Goal: Task Accomplishment & Management: Complete application form

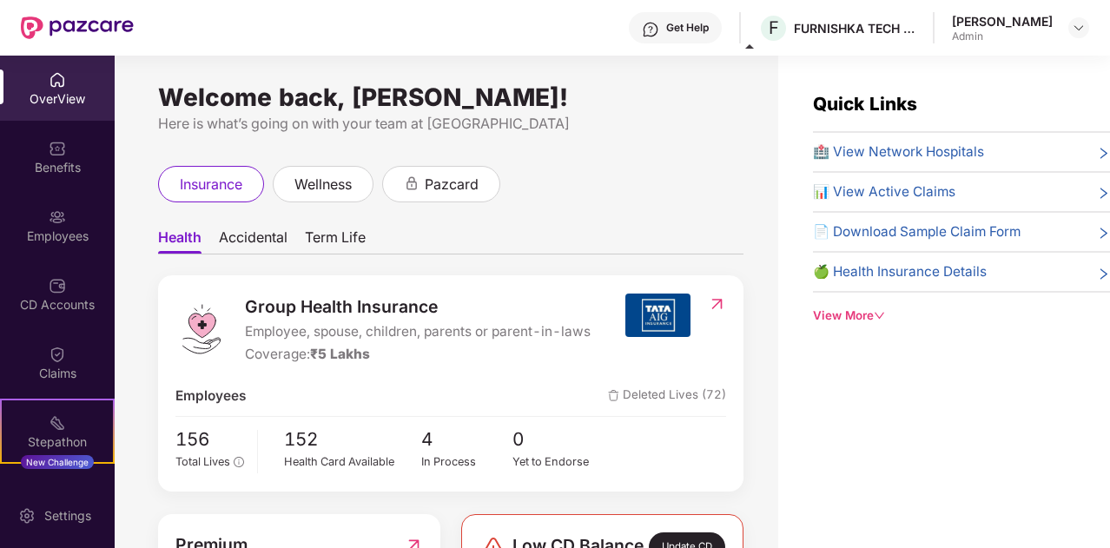
click at [64, 95] on div "OverView" at bounding box center [57, 98] width 115 height 17
click at [71, 241] on div "Employees" at bounding box center [57, 236] width 115 height 17
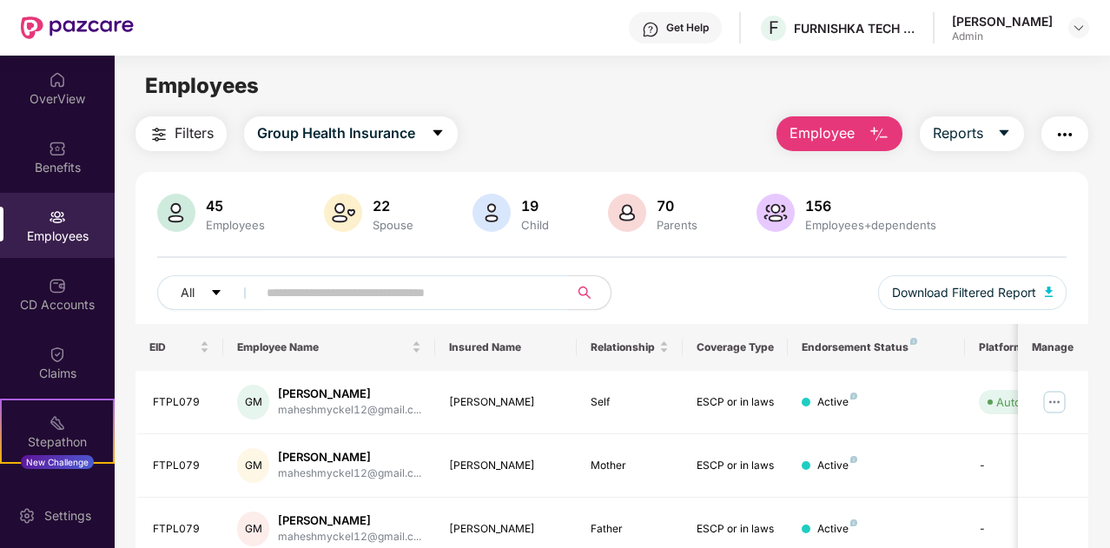
click at [876, 134] on img "button" at bounding box center [879, 134] width 21 height 21
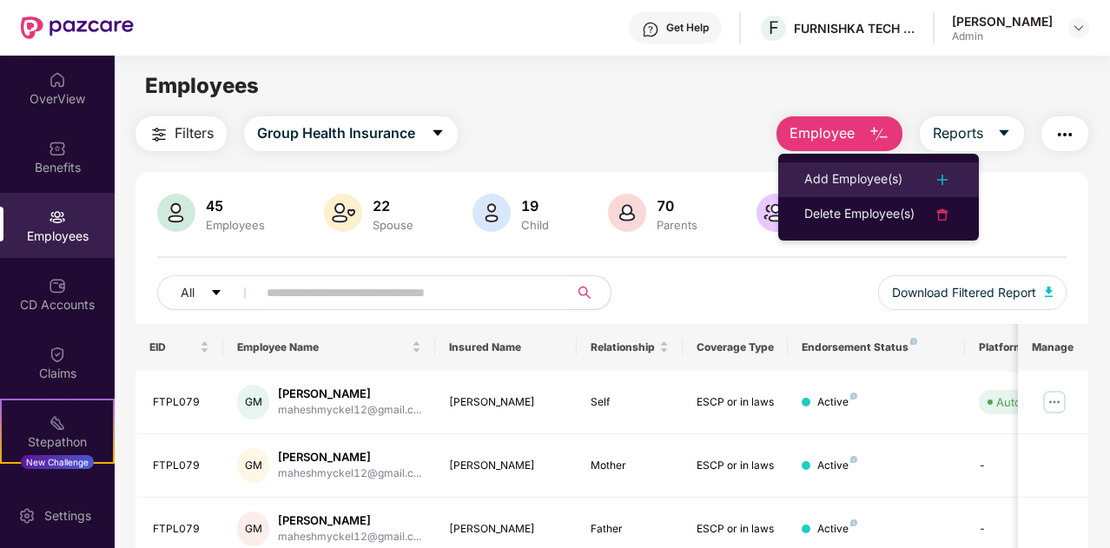
click at [881, 178] on div "Add Employee(s)" at bounding box center [853, 179] width 98 height 21
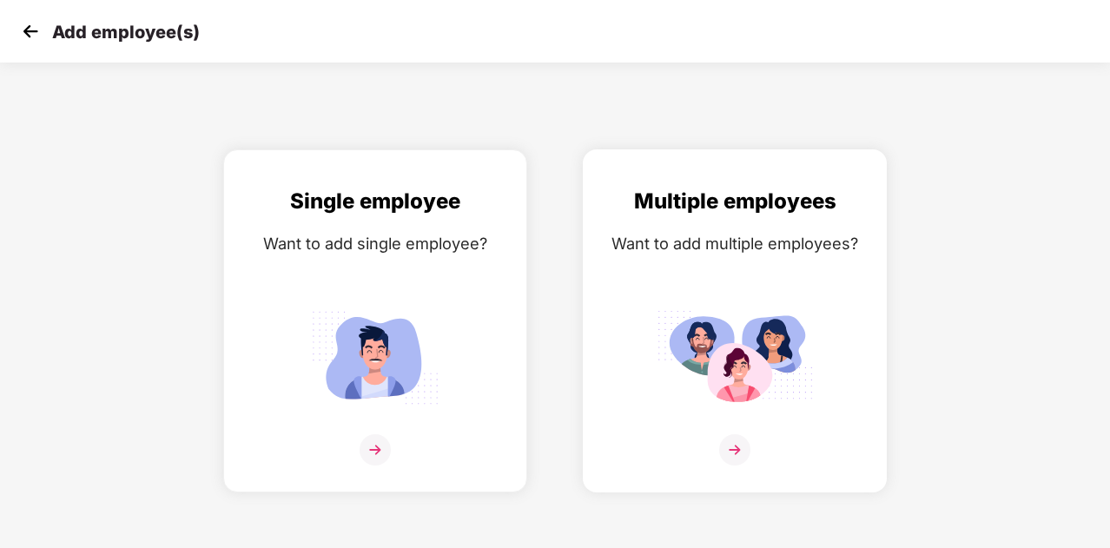
click at [737, 451] on img at bounding box center [734, 449] width 31 height 31
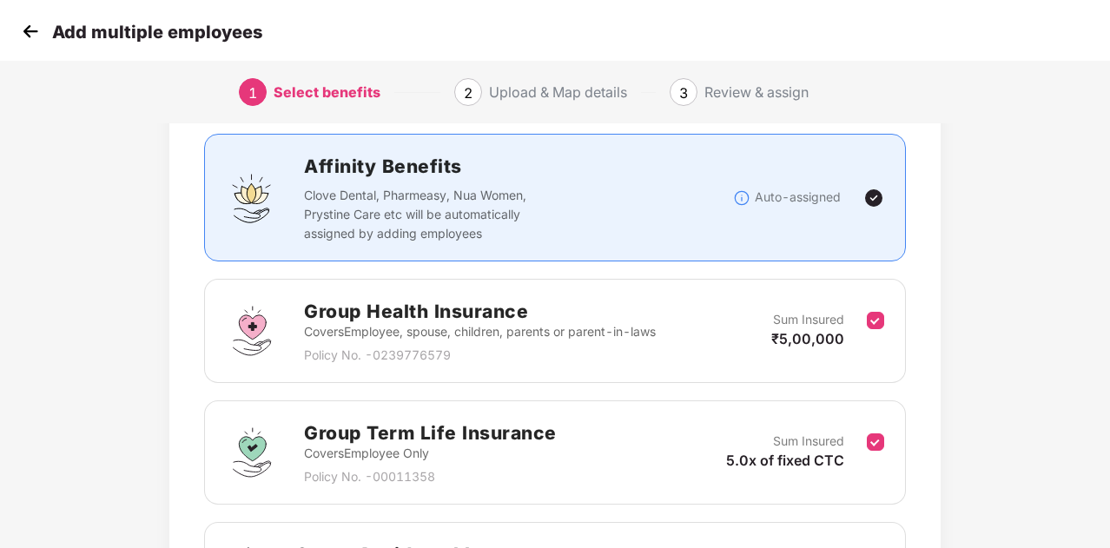
scroll to position [105, 0]
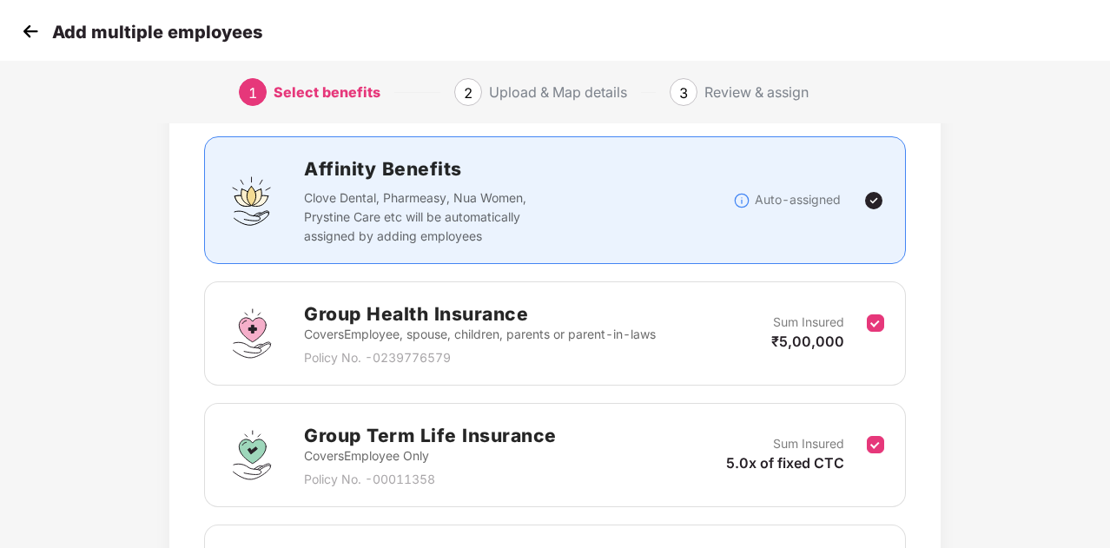
click at [870, 205] on img at bounding box center [873, 200] width 21 height 21
click at [723, 247] on div "Affinity Benefits Clove Dental, Pharmeasy, Nua Women, Prystine Care etc will be…" at bounding box center [555, 200] width 702 height 128
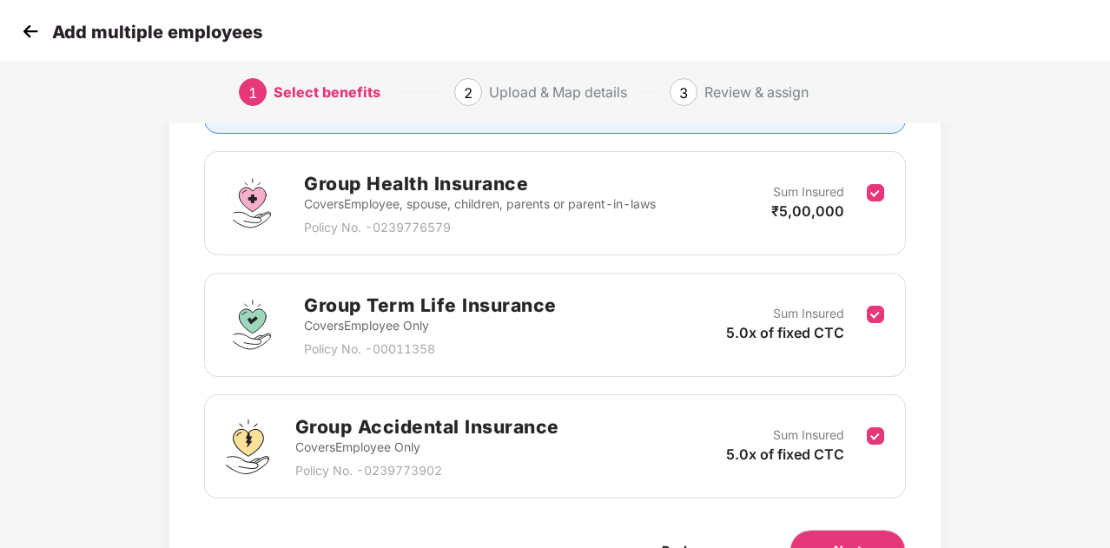
scroll to position [248, 0]
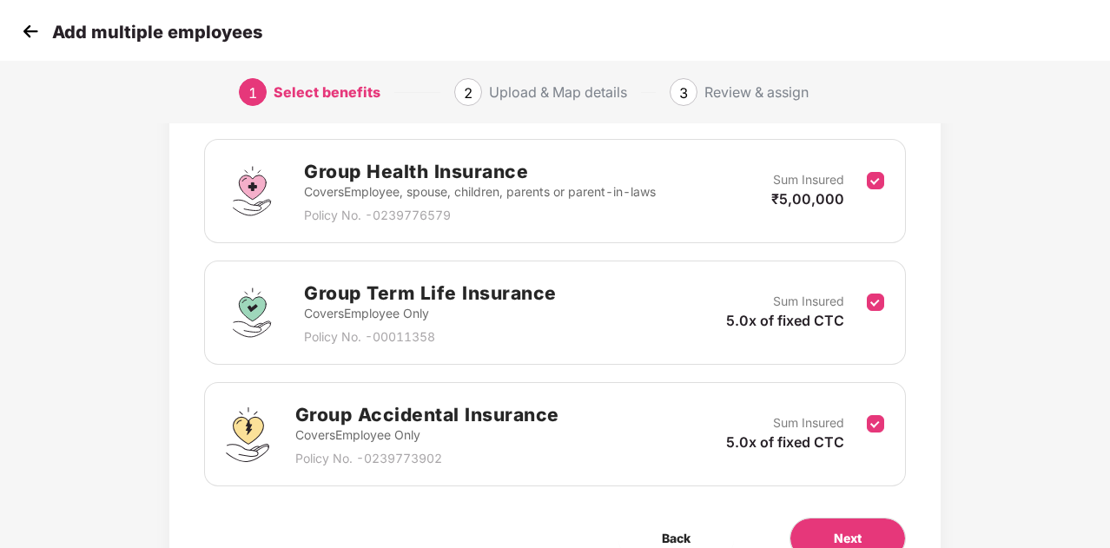
click at [582, 182] on p "Covers Employee, spouse, children, parents or parent-in-laws" at bounding box center [480, 191] width 352 height 19
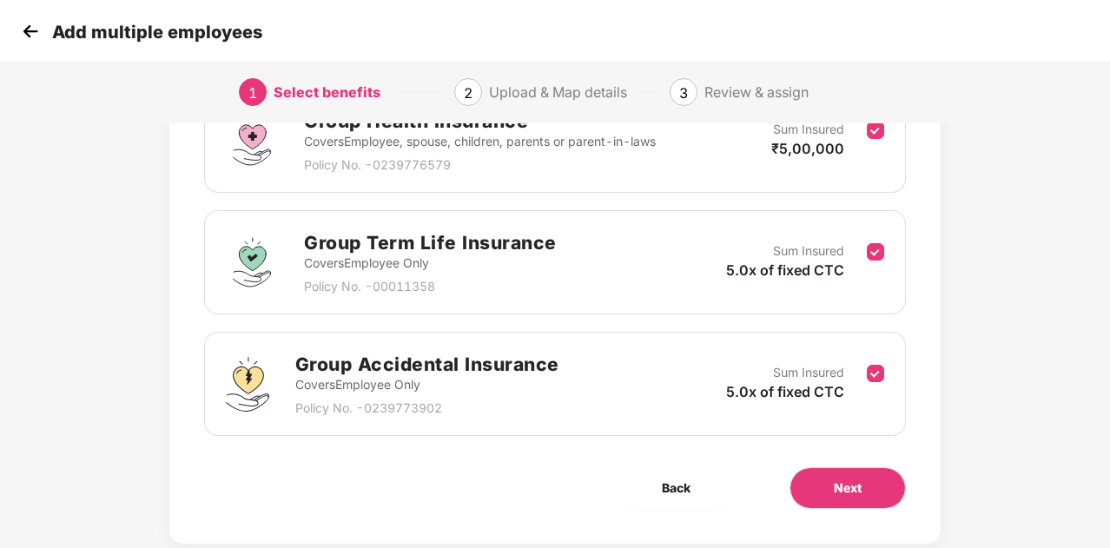
scroll to position [334, 0]
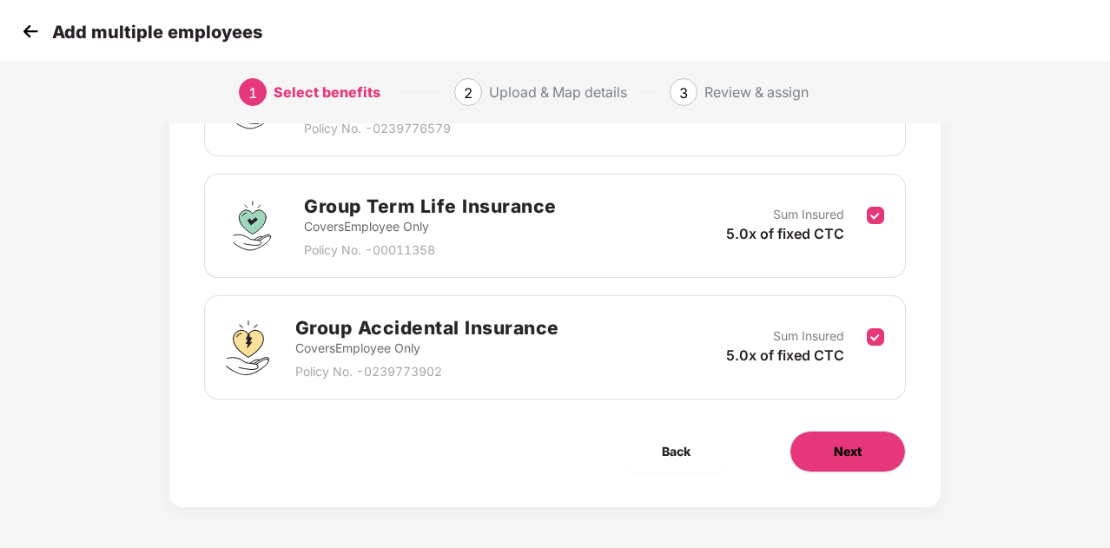
click at [856, 461] on button "Next" at bounding box center [848, 452] width 116 height 42
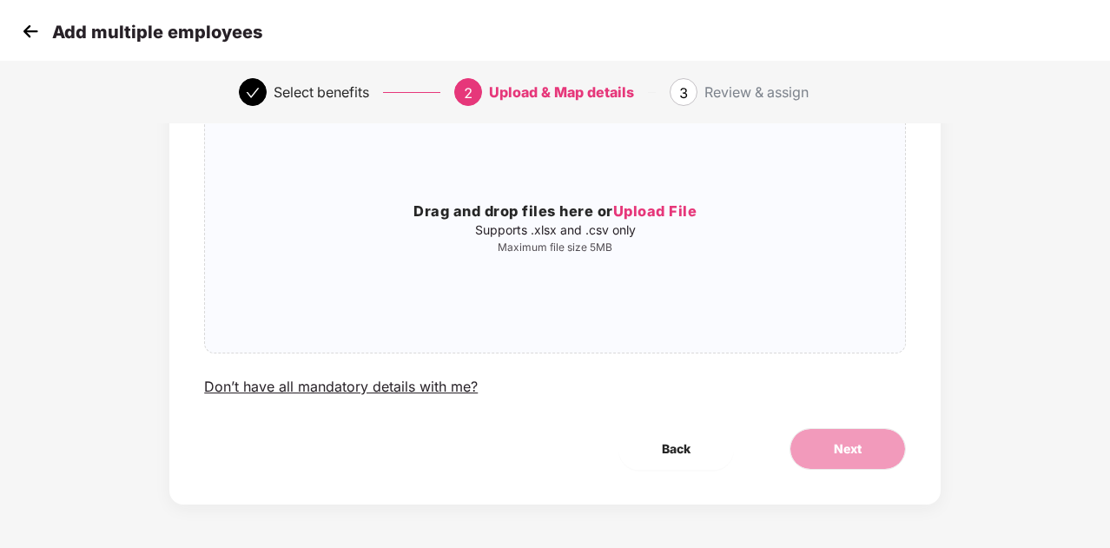
scroll to position [0, 0]
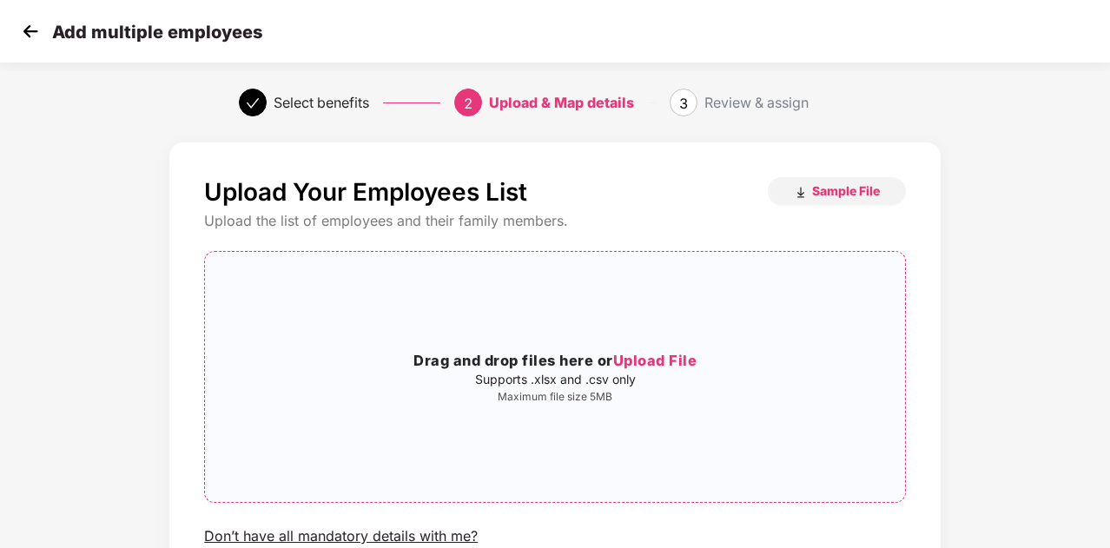
click at [650, 367] on span "Upload File" at bounding box center [655, 360] width 84 height 17
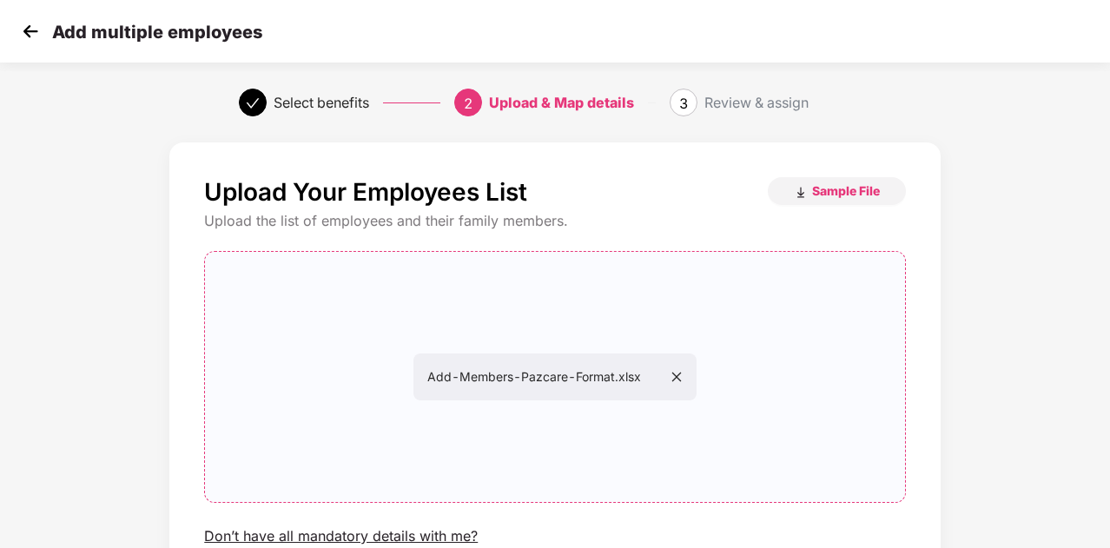
scroll to position [149, 0]
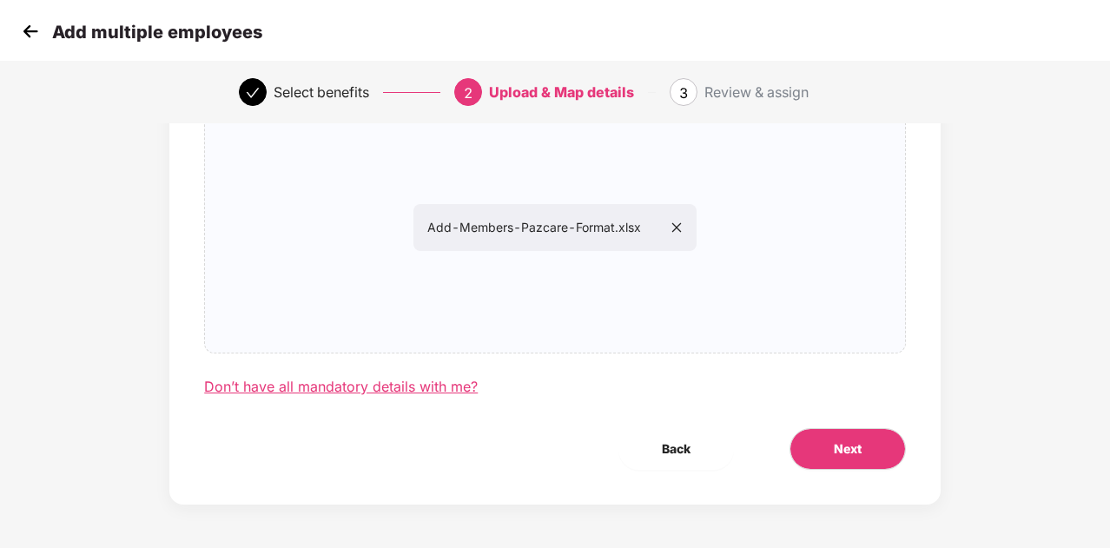
click at [429, 386] on div "Don’t have all mandatory details with me?" at bounding box center [341, 387] width 274 height 18
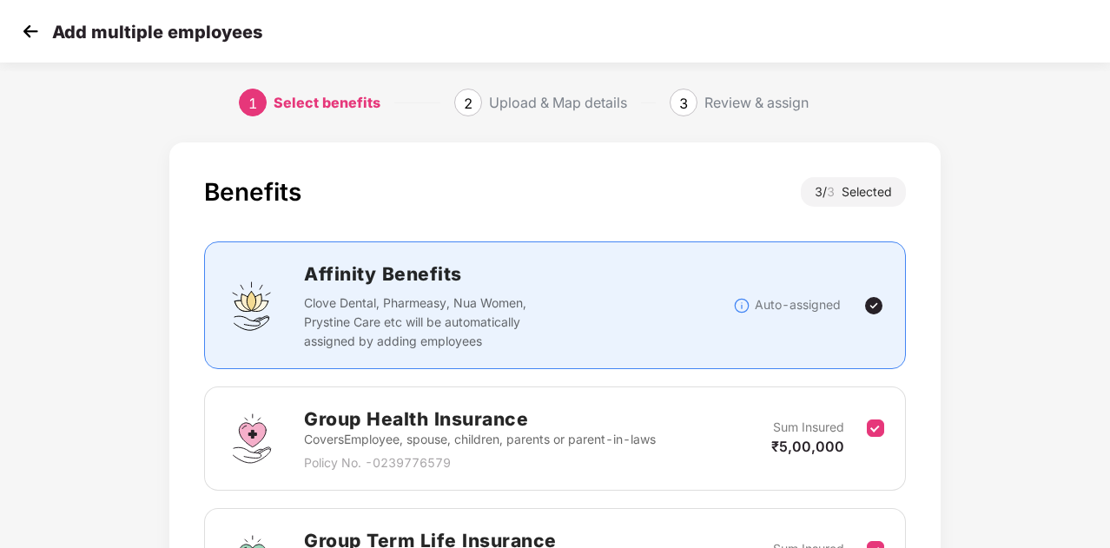
scroll to position [334, 2]
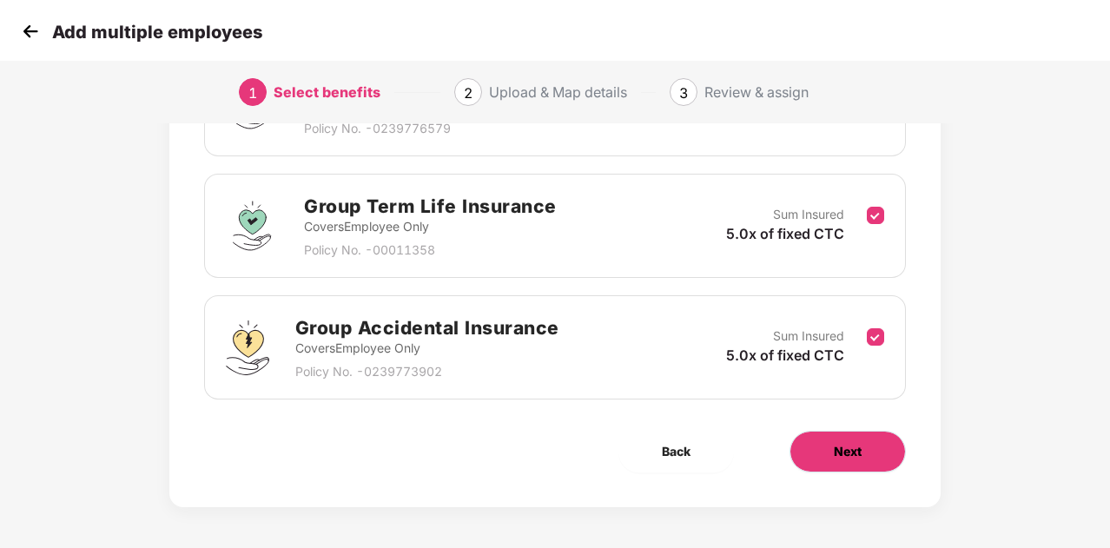
click at [855, 453] on span "Next" at bounding box center [848, 451] width 28 height 19
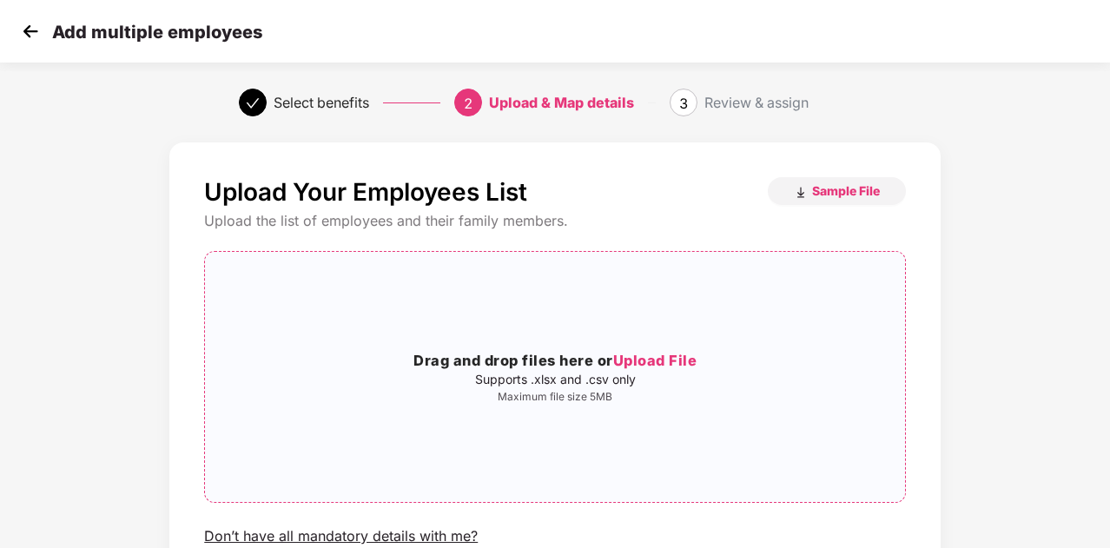
click at [663, 360] on span "Upload File" at bounding box center [655, 360] width 84 height 17
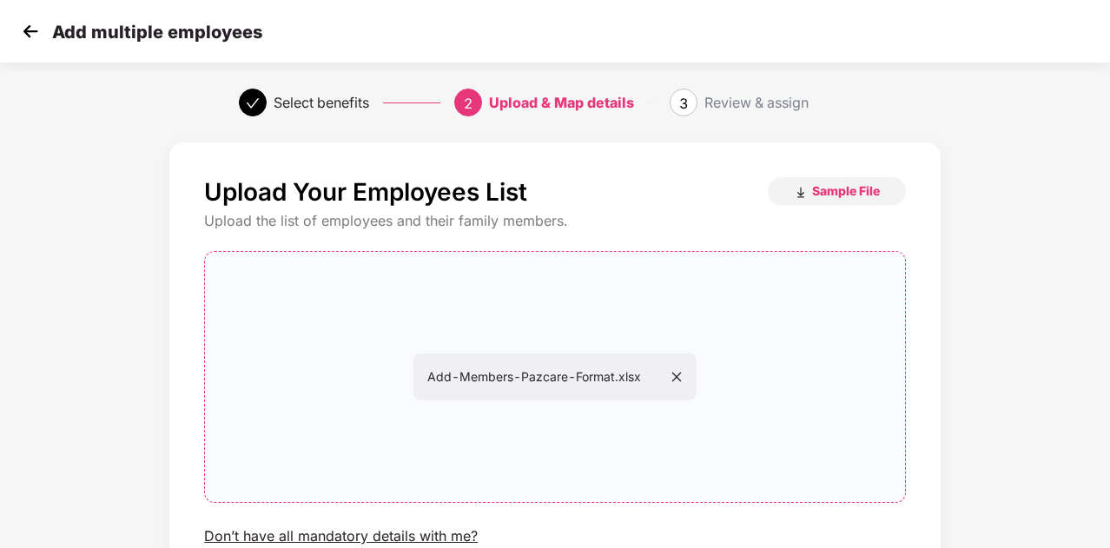
scroll to position [149, 2]
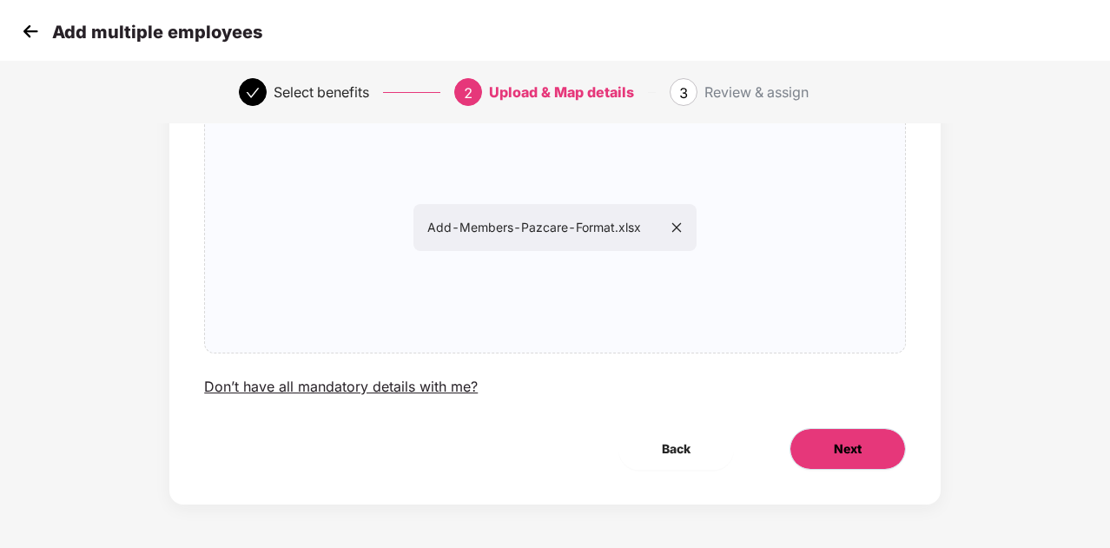
click at [858, 447] on span "Next" at bounding box center [848, 449] width 28 height 19
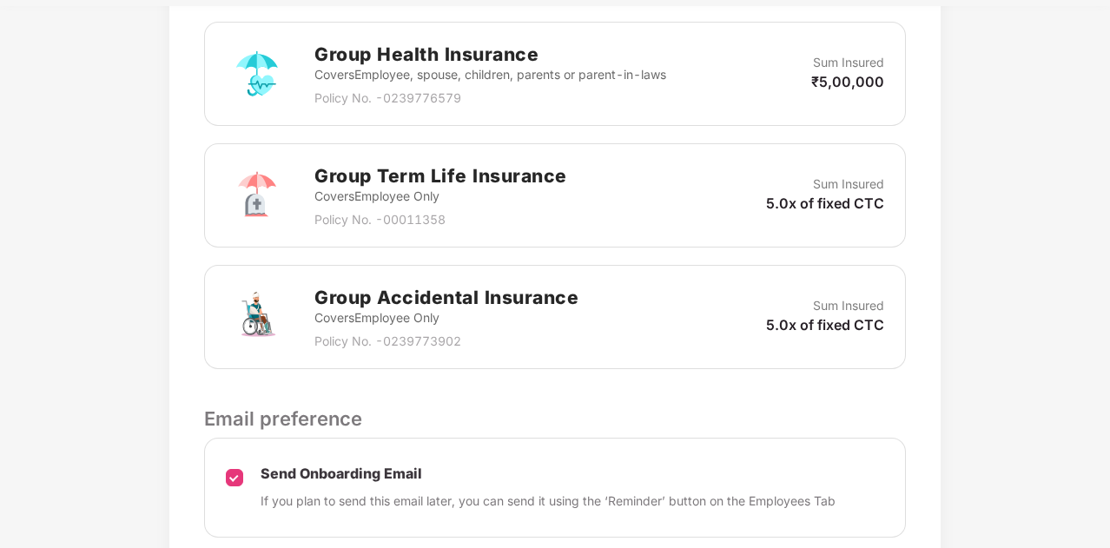
scroll to position [679, 2]
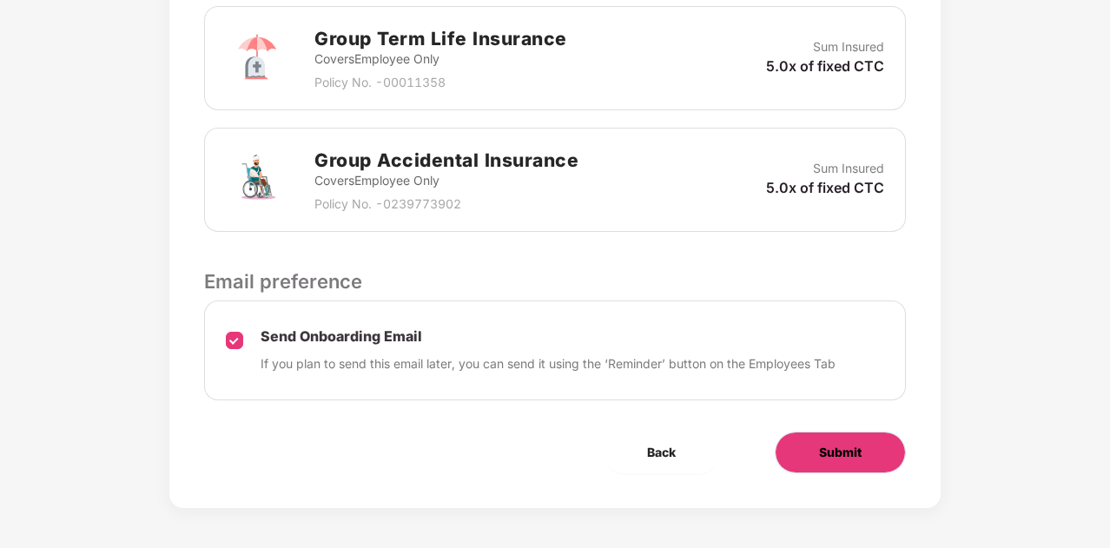
click at [841, 449] on span "Submit" at bounding box center [840, 452] width 43 height 19
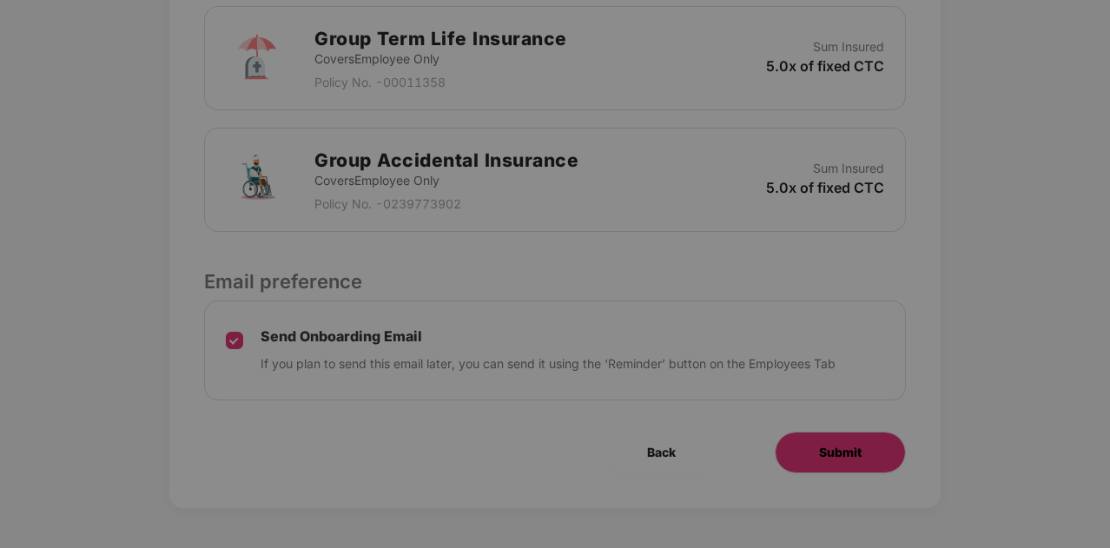
scroll to position [0, 2]
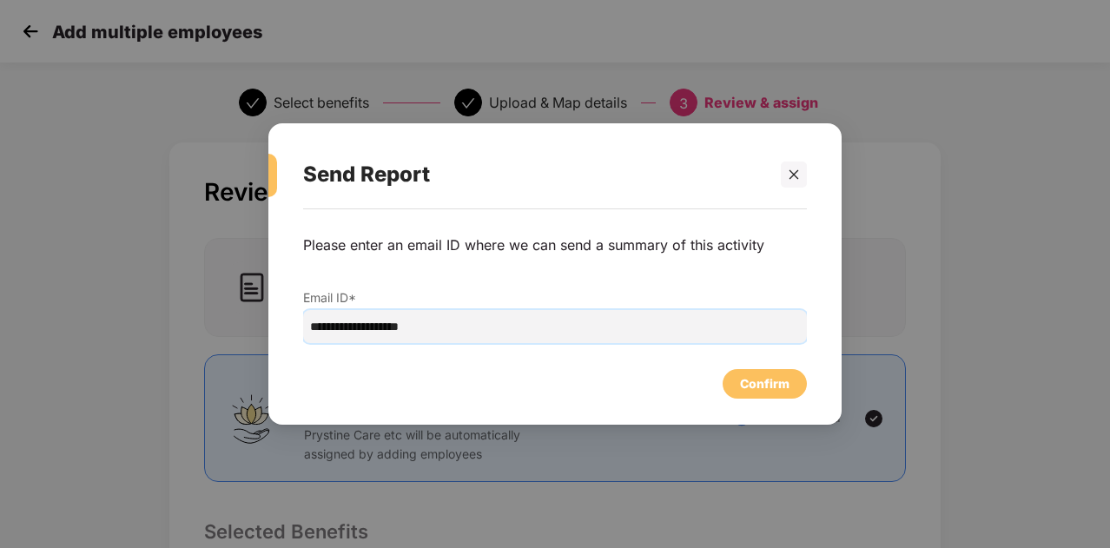
click at [500, 326] on input "**********" at bounding box center [555, 326] width 504 height 33
type input "**********"
click at [763, 380] on div "Confirm" at bounding box center [765, 383] width 50 height 19
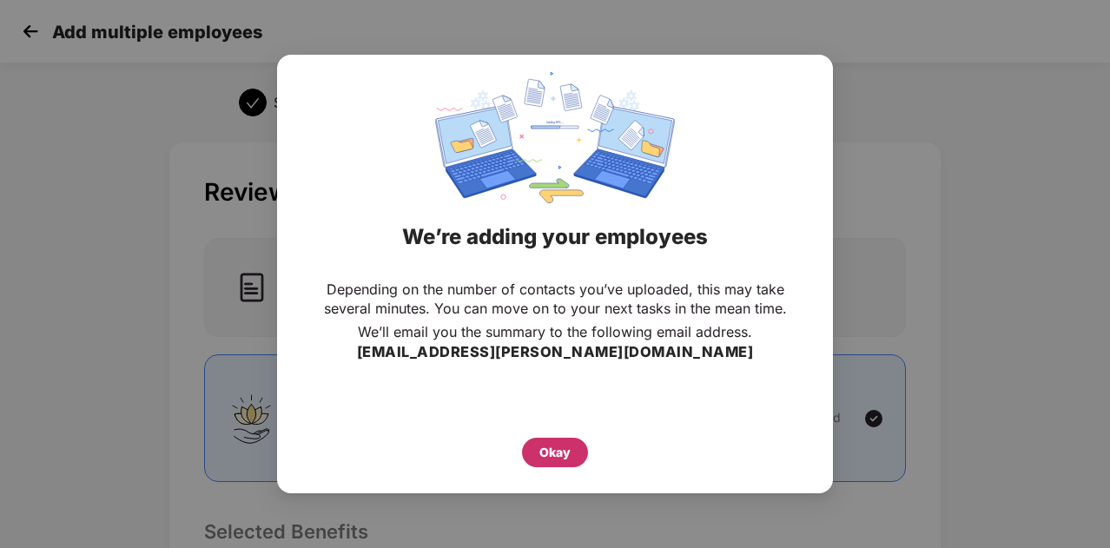
click at [565, 449] on div "Okay" at bounding box center [554, 452] width 31 height 19
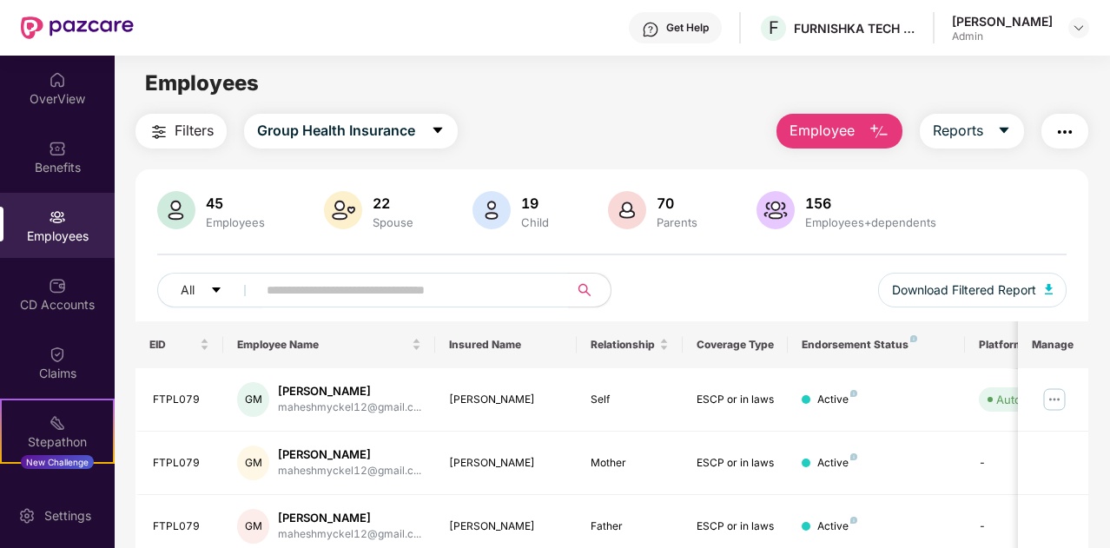
scroll to position [0, 0]
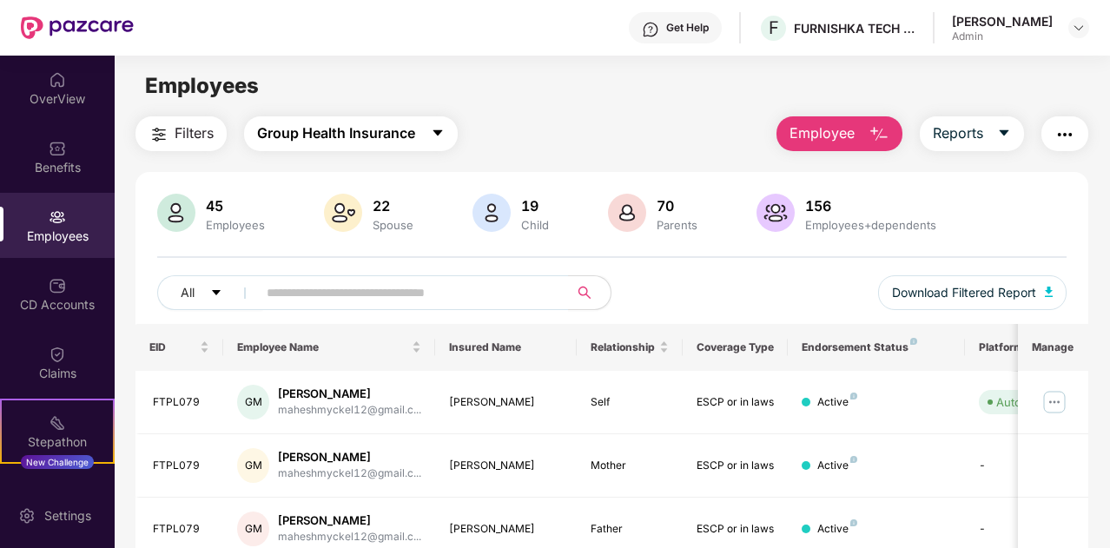
click at [429, 145] on button "Group Health Insurance" at bounding box center [351, 133] width 214 height 35
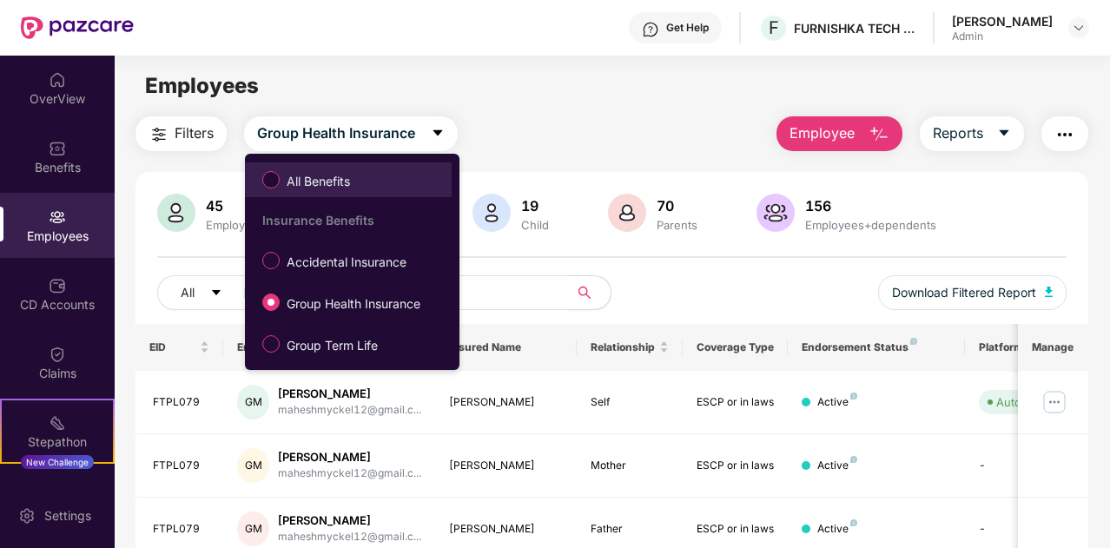
click at [347, 182] on span "All Benefits" at bounding box center [318, 181] width 77 height 19
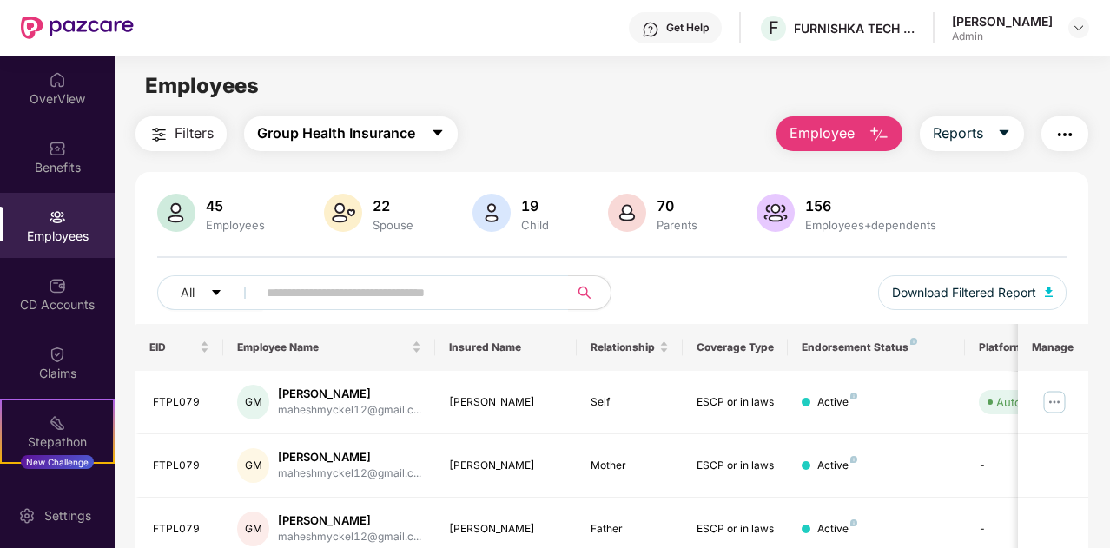
click at [445, 135] on icon "caret-down" at bounding box center [438, 133] width 14 height 14
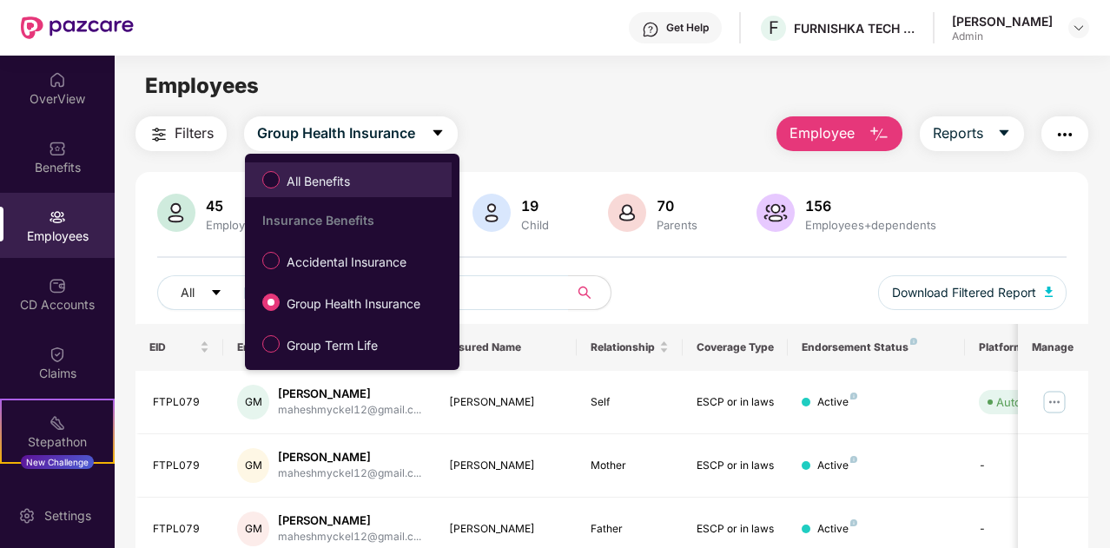
click at [331, 181] on span "All Benefits" at bounding box center [318, 181] width 77 height 19
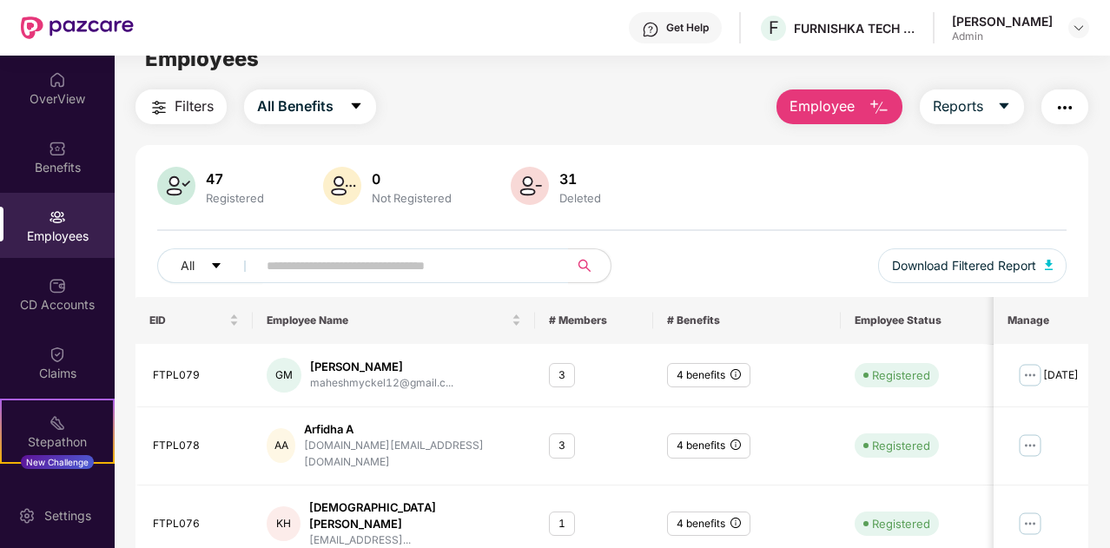
scroll to position [136, 0]
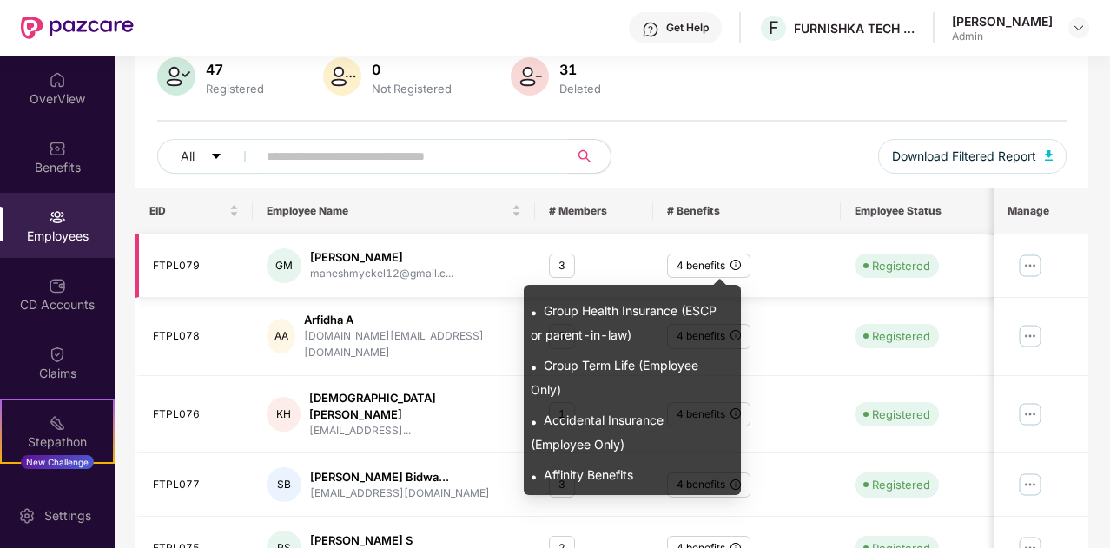
click at [737, 265] on icon "info-circle" at bounding box center [735, 265] width 10 height 10
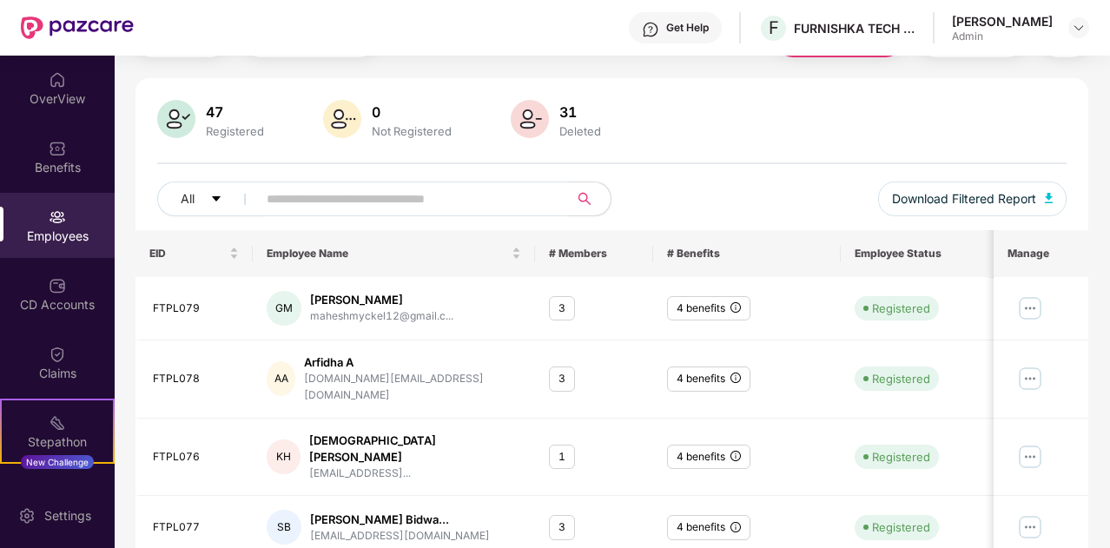
scroll to position [0, 0]
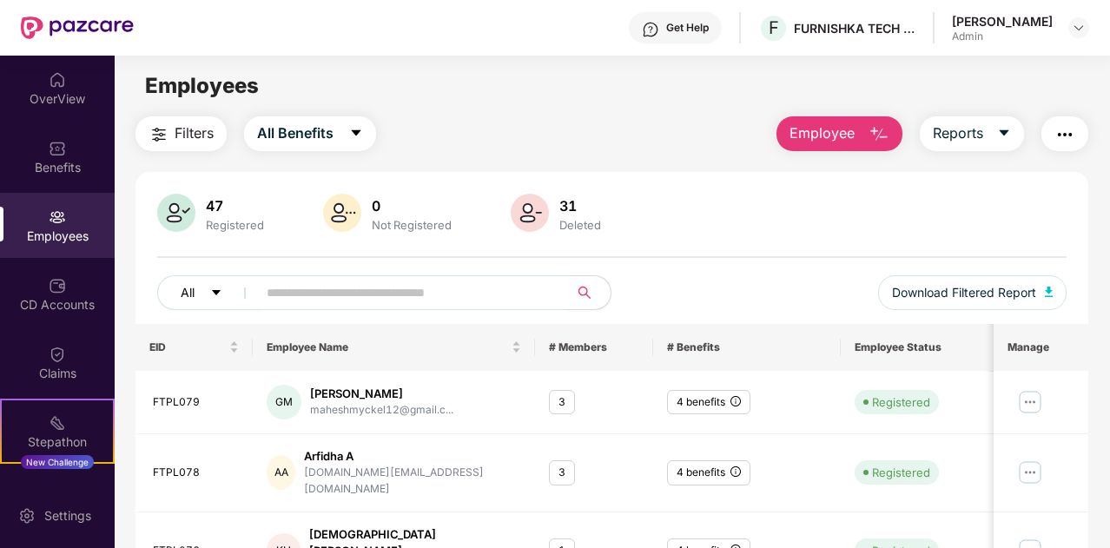
click at [215, 293] on icon "caret-down" at bounding box center [216, 292] width 9 height 5
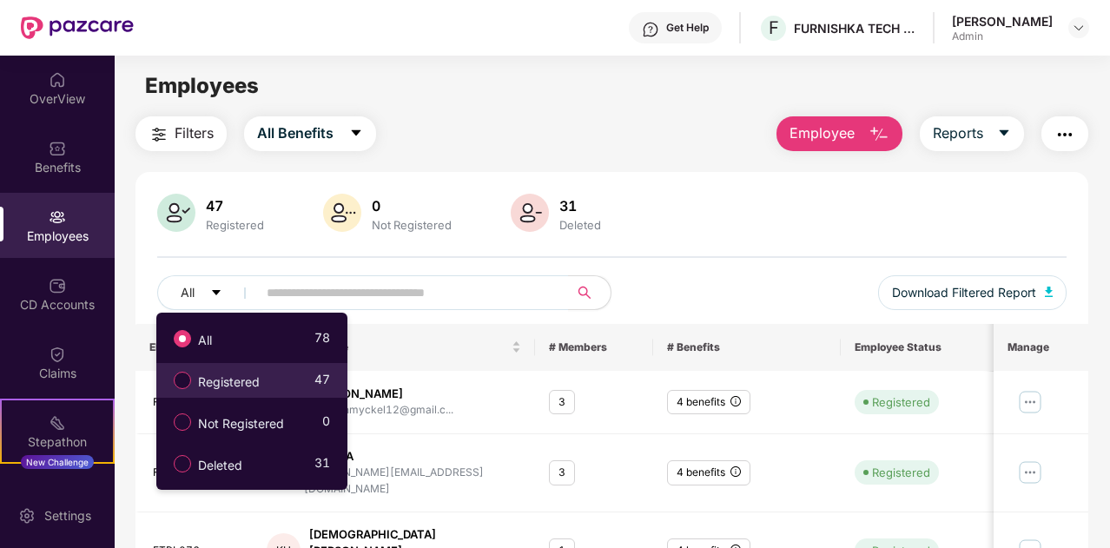
click at [241, 378] on span "Registered" at bounding box center [229, 382] width 76 height 19
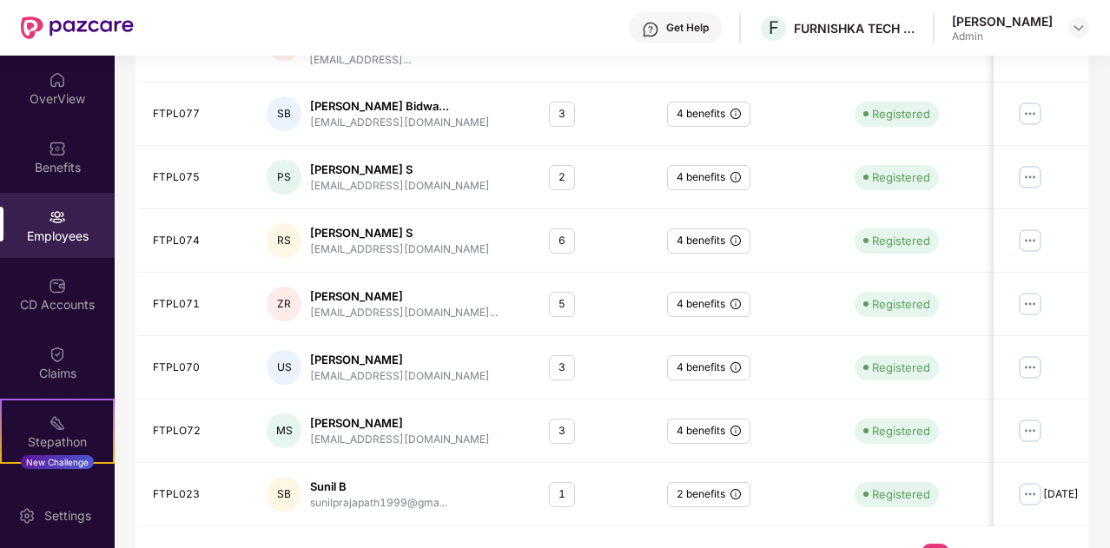
scroll to position [515, 0]
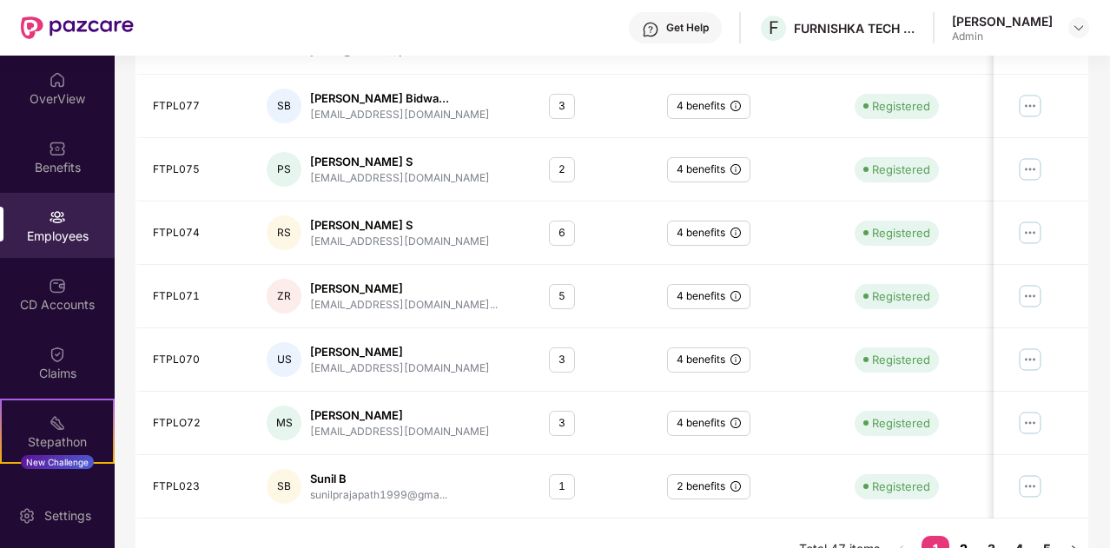
click at [977, 536] on link "2" at bounding box center [963, 549] width 28 height 26
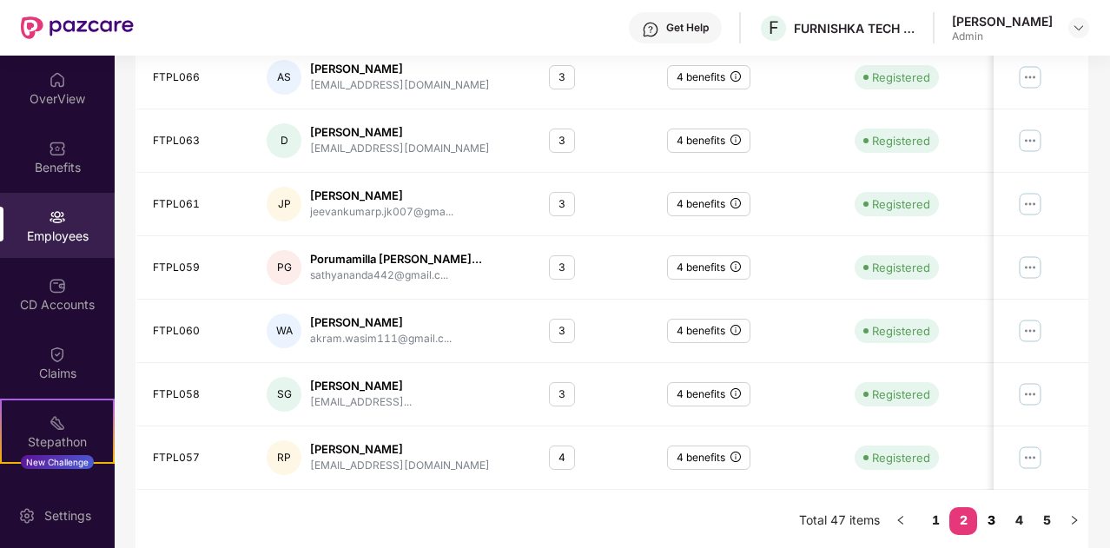
click at [992, 517] on link "3" at bounding box center [991, 520] width 28 height 26
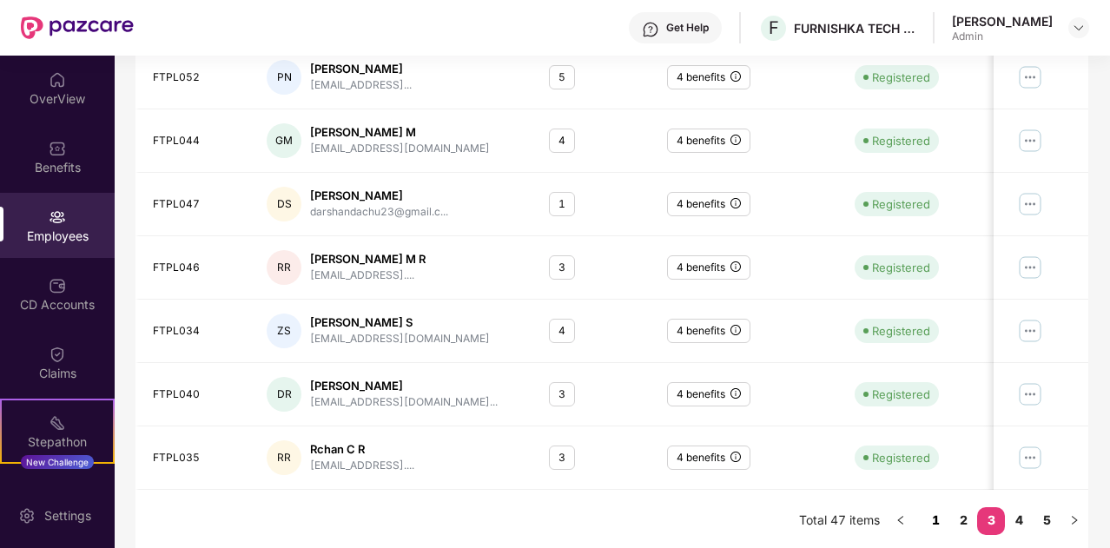
click at [942, 514] on link "1" at bounding box center [936, 520] width 28 height 26
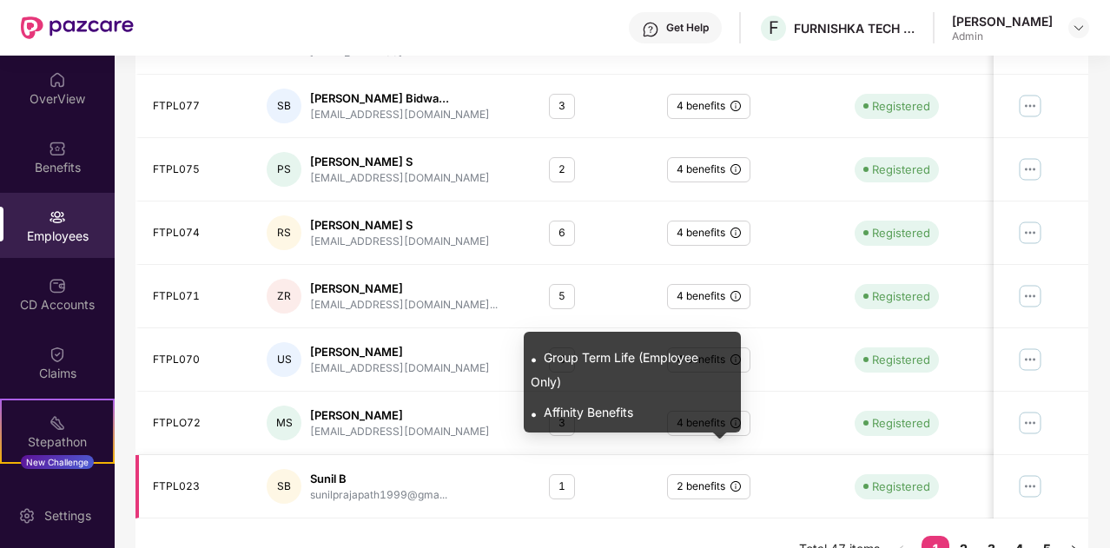
click at [740, 481] on icon "info-circle" at bounding box center [735, 486] width 10 height 10
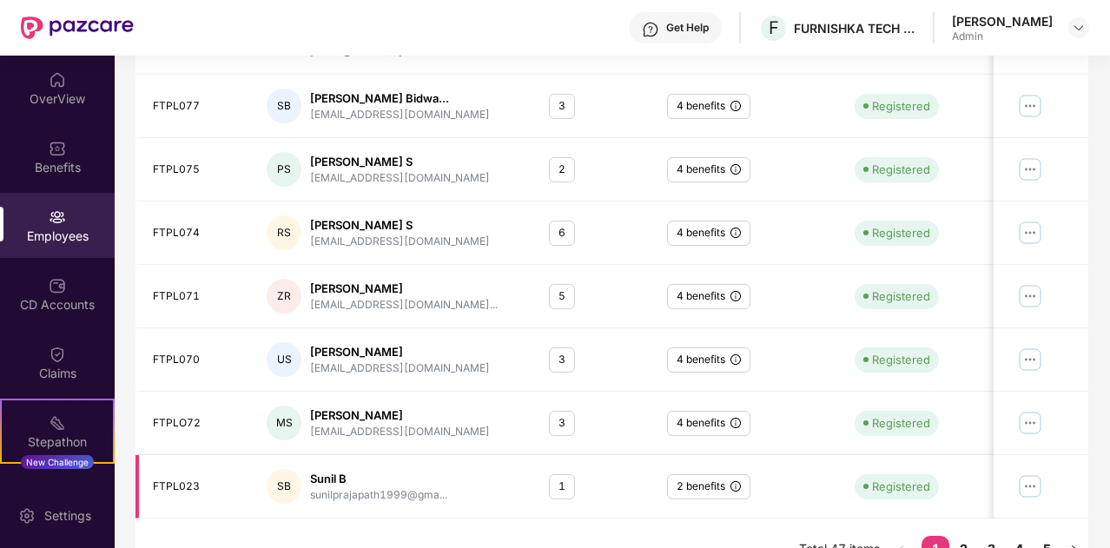
click at [552, 474] on div "1" at bounding box center [562, 486] width 26 height 25
click at [1035, 473] on img at bounding box center [1031, 487] width 28 height 28
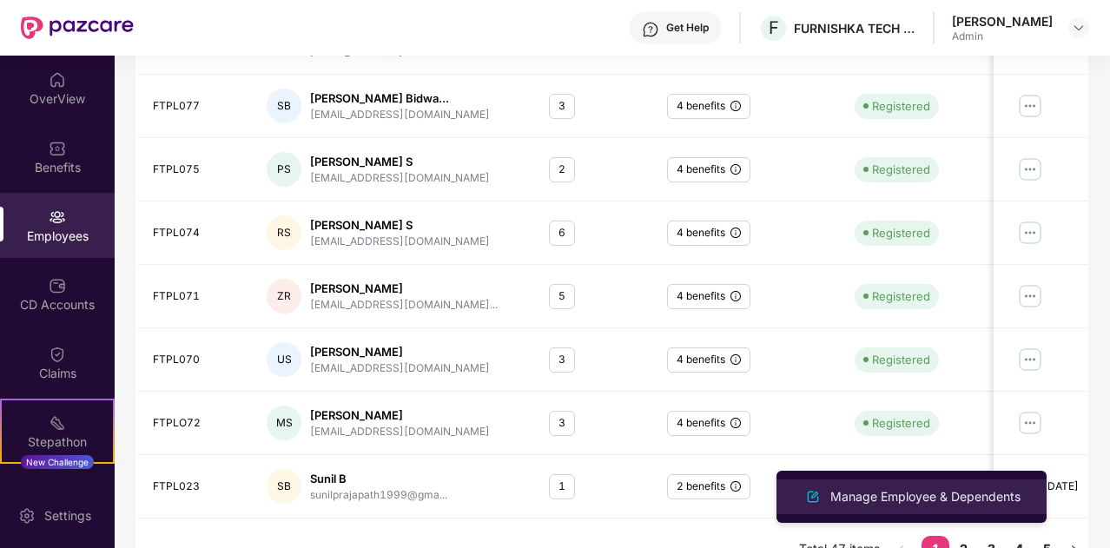
click at [921, 491] on div "Manage Employee & Dependents" at bounding box center [925, 496] width 197 height 19
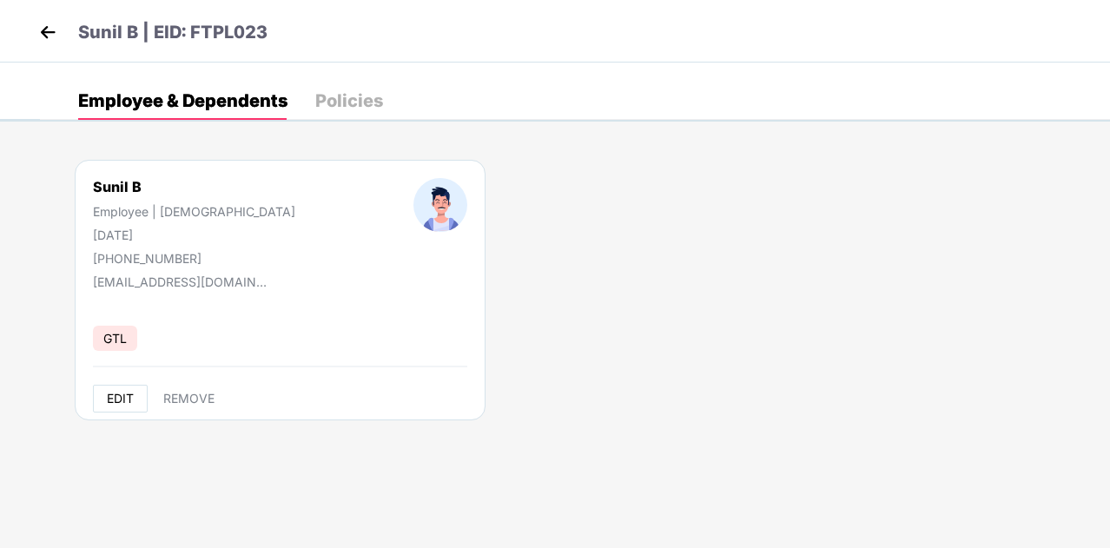
click at [122, 406] on button "EDIT" at bounding box center [120, 399] width 55 height 28
select select "****"
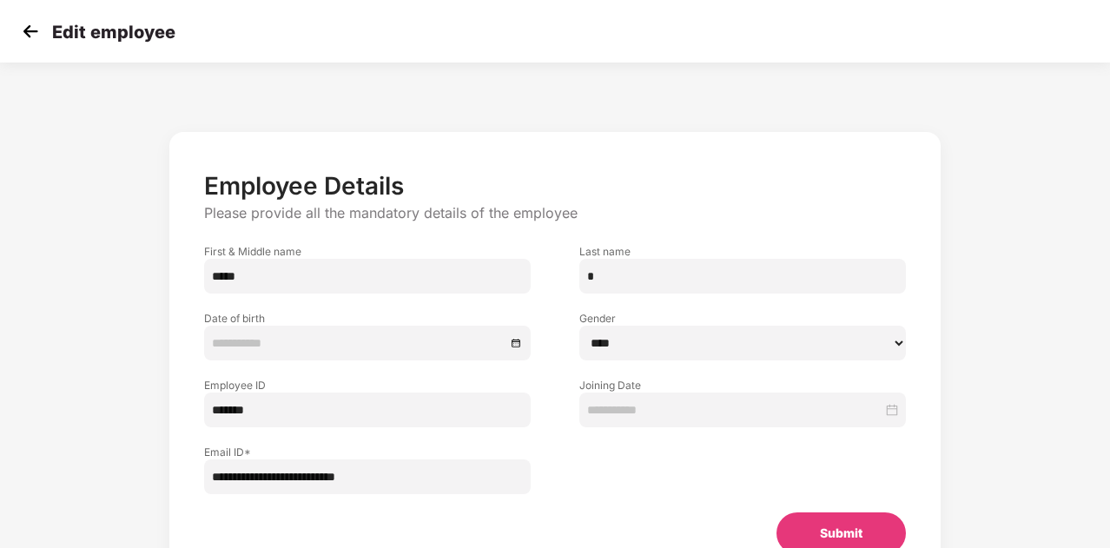
type input "**********"
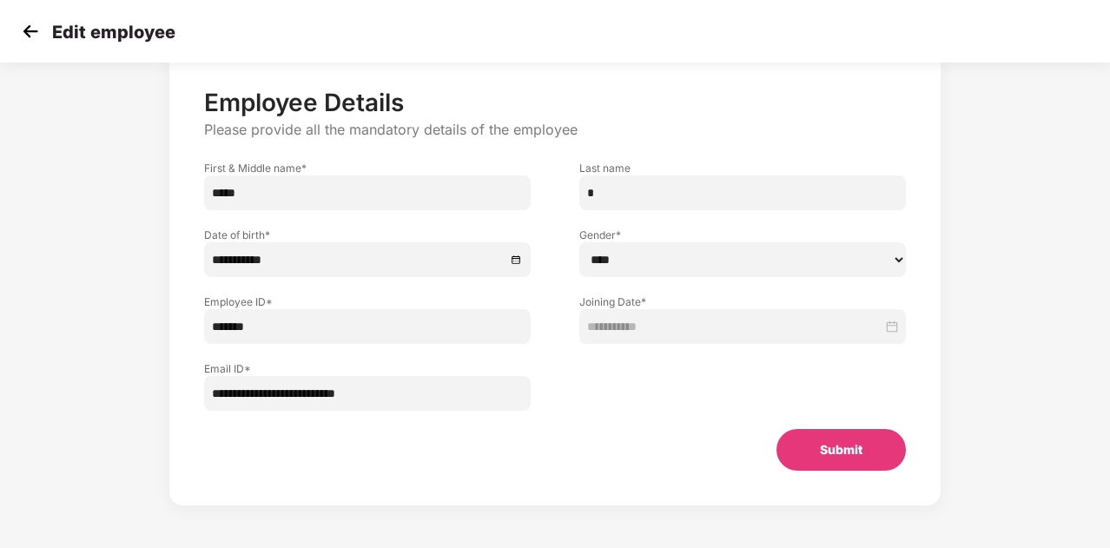
click at [28, 39] on img at bounding box center [30, 31] width 26 height 26
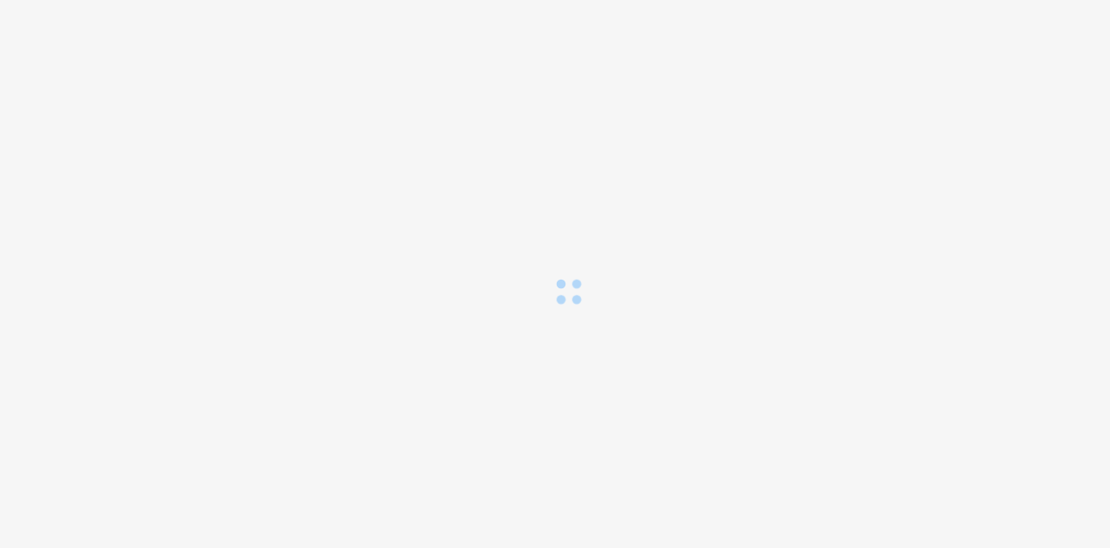
scroll to position [0, 0]
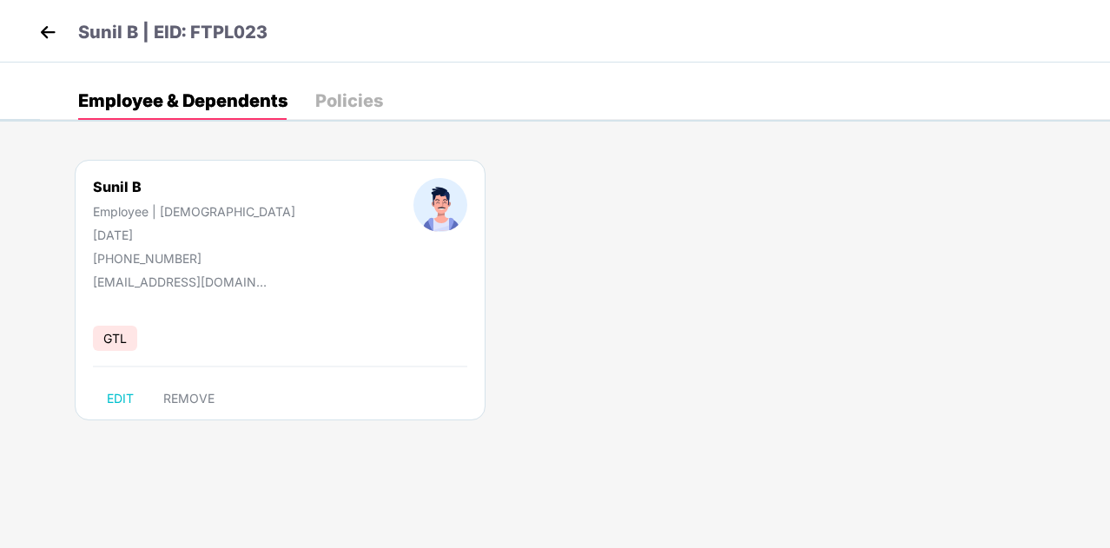
click at [340, 102] on div "Policies" at bounding box center [349, 100] width 68 height 17
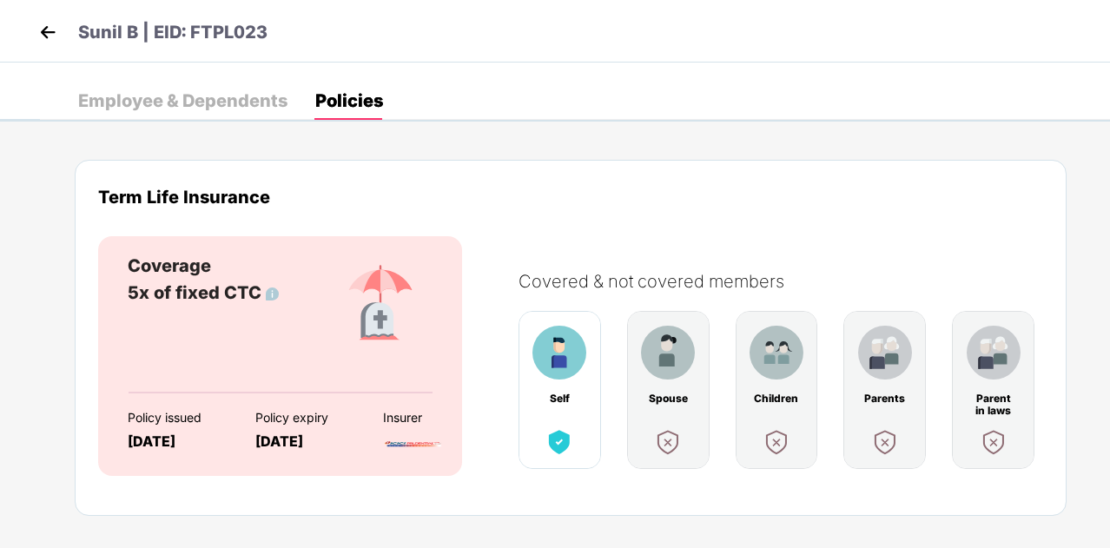
click at [52, 34] on img at bounding box center [48, 32] width 26 height 26
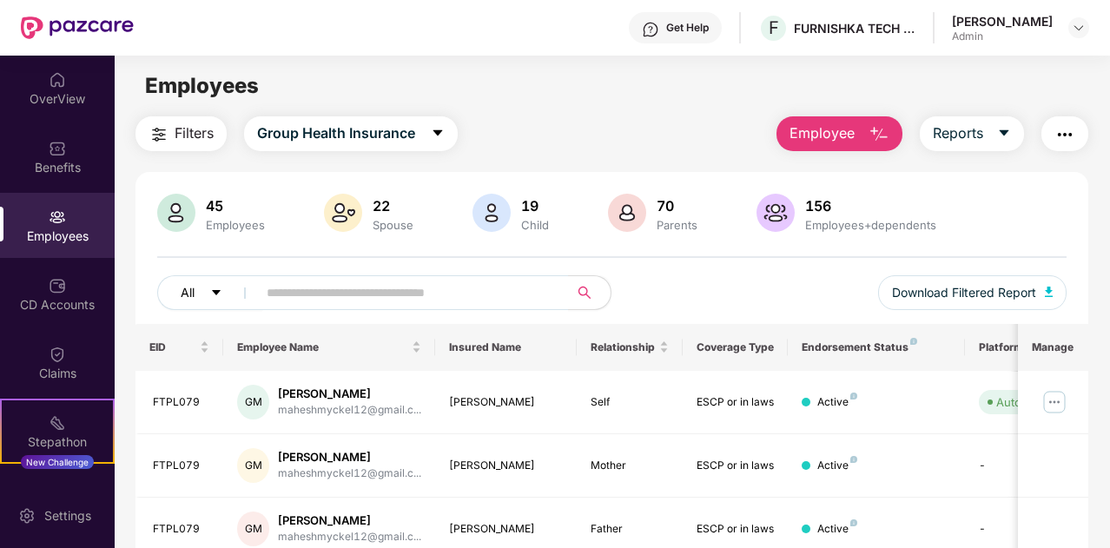
click at [224, 292] on button "All" at bounding box center [210, 292] width 106 height 35
click at [45, 235] on div "Employees" at bounding box center [57, 236] width 115 height 17
click at [429, 129] on button "Group Health Insurance" at bounding box center [351, 133] width 214 height 35
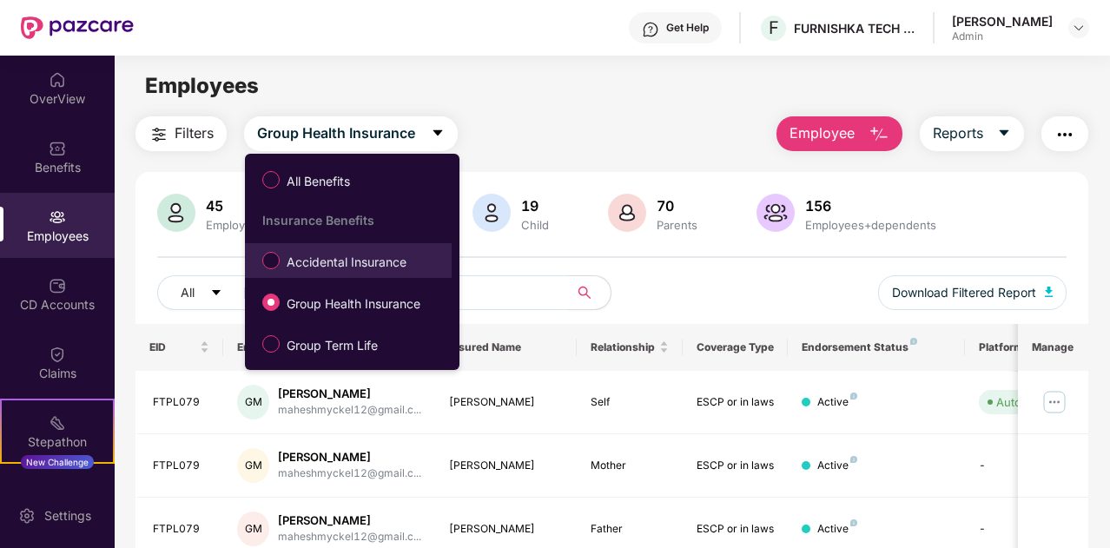
click at [362, 265] on span "Accidental Insurance" at bounding box center [347, 262] width 134 height 19
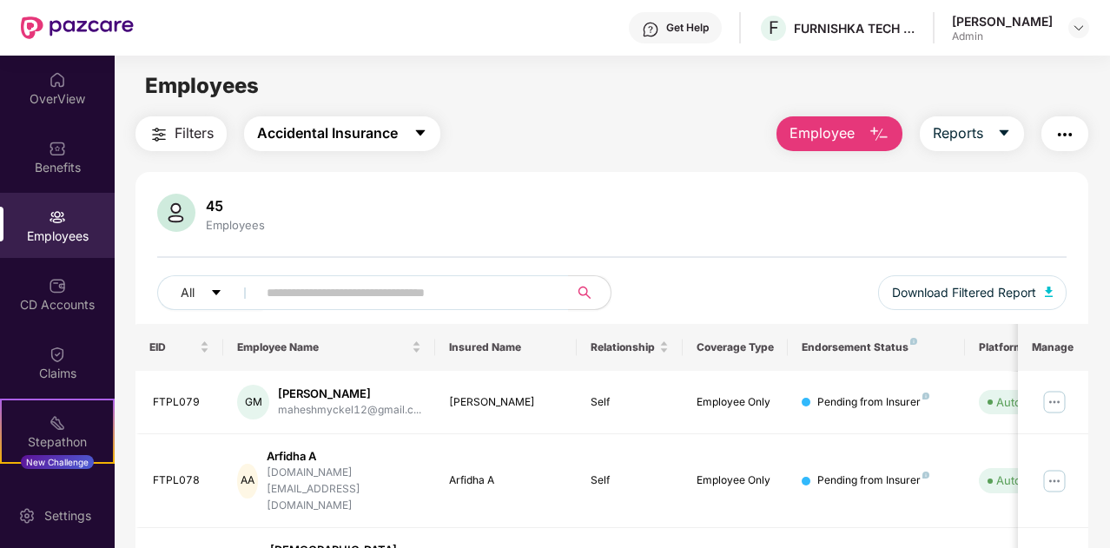
click at [405, 136] on button "Accidental Insurance" at bounding box center [342, 133] width 196 height 35
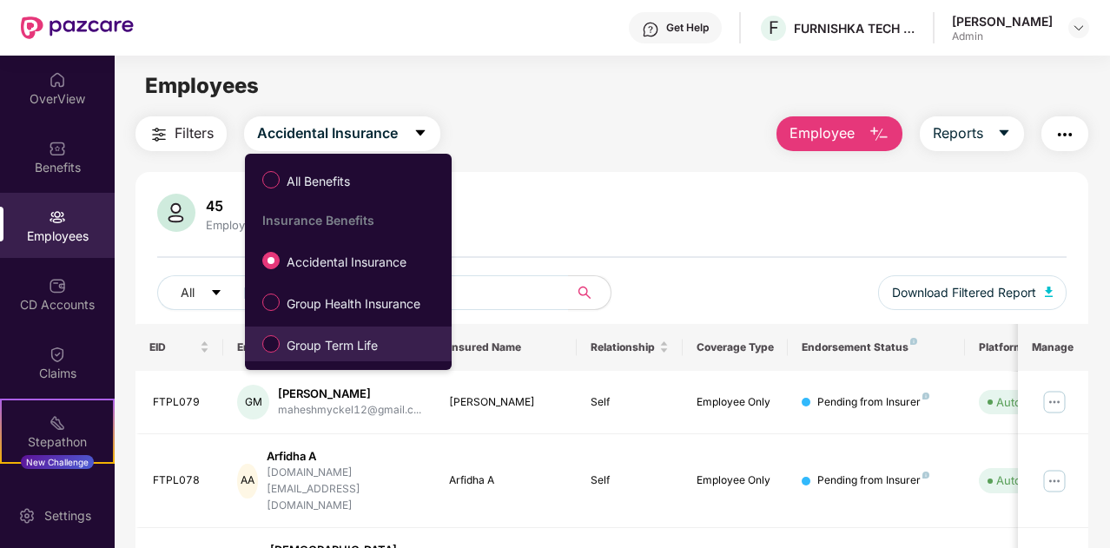
click at [343, 350] on span "Group Term Life" at bounding box center [332, 345] width 105 height 19
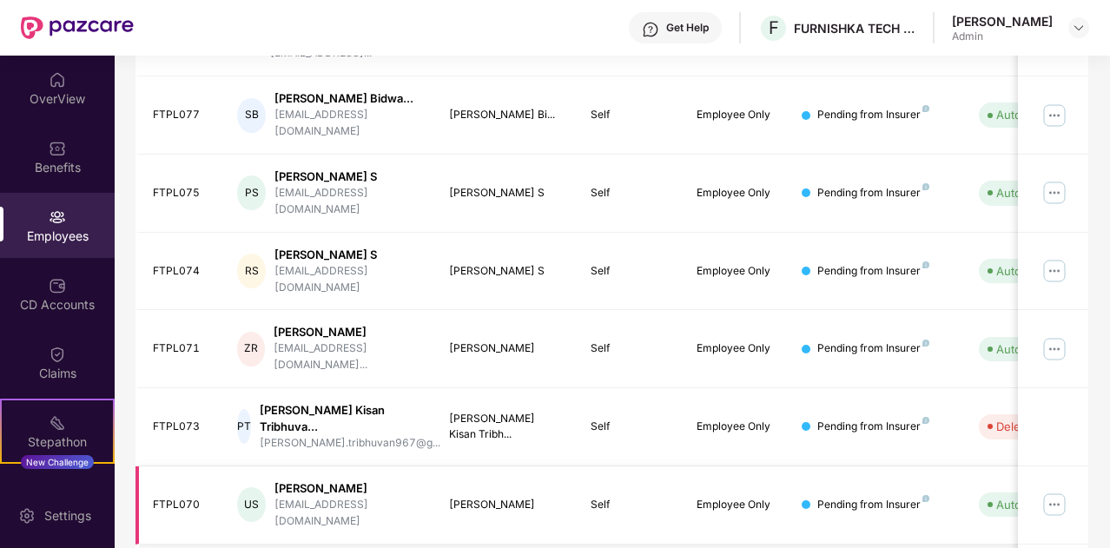
scroll to position [0, 174]
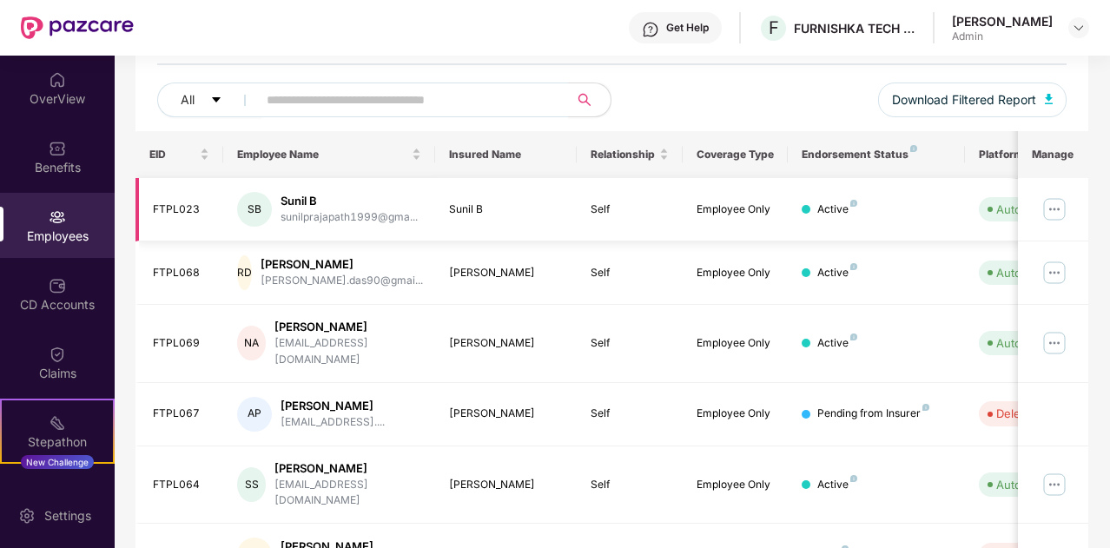
scroll to position [0, 0]
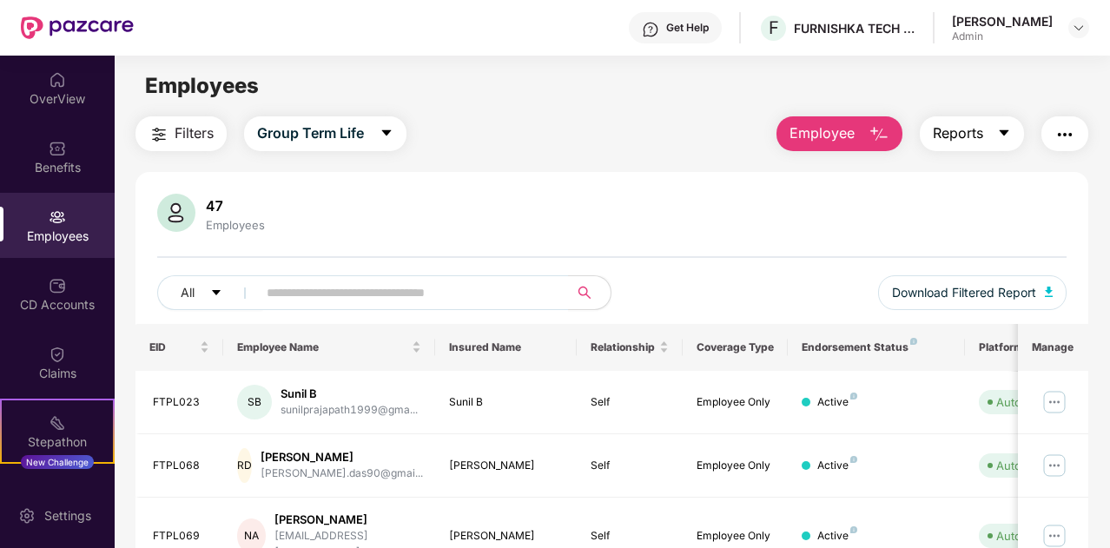
click at [994, 131] on button "Reports" at bounding box center [972, 133] width 104 height 35
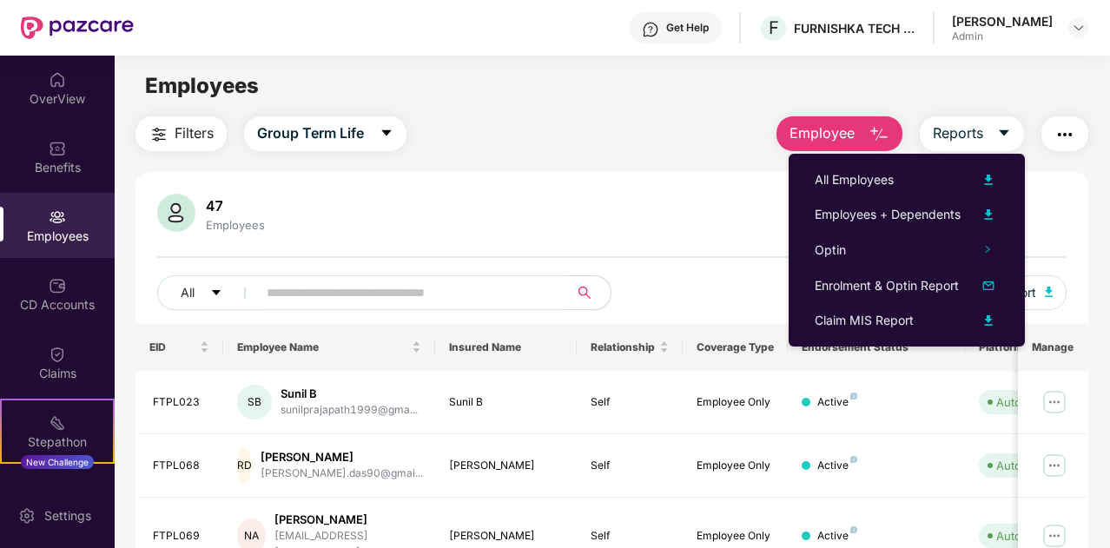
click at [869, 131] on button "Employee" at bounding box center [840, 133] width 126 height 35
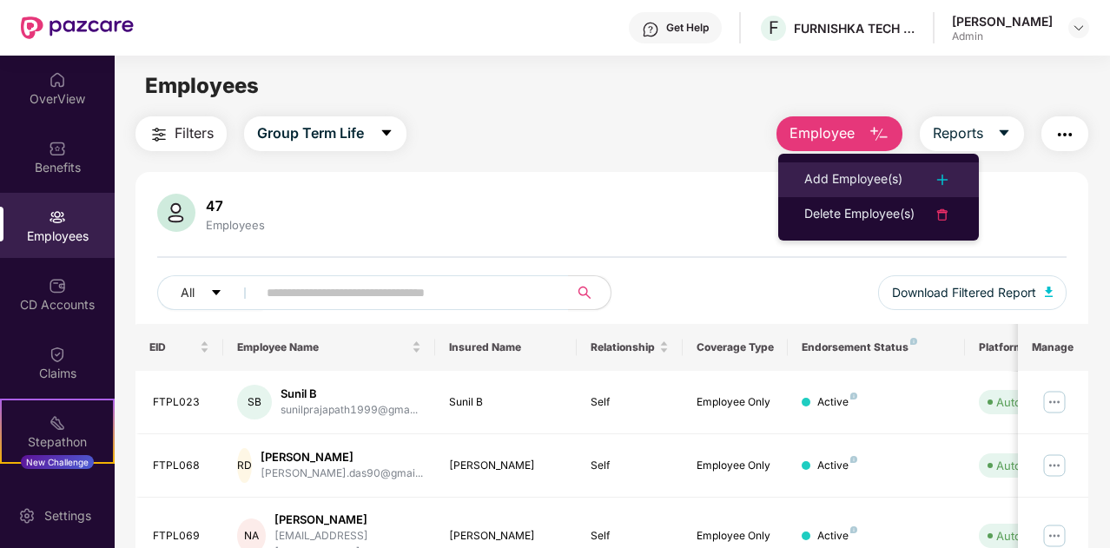
click at [856, 179] on div "Add Employee(s)" at bounding box center [853, 179] width 98 height 21
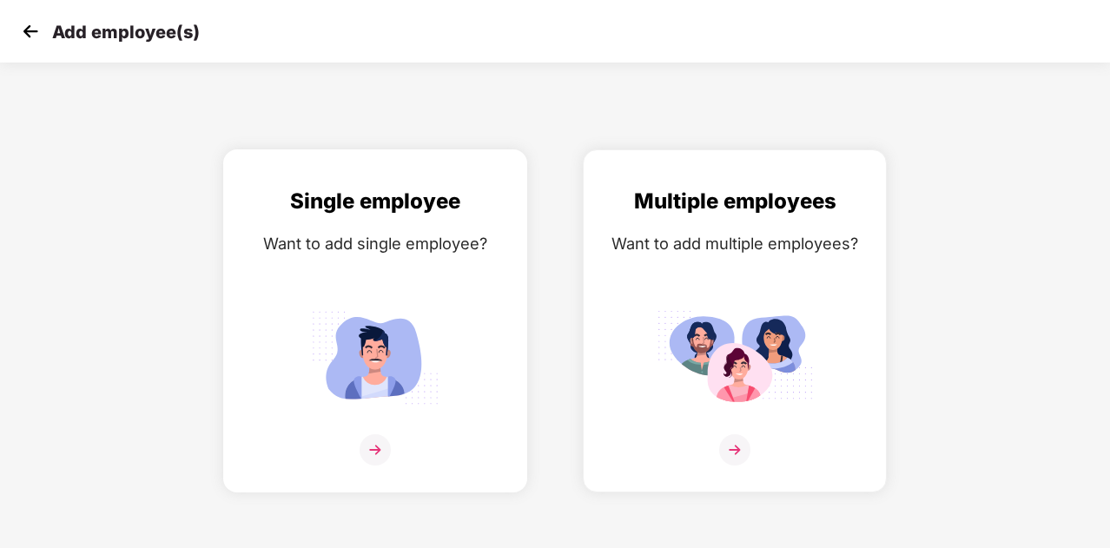
click at [375, 448] on img at bounding box center [375, 449] width 31 height 31
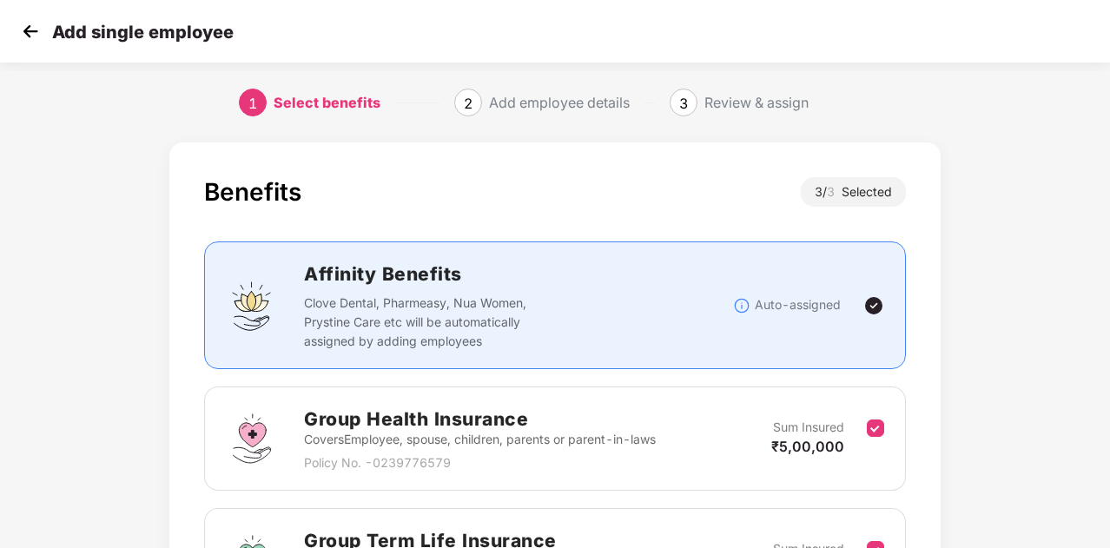
scroll to position [334, 0]
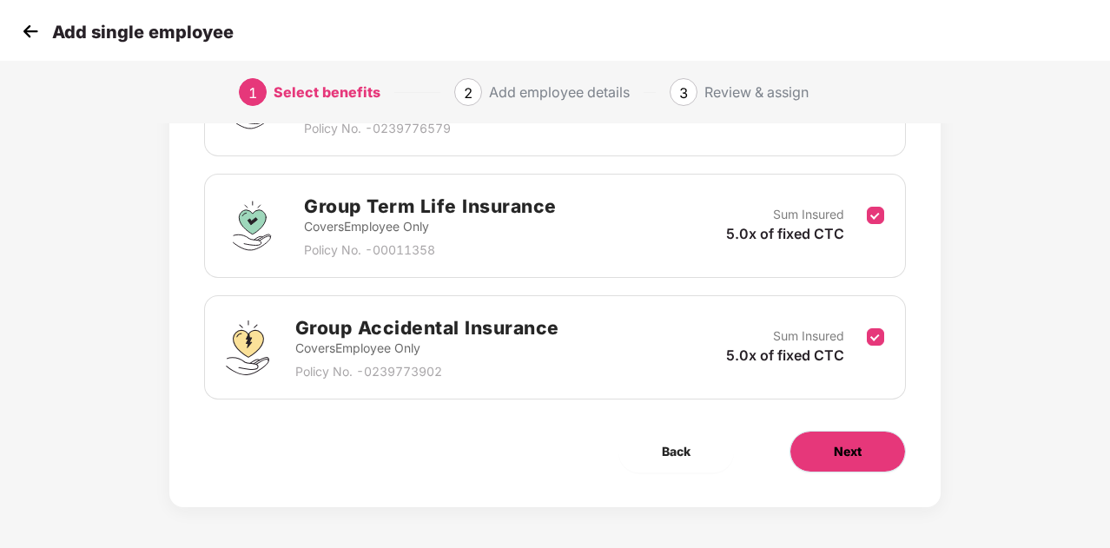
click at [843, 447] on span "Next" at bounding box center [848, 451] width 28 height 19
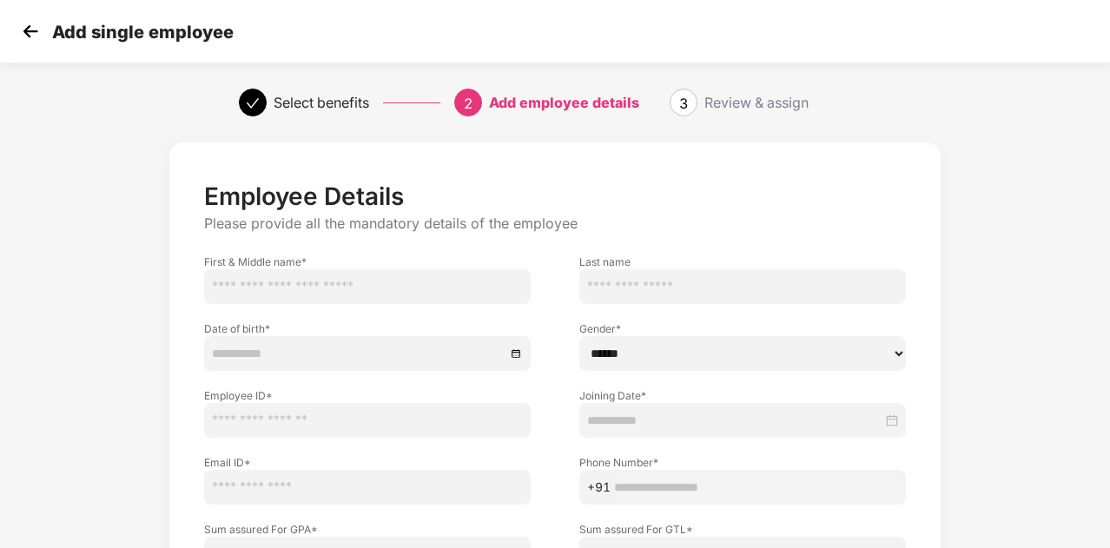
click at [369, 281] on input "text" at bounding box center [367, 286] width 327 height 35
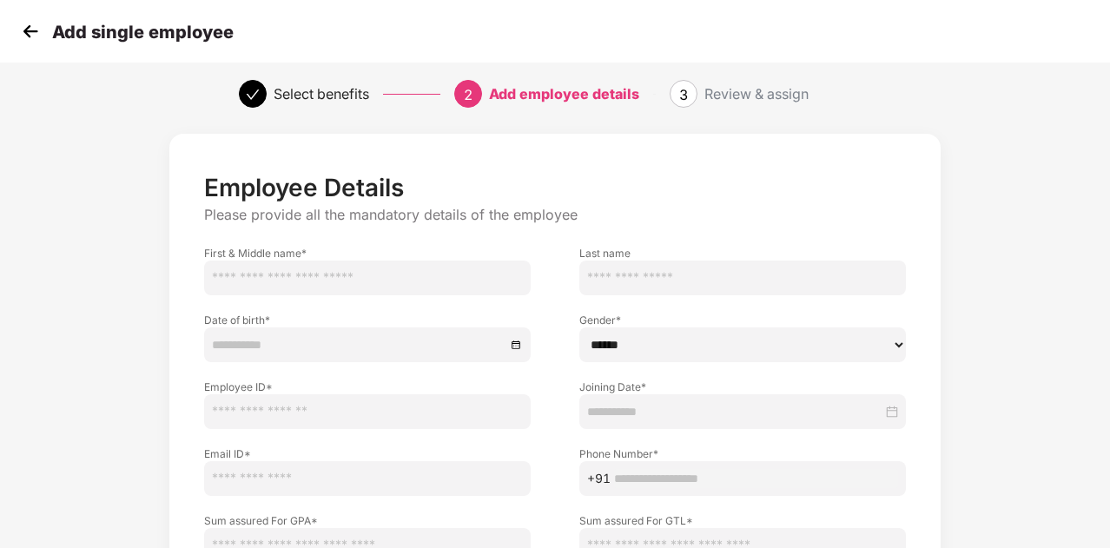
scroll to position [7, 0]
click at [338, 275] on input "text" at bounding box center [367, 279] width 327 height 35
paste input "**********"
type input "**********"
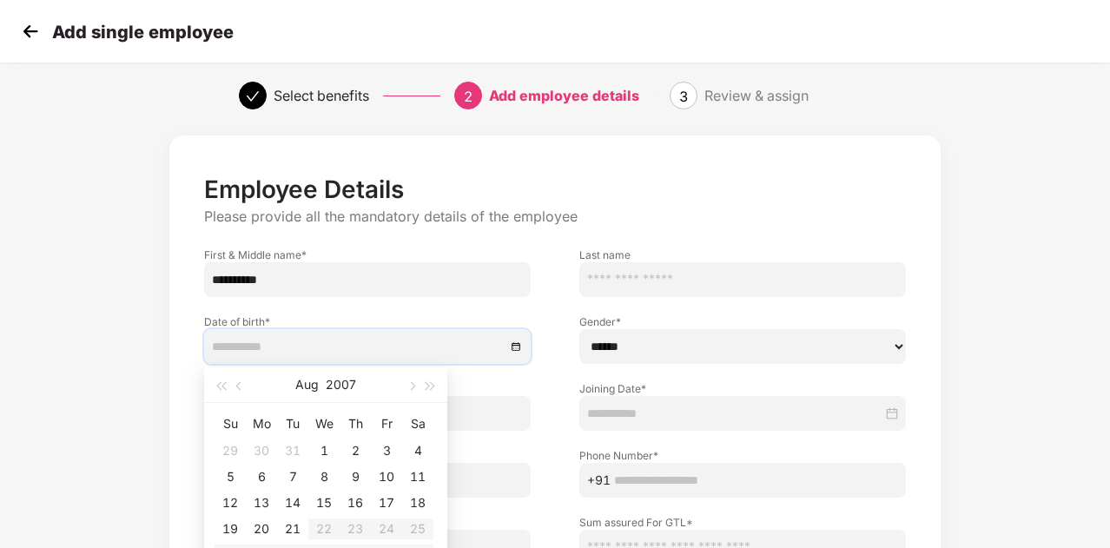
click at [304, 348] on input at bounding box center [359, 346] width 294 height 19
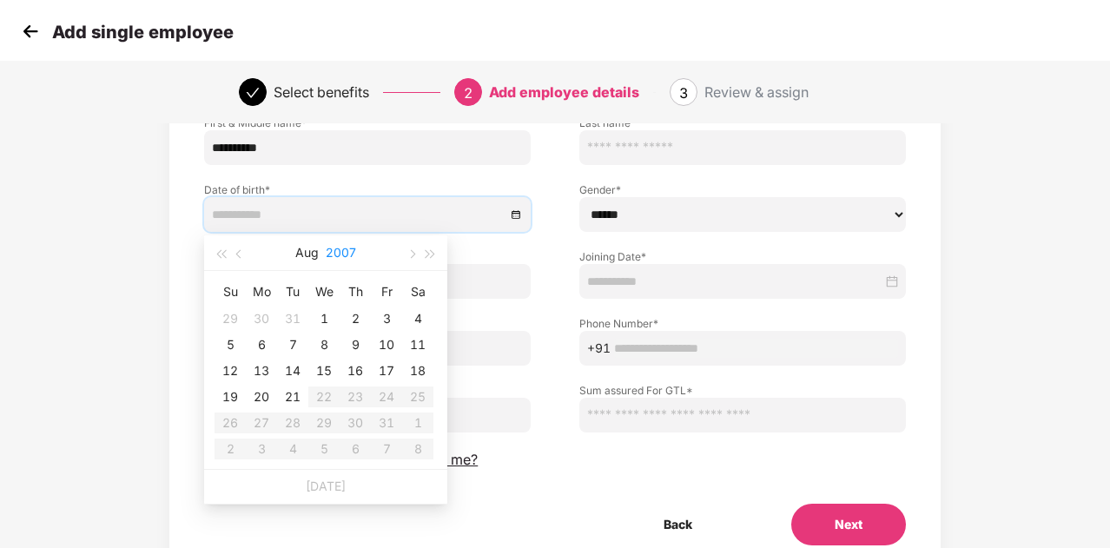
scroll to position [144, 0]
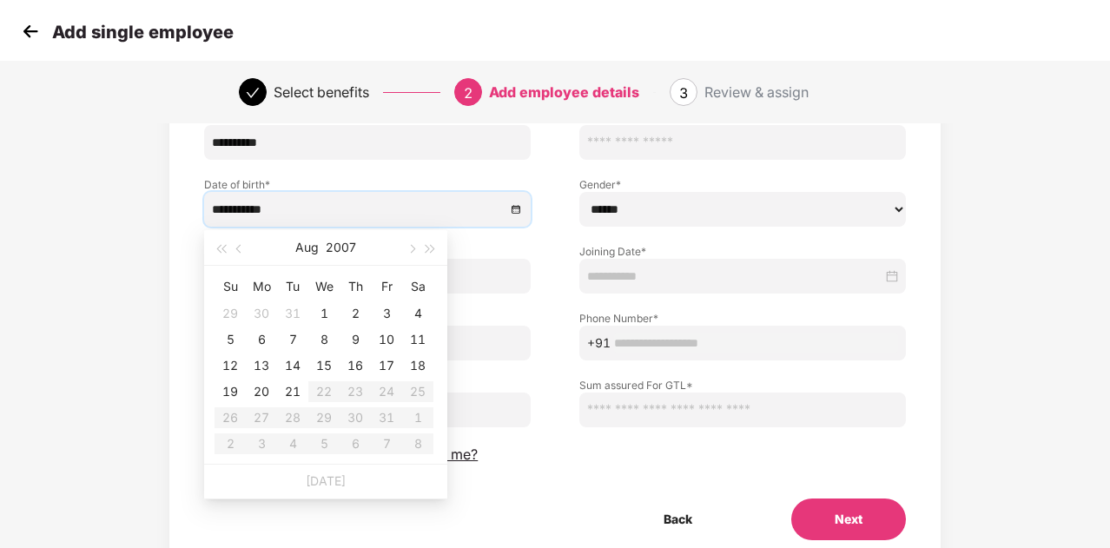
type input "**********"
click at [239, 247] on span "button" at bounding box center [240, 249] width 9 height 9
type input "**********"
click at [241, 250] on span "button" at bounding box center [240, 249] width 9 height 9
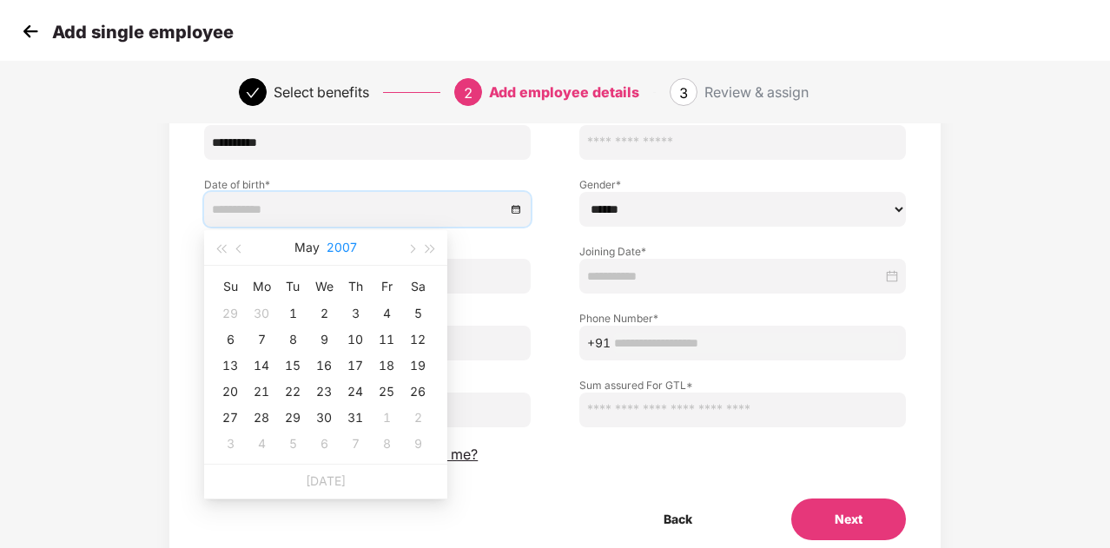
click at [351, 245] on button "2007" at bounding box center [342, 247] width 30 height 35
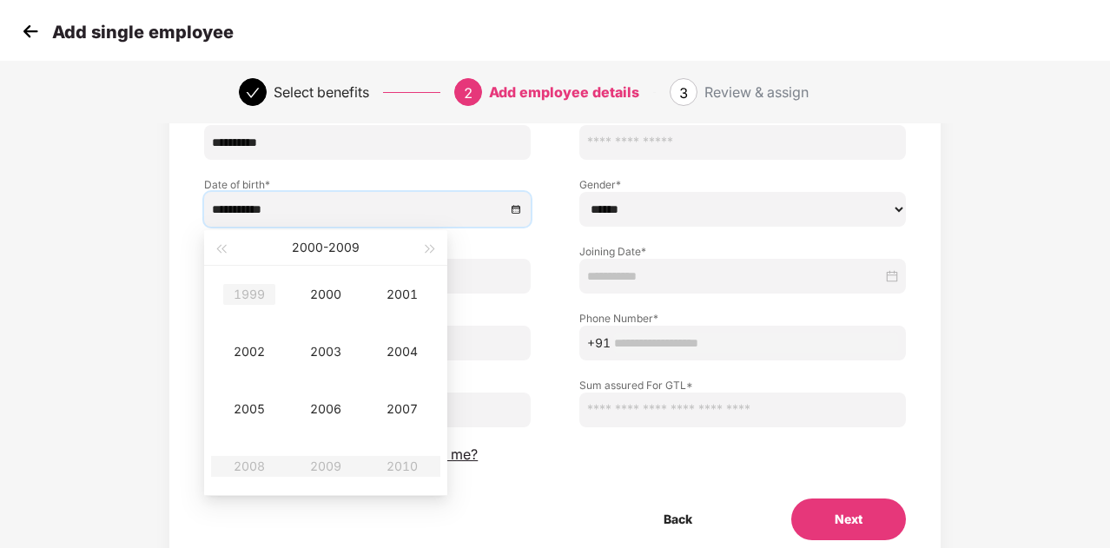
type input "**********"
click at [219, 251] on span "button" at bounding box center [220, 249] width 9 height 9
type input "**********"
click at [243, 406] on div "1985" at bounding box center [249, 409] width 52 height 21
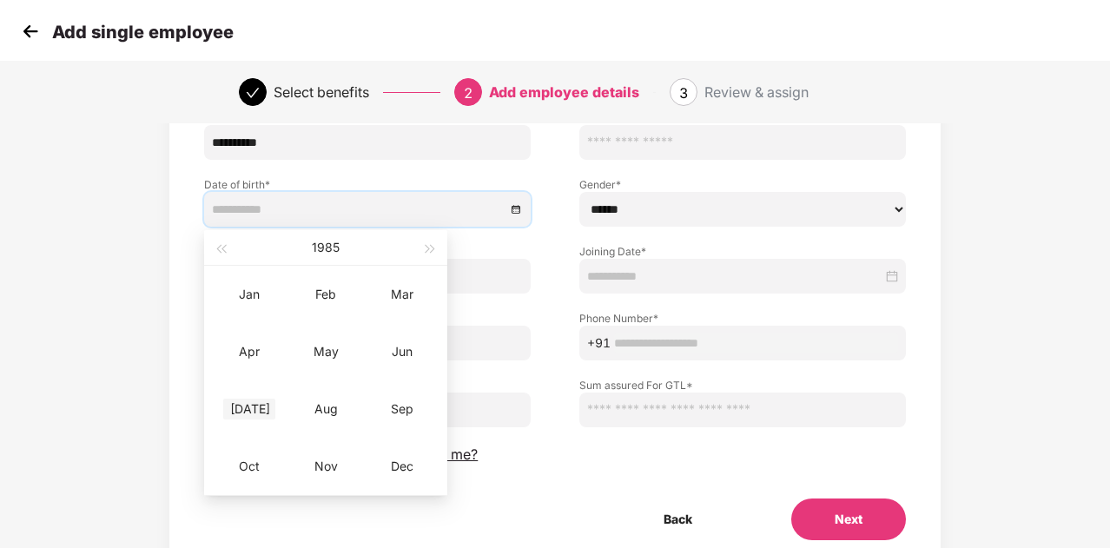
type input "**********"
click at [259, 411] on div "Jul" at bounding box center [249, 409] width 52 height 21
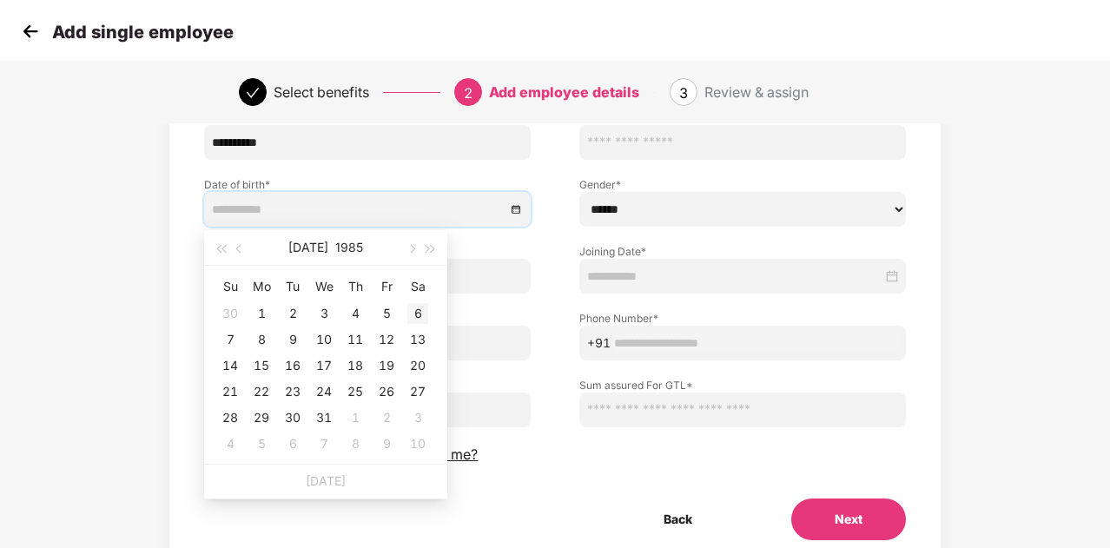
type input "**********"
click at [421, 309] on div "6" at bounding box center [417, 313] width 21 height 21
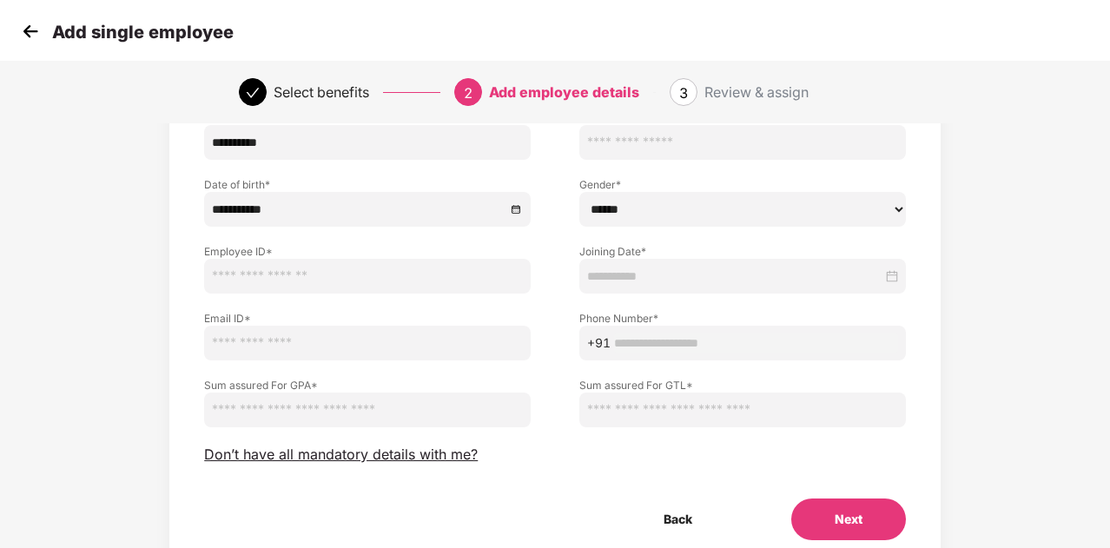
click at [631, 209] on select "****** **** ******" at bounding box center [742, 209] width 327 height 35
select select "******"
click at [579, 192] on select "****** **** ******" at bounding box center [742, 209] width 327 height 35
click at [655, 277] on input at bounding box center [734, 276] width 295 height 19
click at [377, 276] on input "text" at bounding box center [367, 276] width 327 height 35
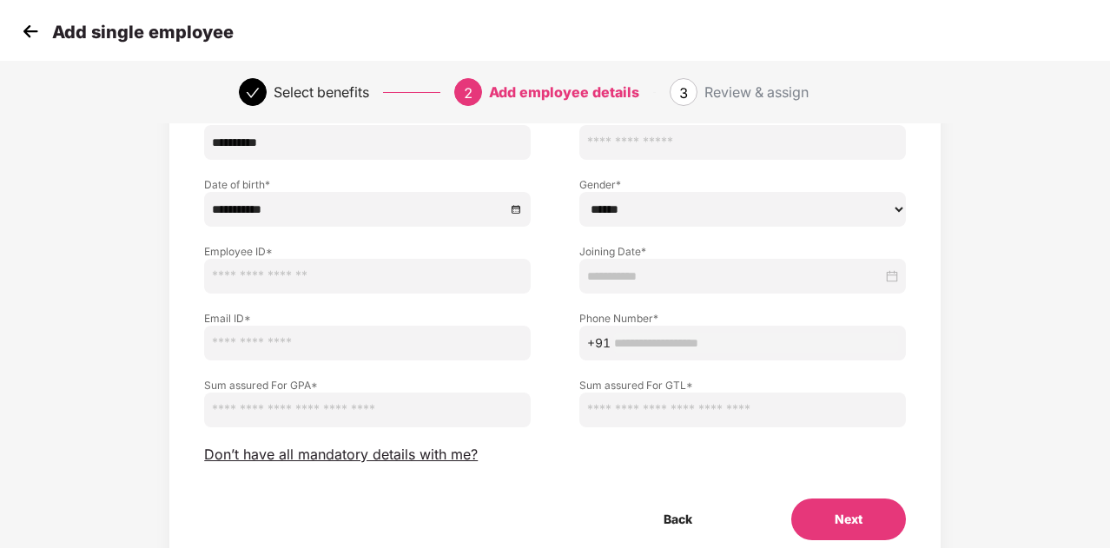
paste input "*******"
type input "*******"
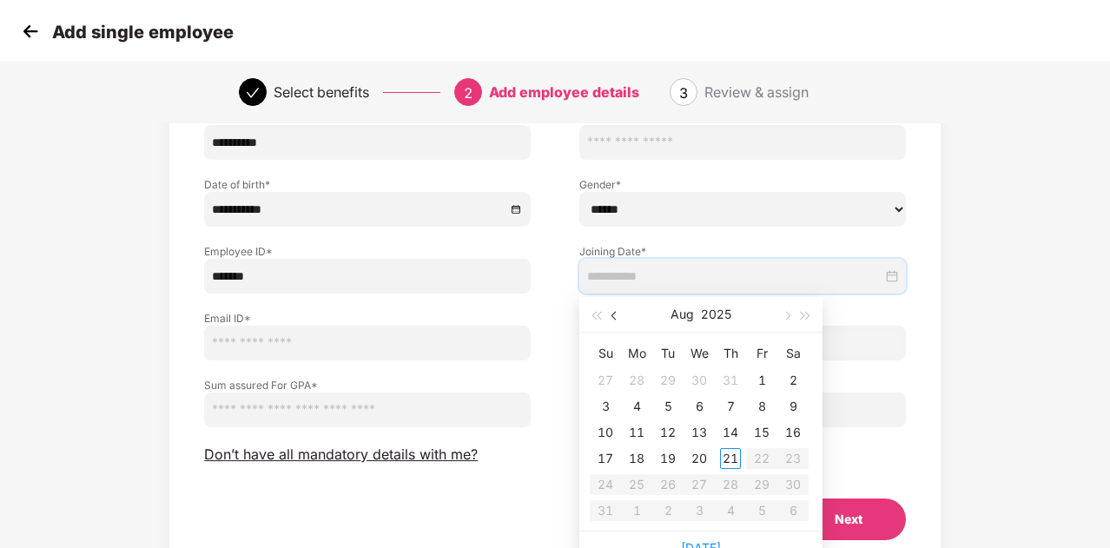
click at [615, 314] on span "button" at bounding box center [615, 316] width 9 height 9
type input "**********"
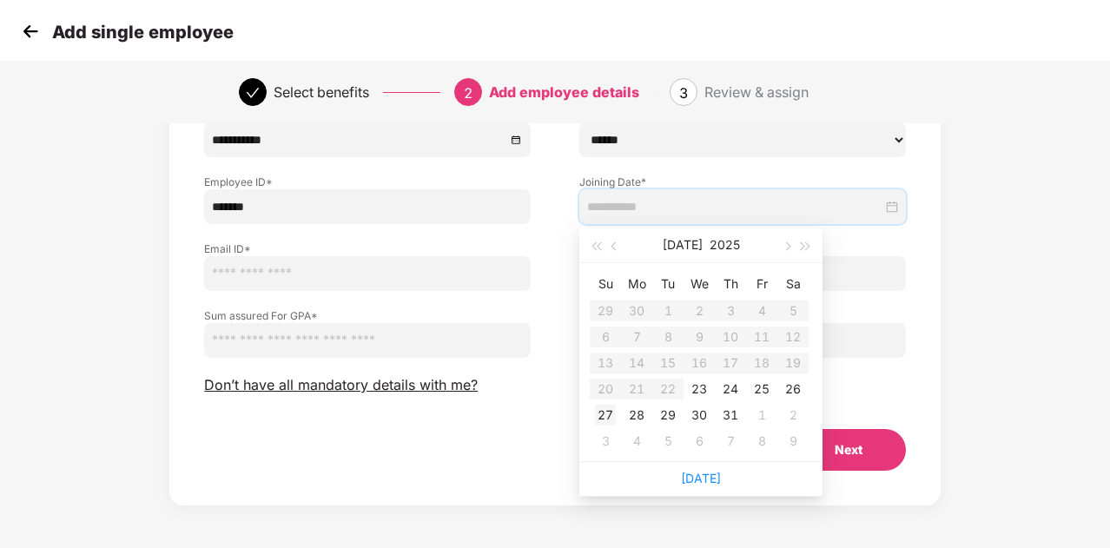
type input "**********"
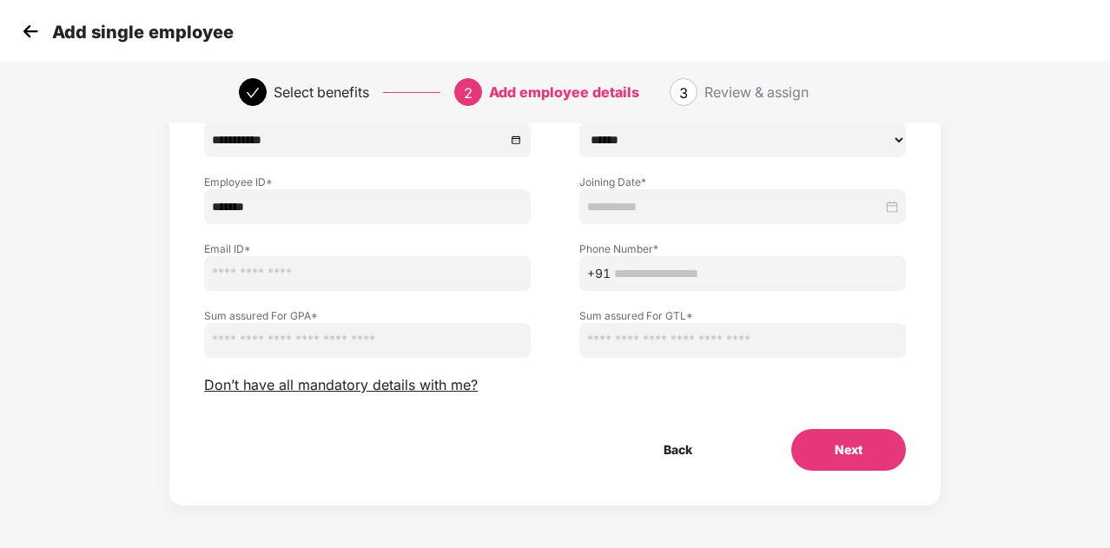
click at [530, 468] on div "Back Next" at bounding box center [554, 450] width 757 height 42
click at [675, 452] on button "Back" at bounding box center [678, 450] width 116 height 42
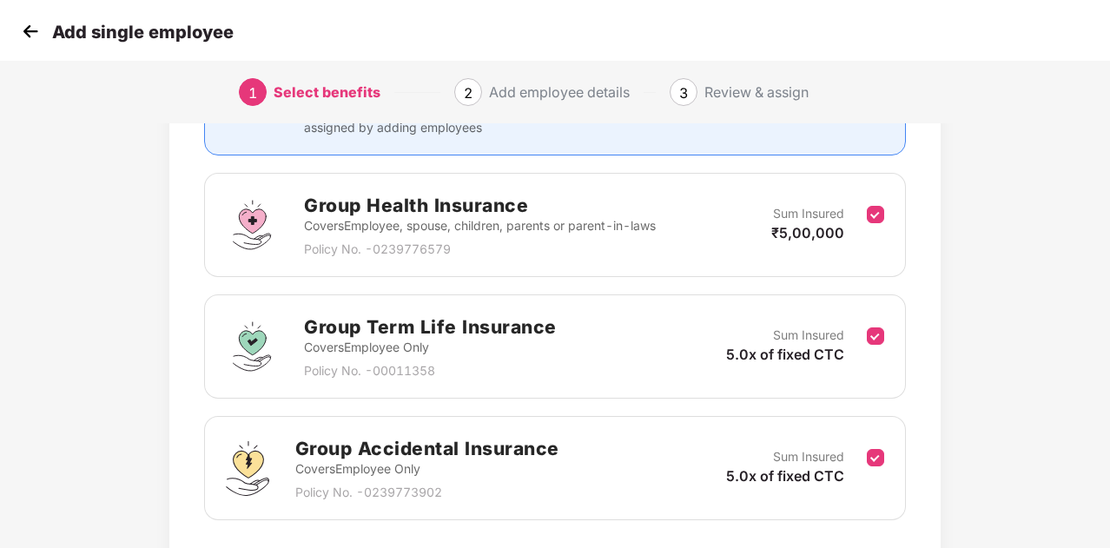
scroll to position [334, 0]
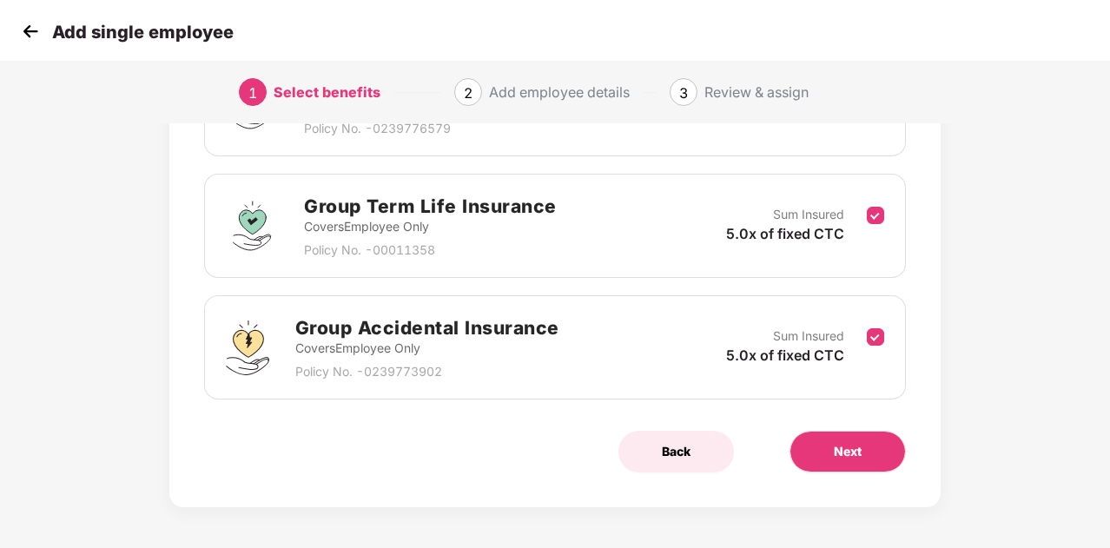
click at [671, 461] on button "Back" at bounding box center [676, 452] width 116 height 42
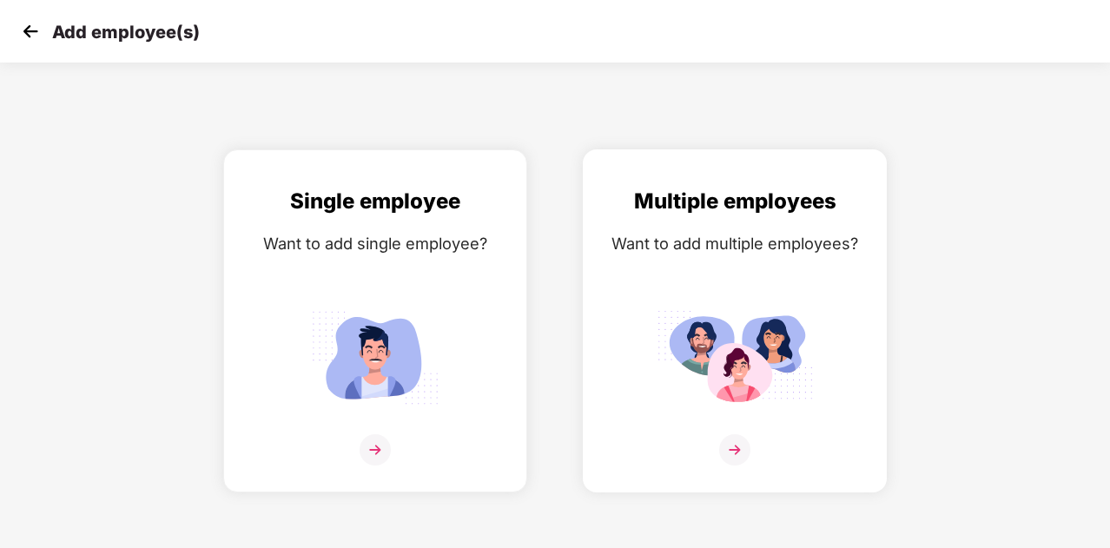
click at [727, 446] on img at bounding box center [734, 449] width 31 height 31
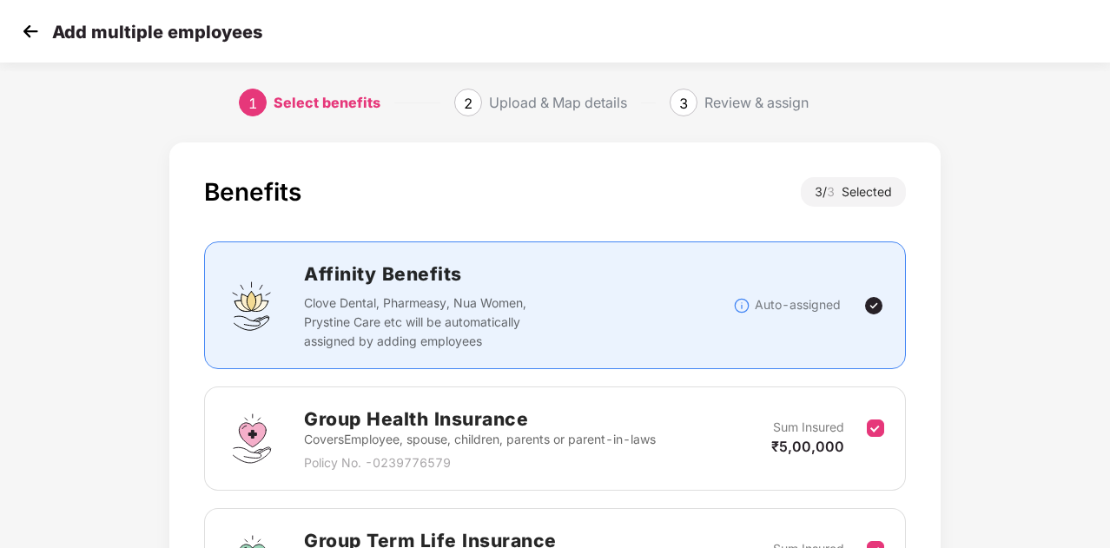
scroll to position [334, 0]
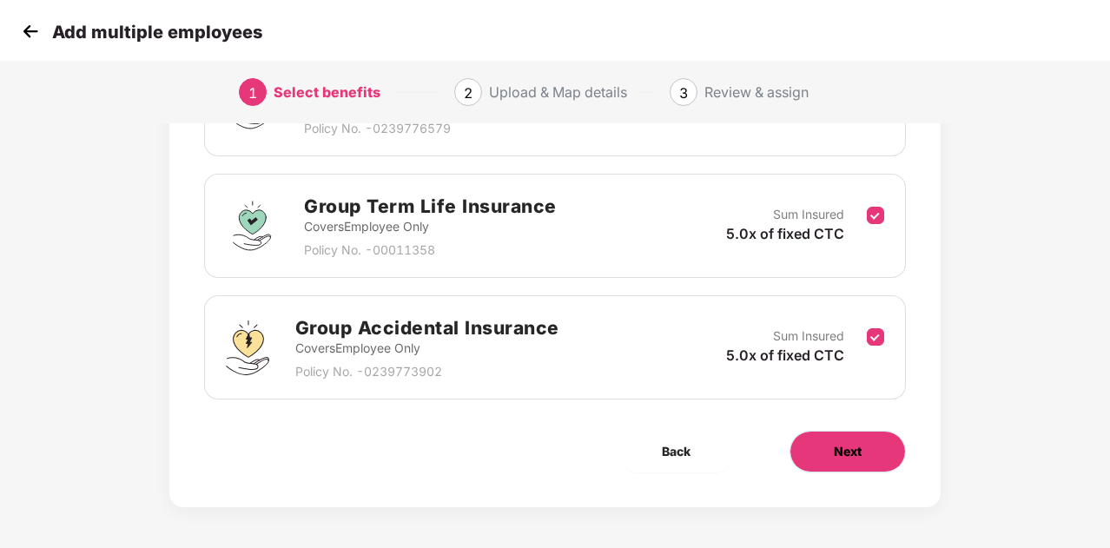
click at [868, 449] on button "Next" at bounding box center [848, 452] width 116 height 42
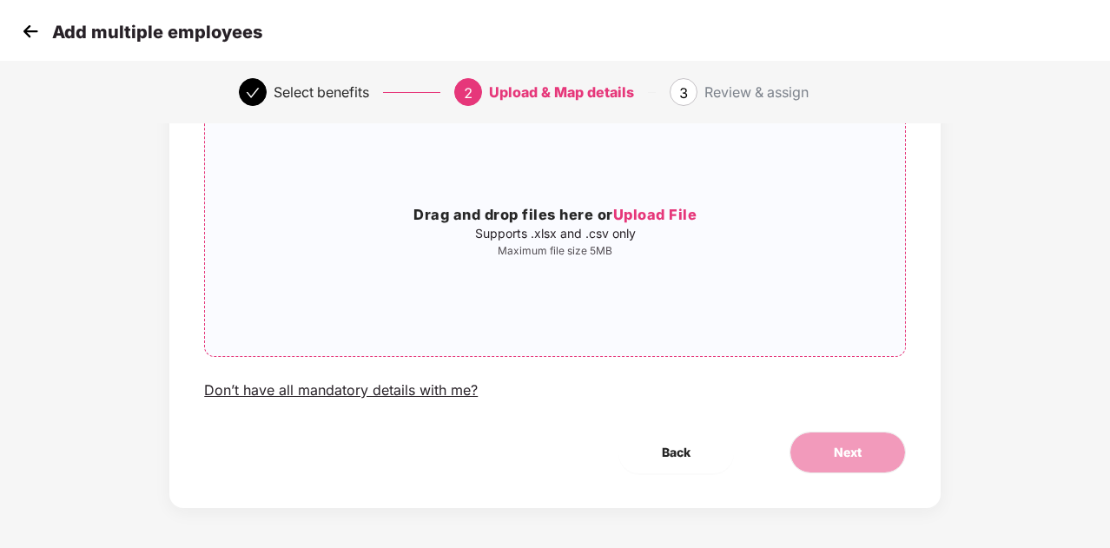
scroll to position [149, 0]
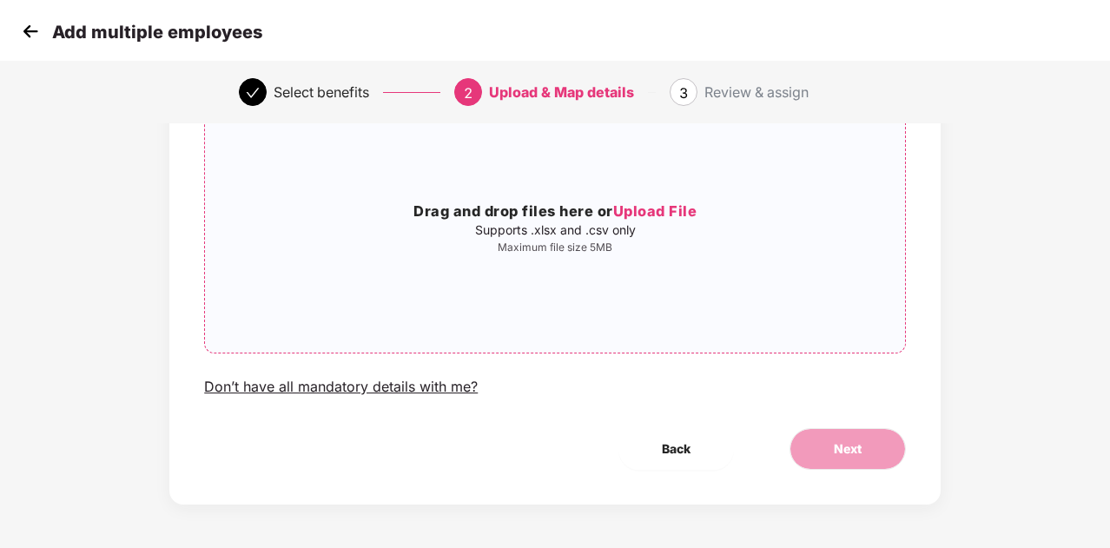
click at [658, 213] on span "Upload File" at bounding box center [655, 210] width 84 height 17
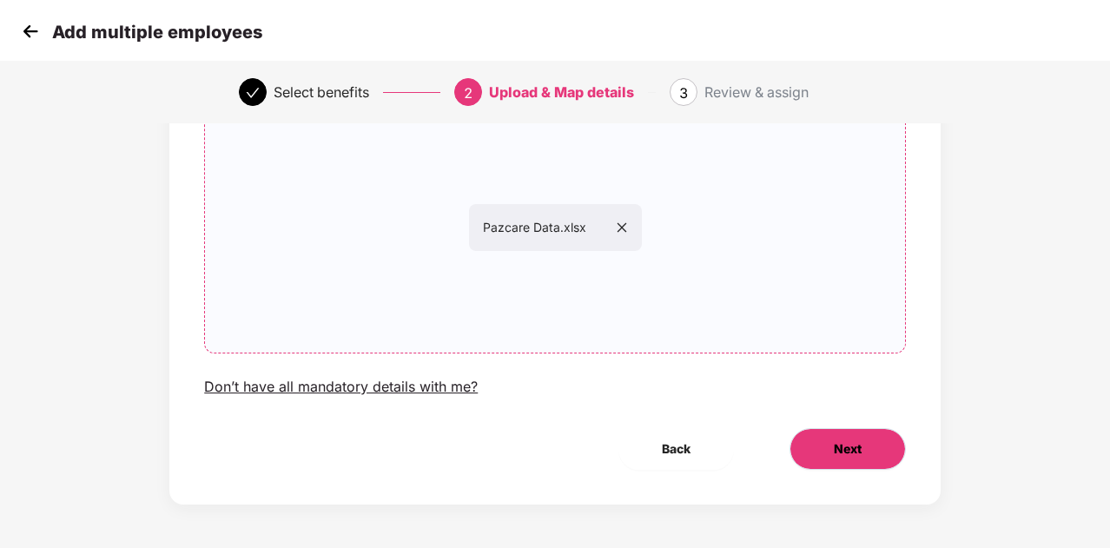
click at [855, 452] on span "Next" at bounding box center [848, 449] width 28 height 19
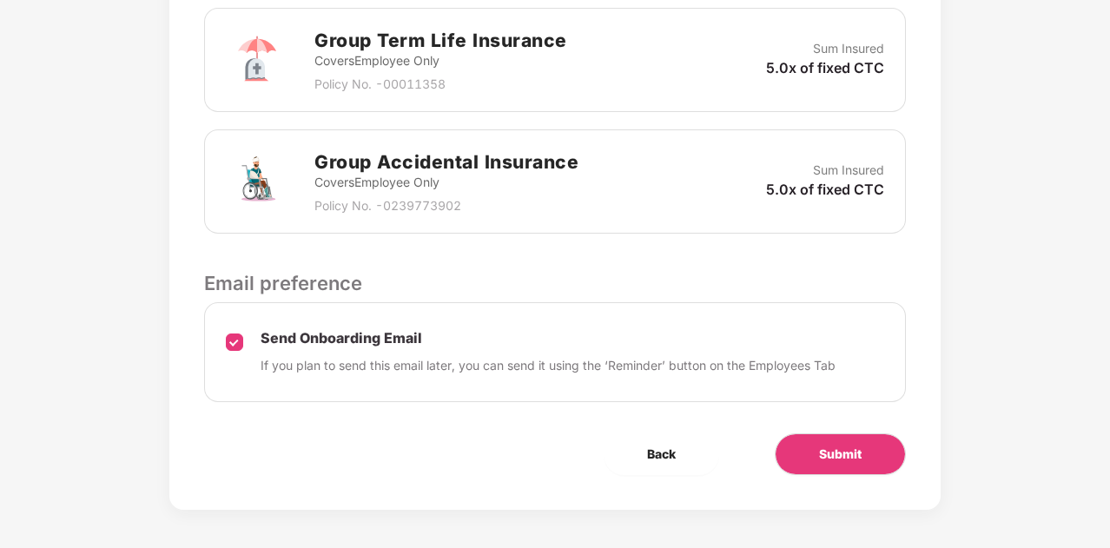
scroll to position [679, 0]
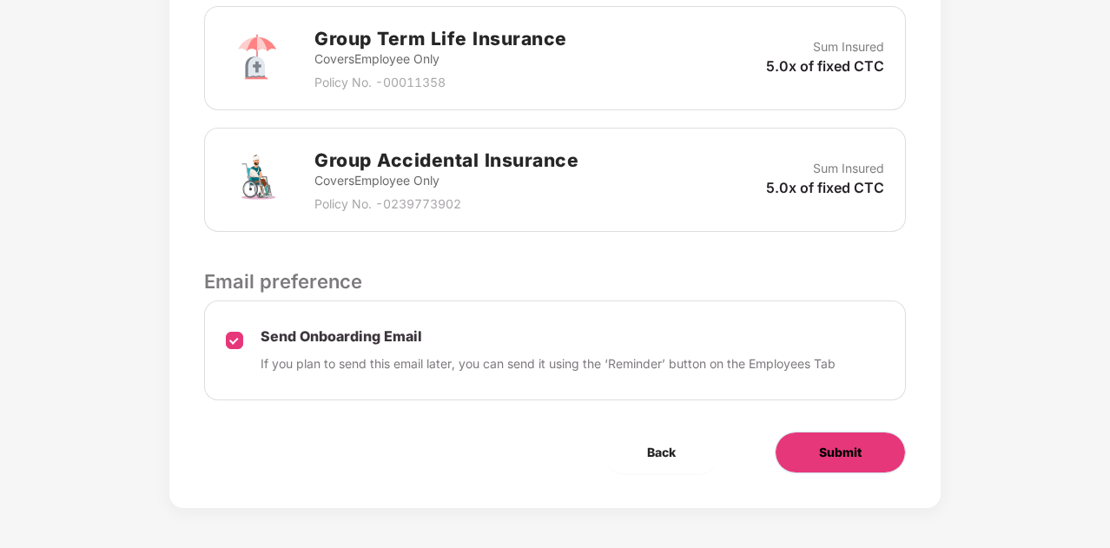
click at [843, 452] on span "Submit" at bounding box center [840, 452] width 43 height 19
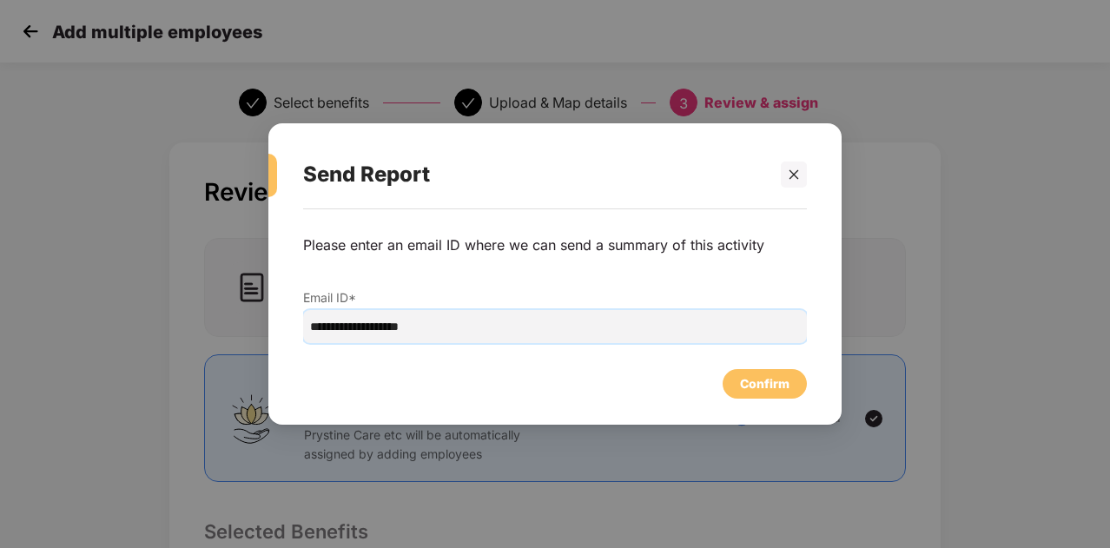
click at [578, 326] on input "**********" at bounding box center [555, 326] width 504 height 33
type input "**********"
click at [789, 387] on div "Confirm" at bounding box center [765, 383] width 50 height 19
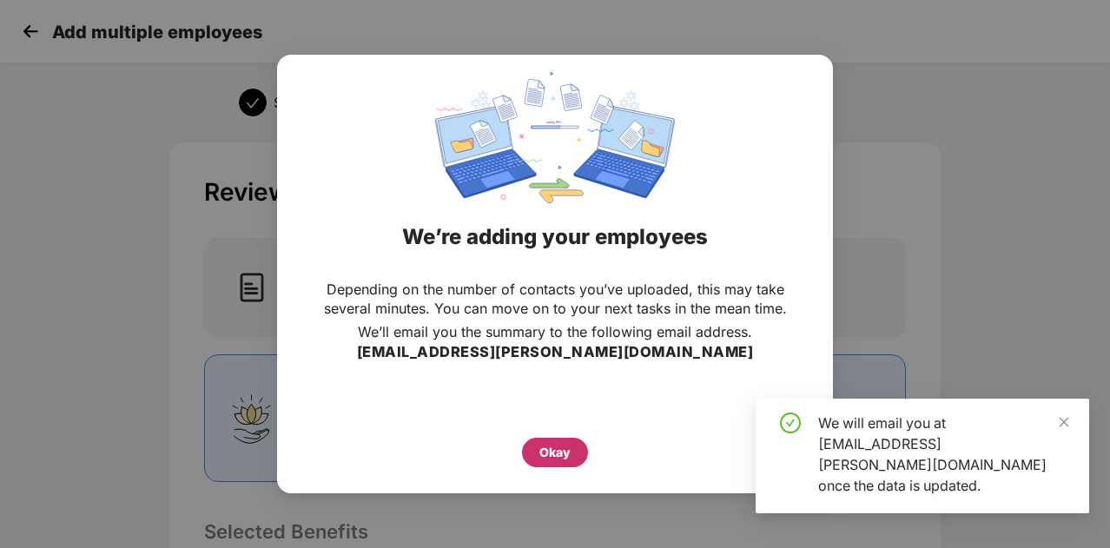
click at [563, 453] on div "Okay" at bounding box center [554, 452] width 31 height 19
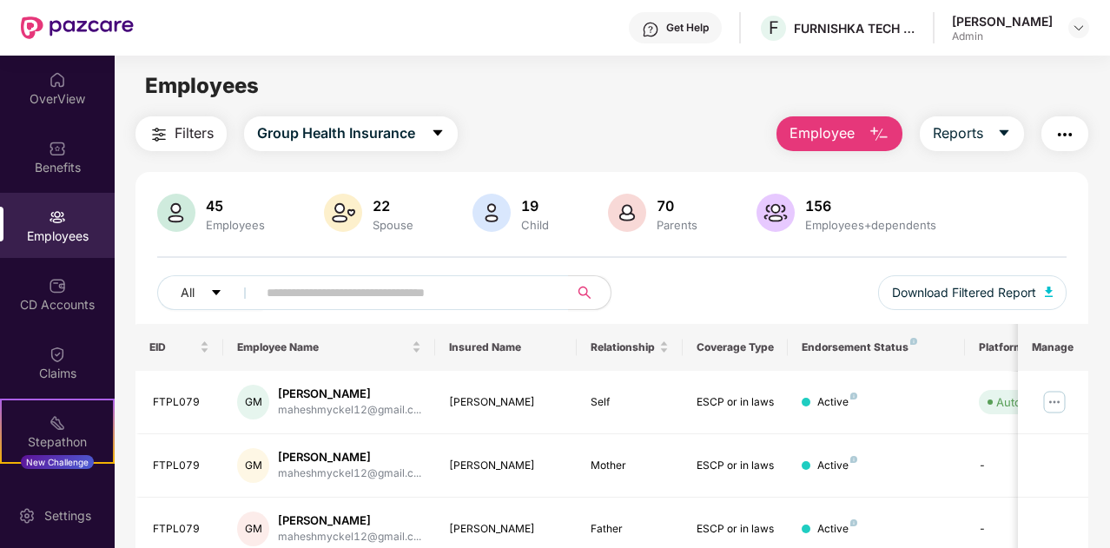
click at [882, 144] on img "button" at bounding box center [879, 134] width 21 height 21
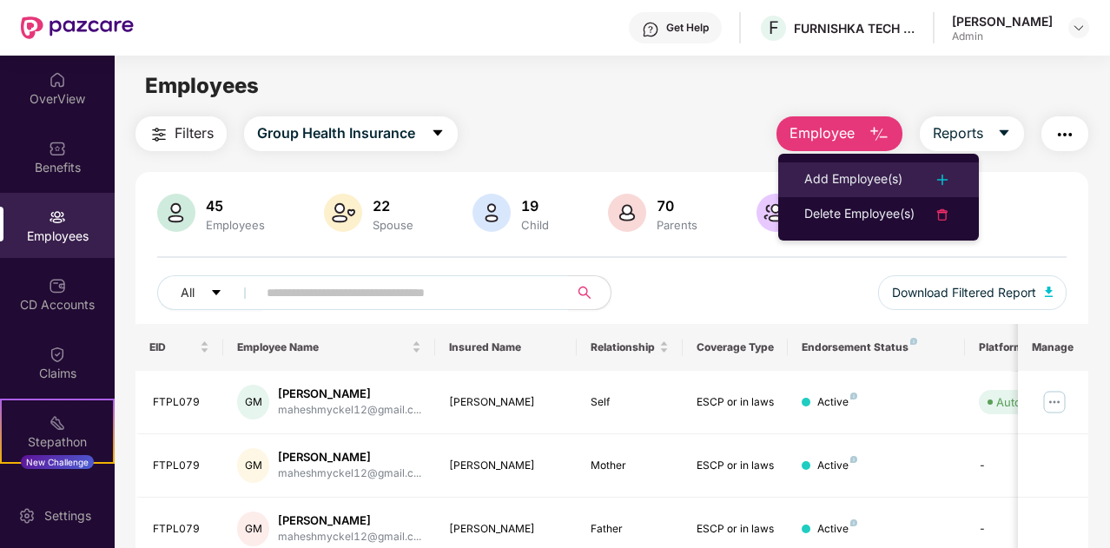
click at [936, 178] on img at bounding box center [942, 179] width 21 height 21
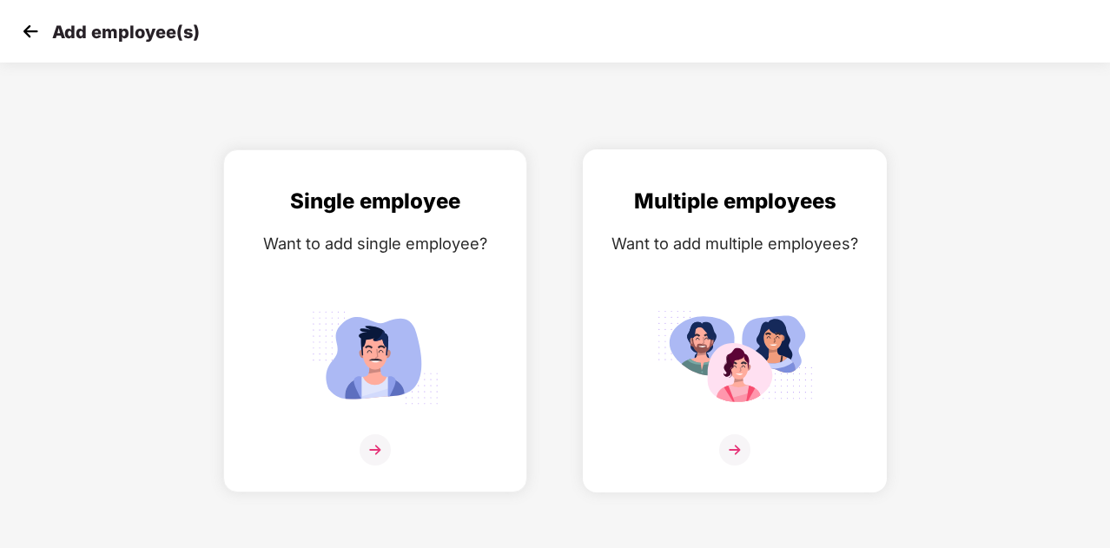
click at [737, 448] on img at bounding box center [734, 449] width 31 height 31
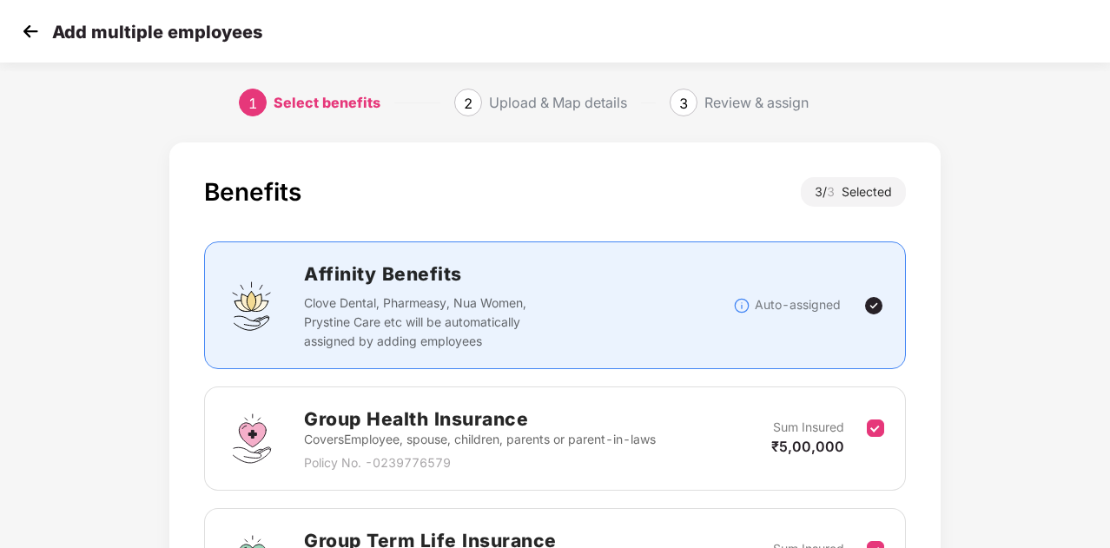
scroll to position [334, 0]
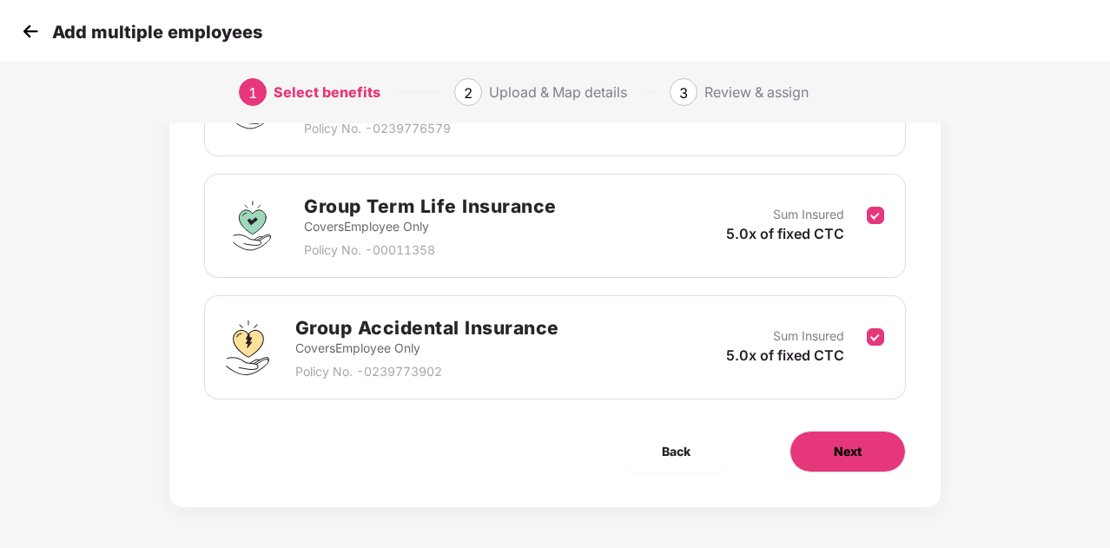
click at [870, 458] on button "Next" at bounding box center [848, 452] width 116 height 42
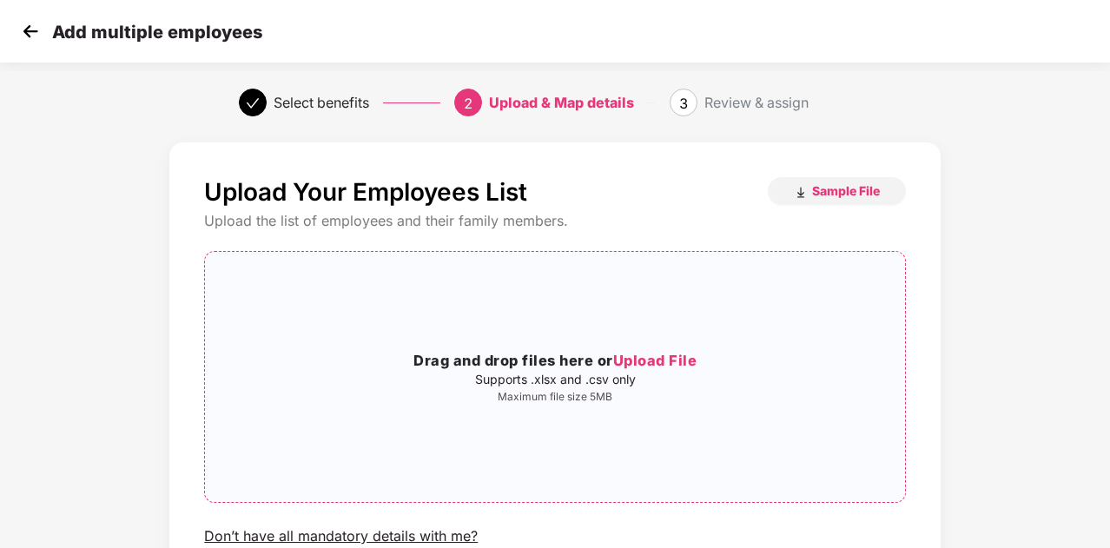
scroll to position [149, 0]
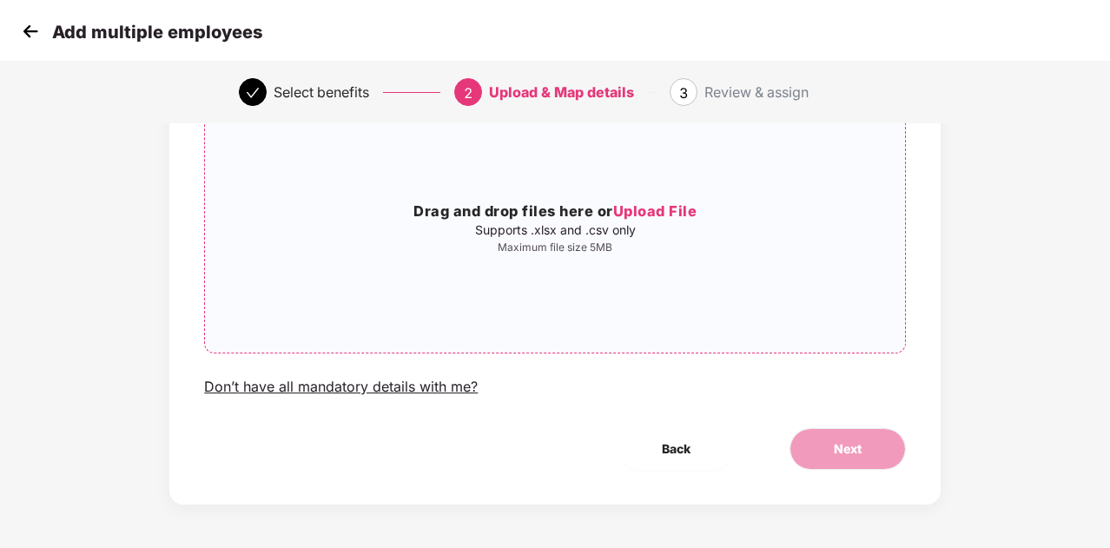
click at [651, 209] on span "Upload File" at bounding box center [655, 210] width 84 height 17
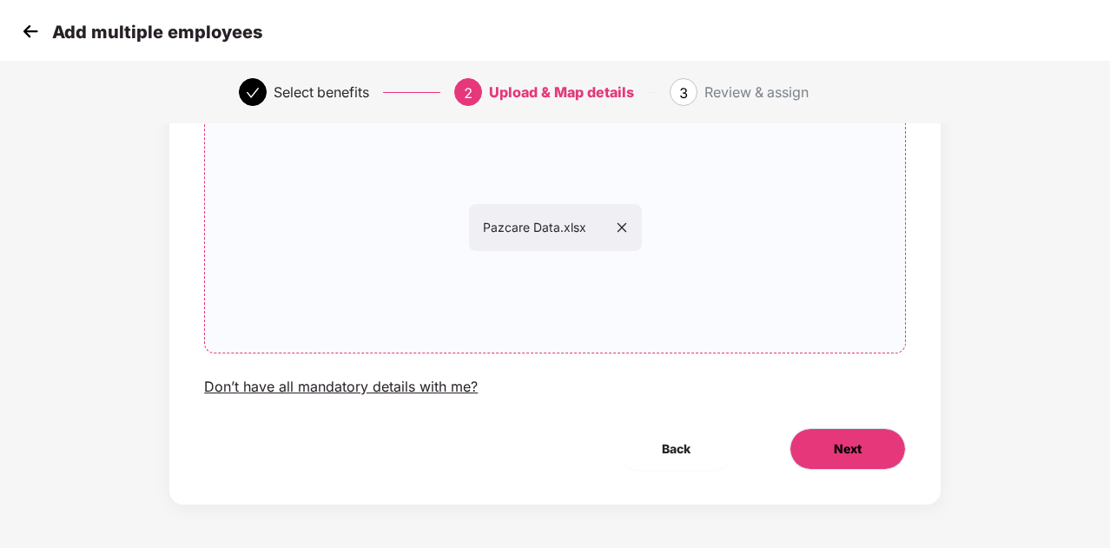
click at [862, 461] on button "Next" at bounding box center [848, 449] width 116 height 42
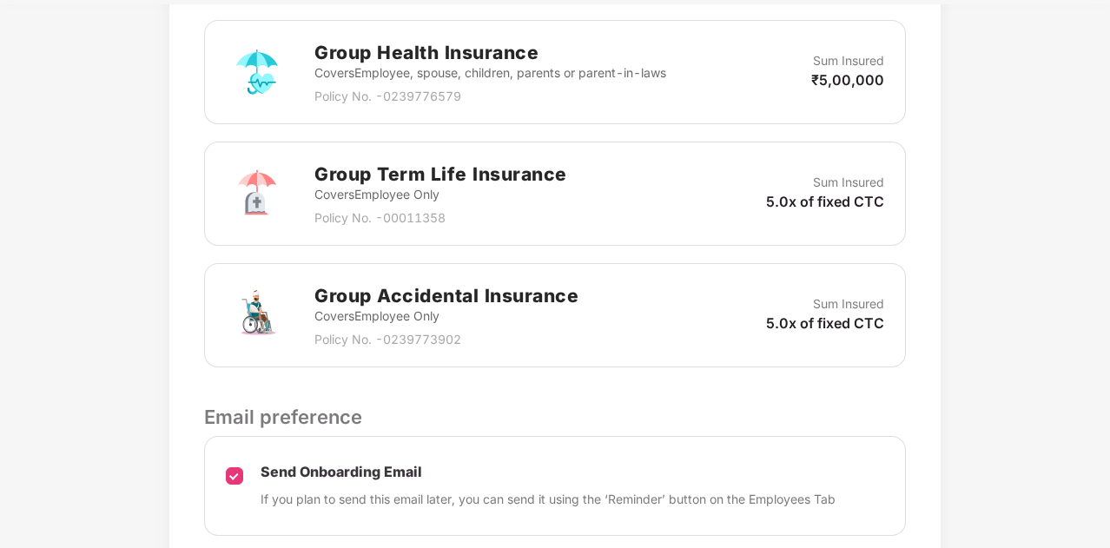
scroll to position [679, 0]
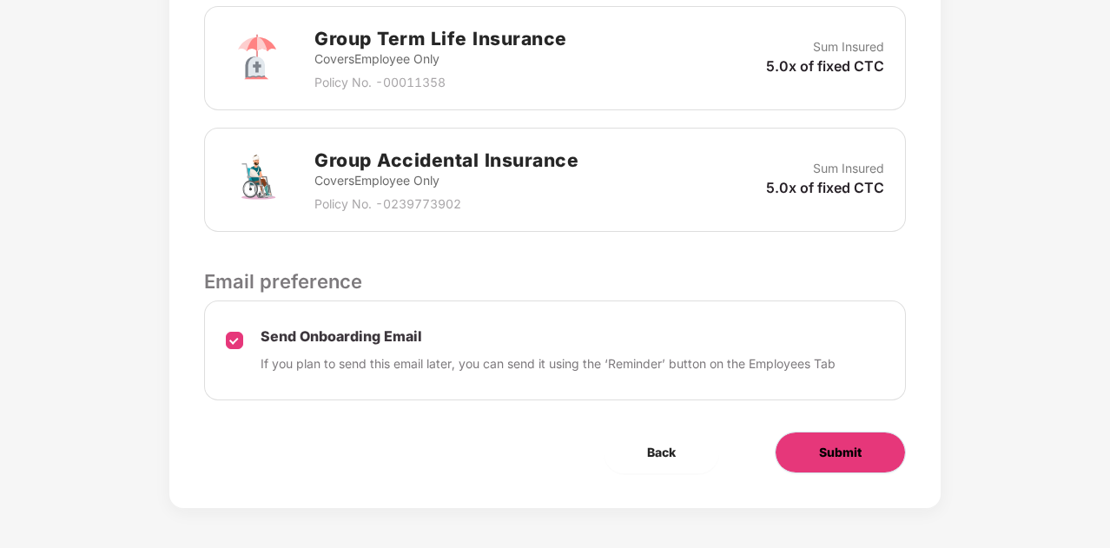
click at [859, 446] on span "Submit" at bounding box center [840, 452] width 43 height 19
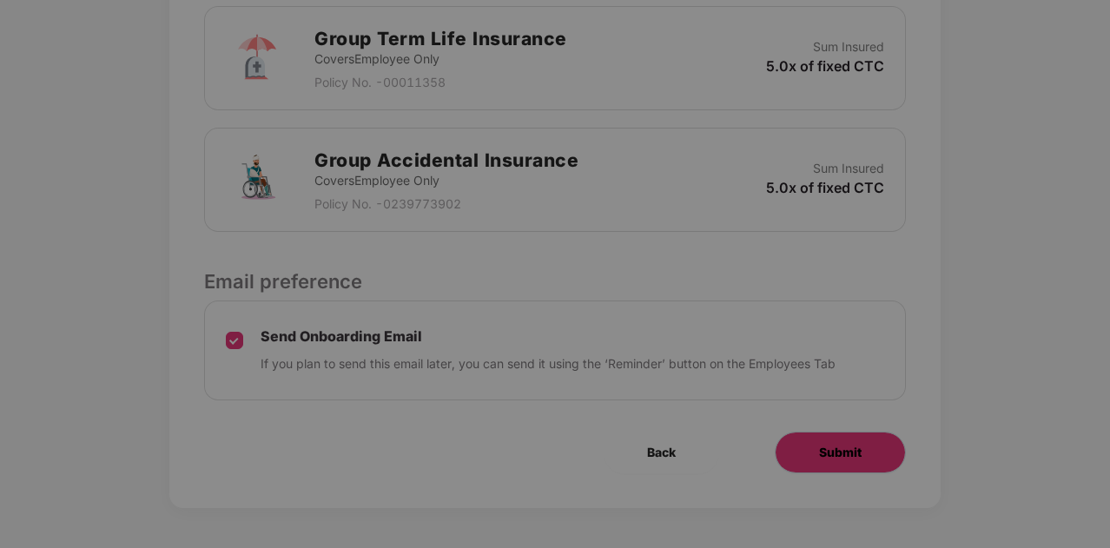
scroll to position [0, 0]
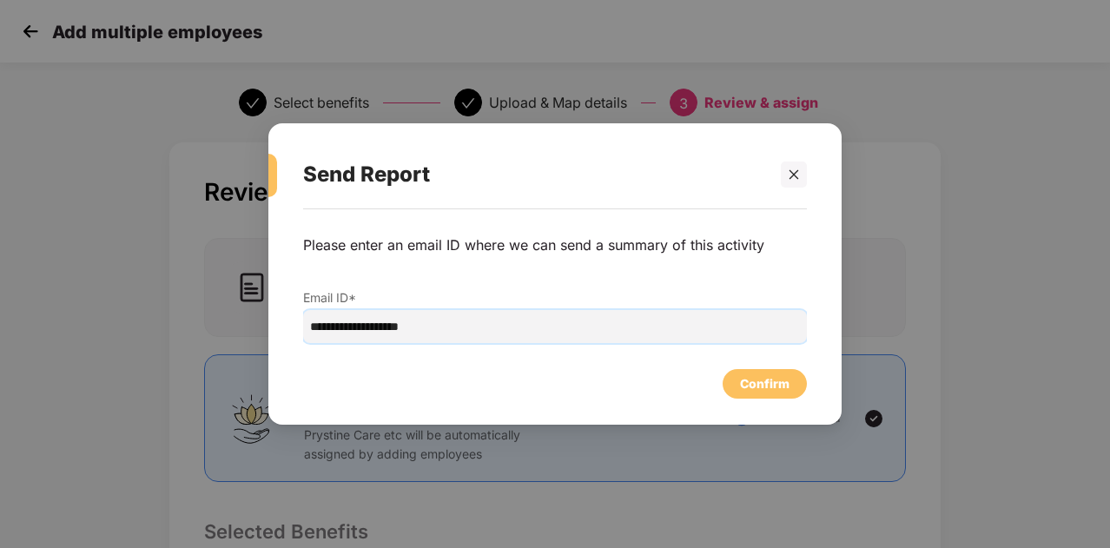
click at [638, 326] on input "**********" at bounding box center [555, 326] width 504 height 33
type input "**********"
click at [770, 381] on div "Confirm" at bounding box center [765, 383] width 50 height 19
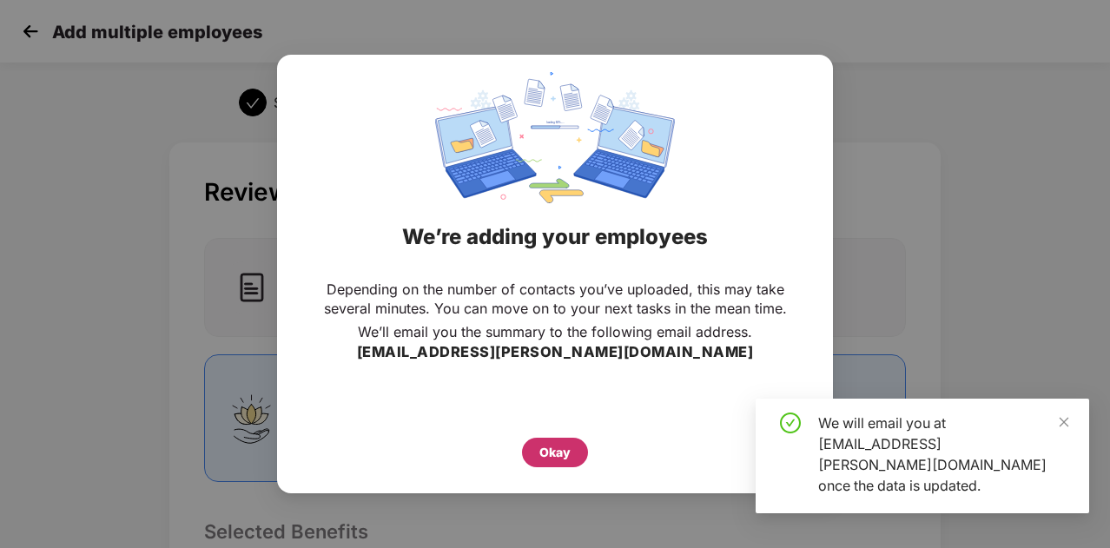
click at [559, 458] on div "Okay" at bounding box center [554, 452] width 31 height 19
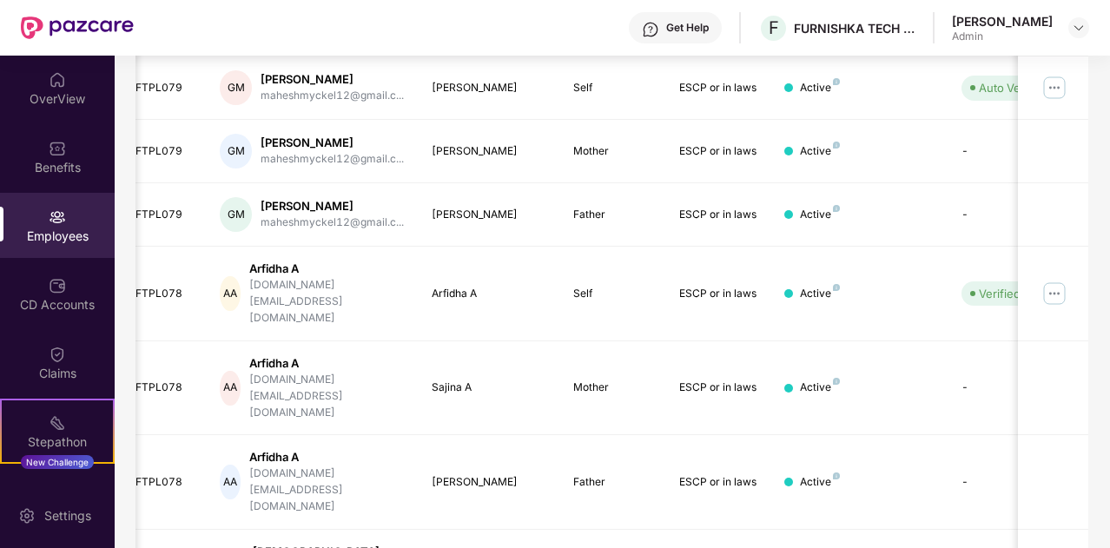
scroll to position [530, 0]
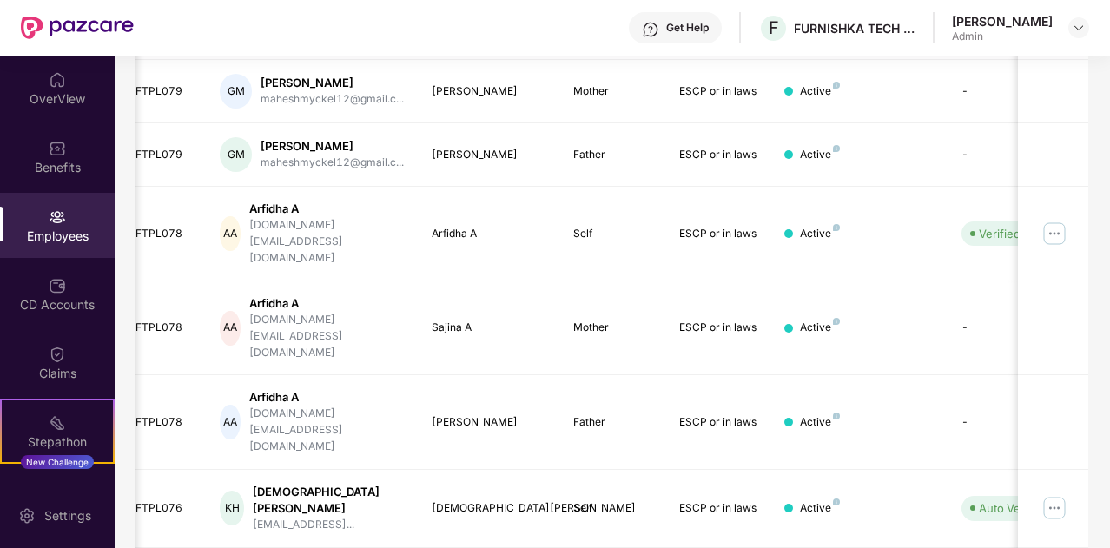
drag, startPoint x: 607, startPoint y: 456, endPoint x: 564, endPoint y: 520, distance: 77.6
click at [564, 520] on div "EID Employee Name Insured Name Relationship Coverage Type Endorsement Status Pl…" at bounding box center [612, 241] width 953 height 895
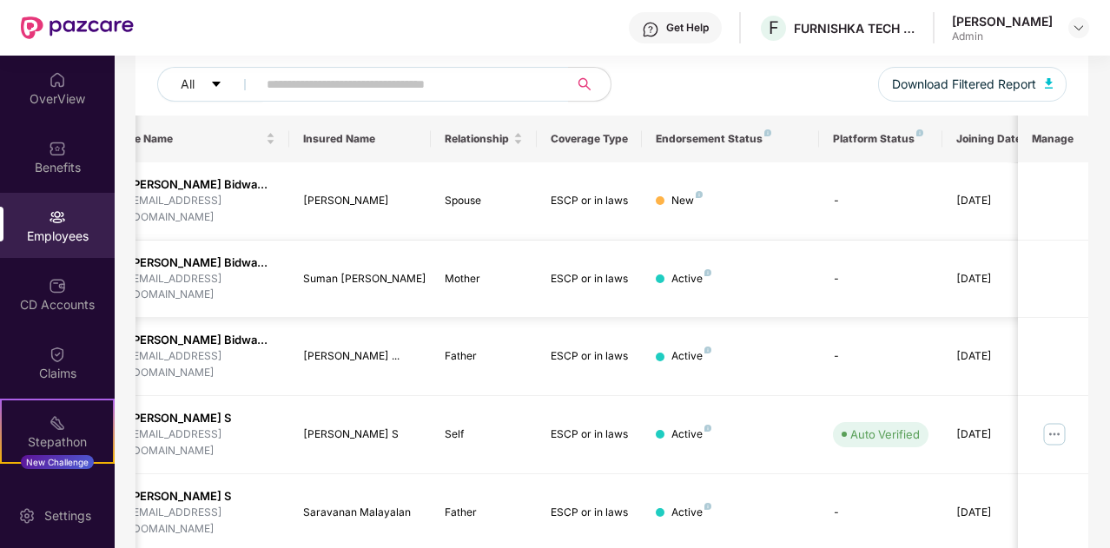
scroll to position [0, 174]
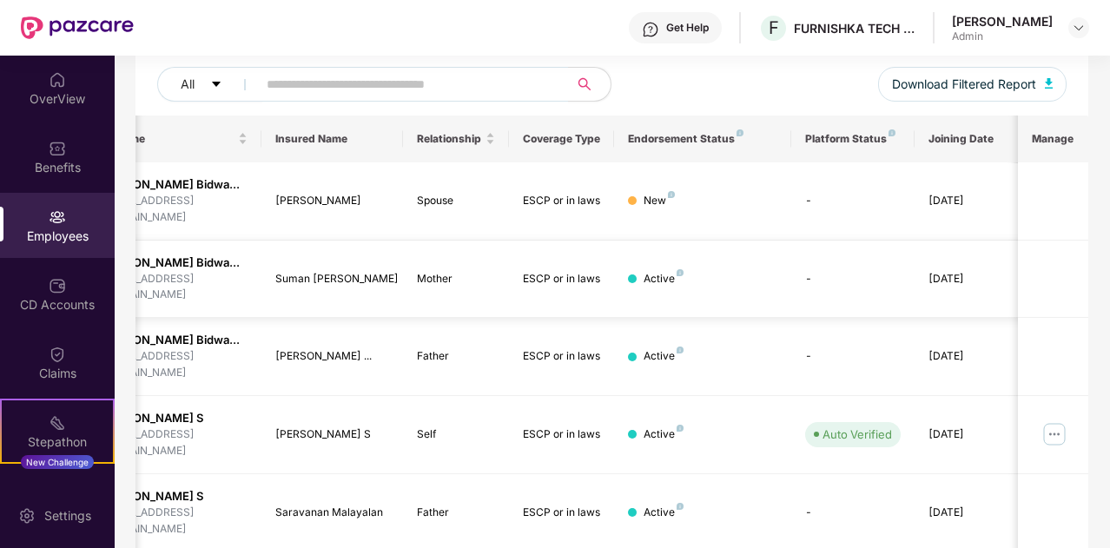
click at [488, 292] on td "Mother" at bounding box center [456, 280] width 106 height 78
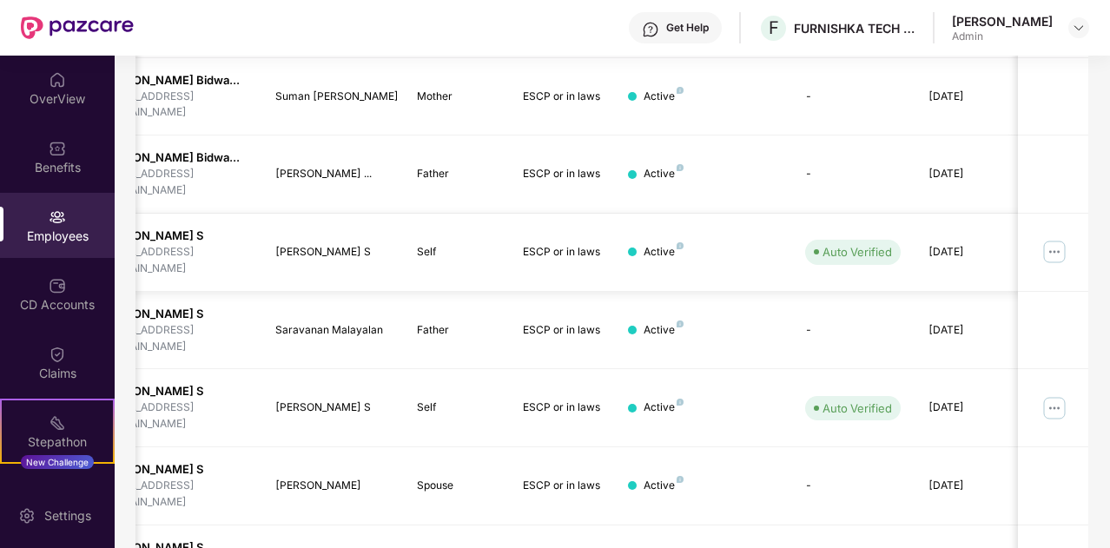
click at [1059, 248] on img at bounding box center [1055, 252] width 28 height 28
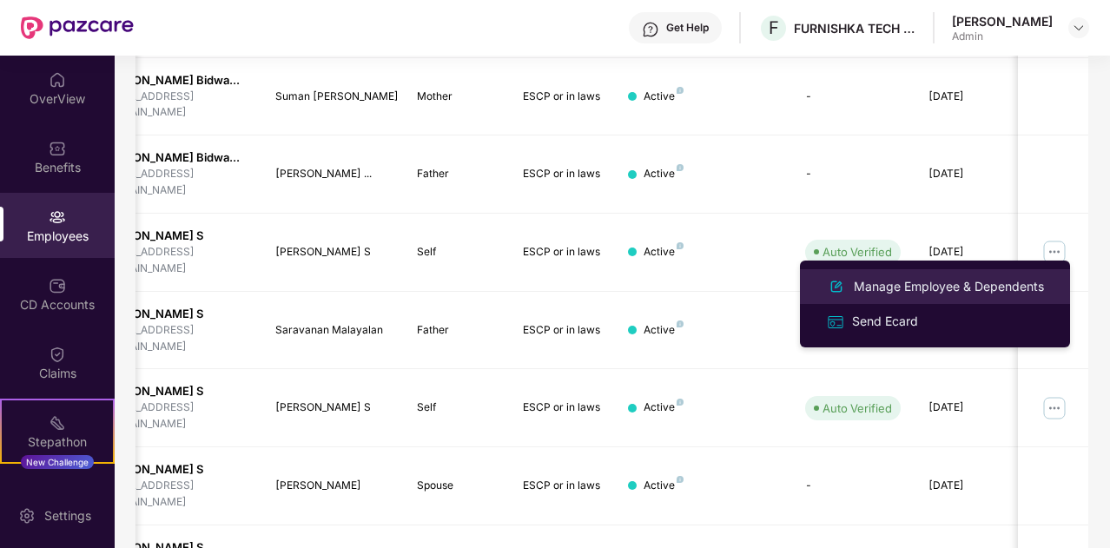
click at [917, 288] on div "Manage Employee & Dependents" at bounding box center [948, 286] width 197 height 19
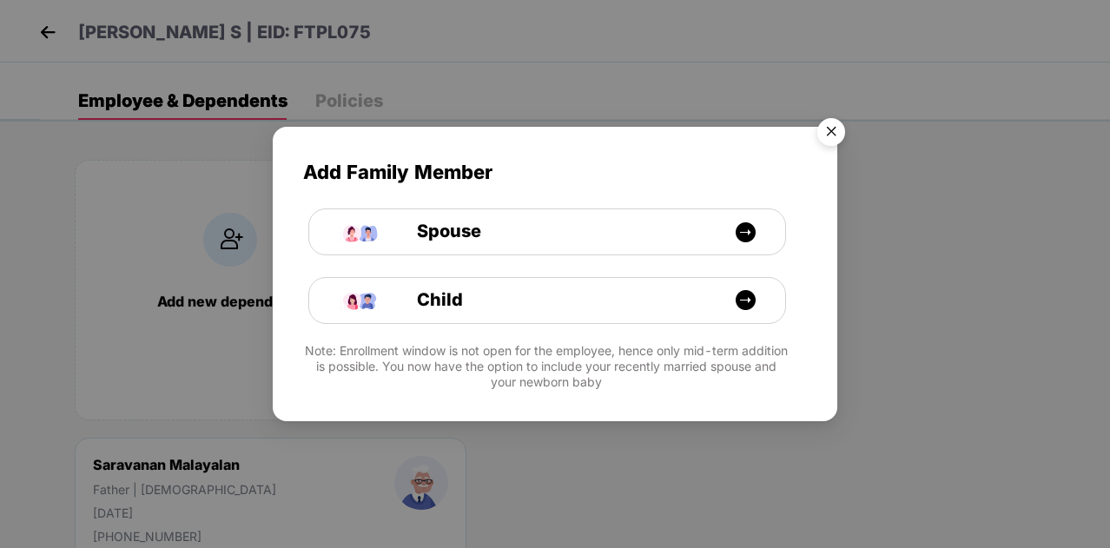
click at [827, 135] on img "Close" at bounding box center [831, 134] width 49 height 49
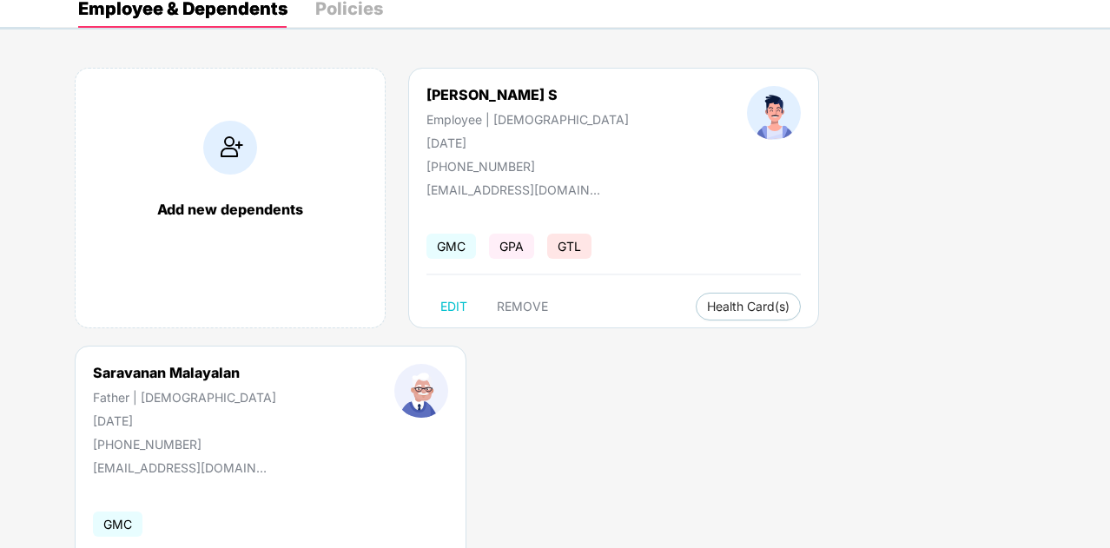
scroll to position [193, 0]
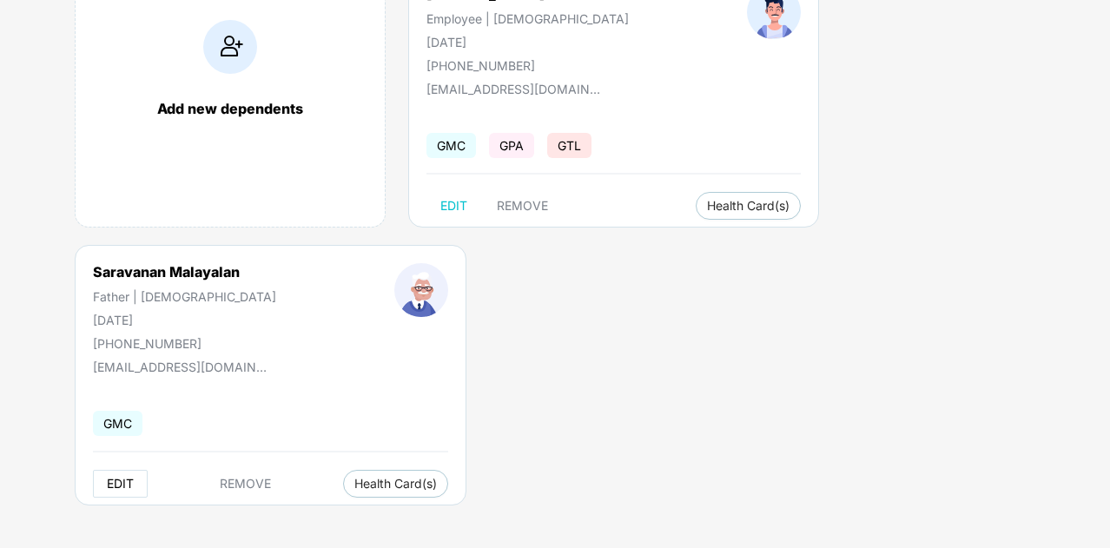
click at [129, 481] on span "EDIT" at bounding box center [120, 484] width 27 height 14
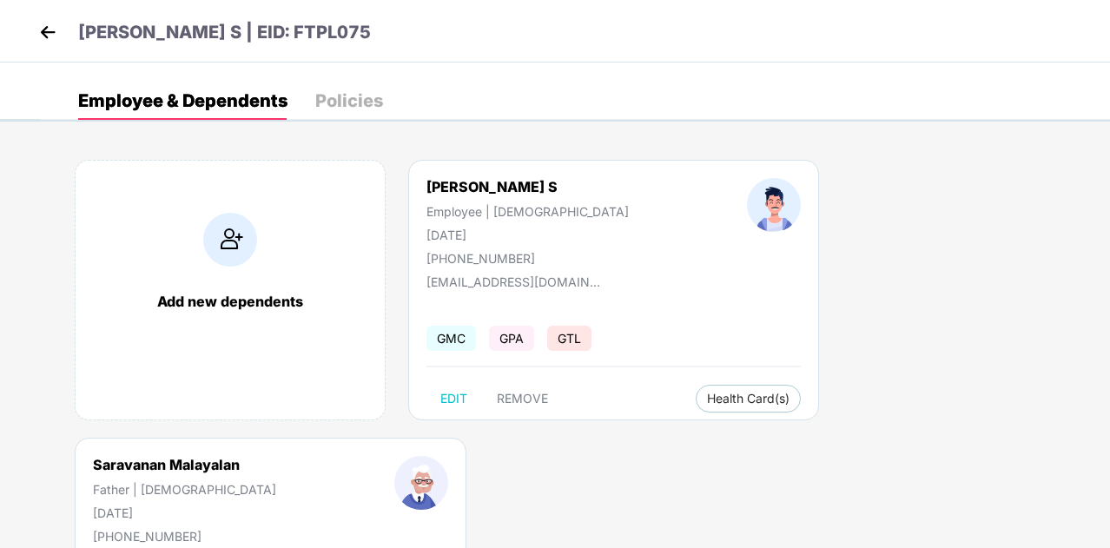
select select "******"
select select "****"
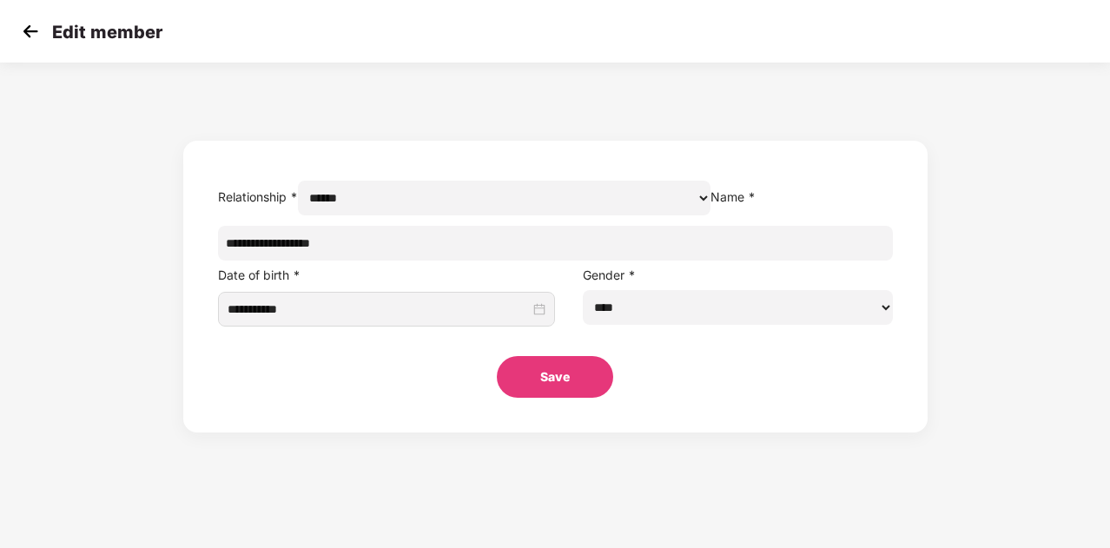
click at [30, 32] on img at bounding box center [30, 31] width 26 height 26
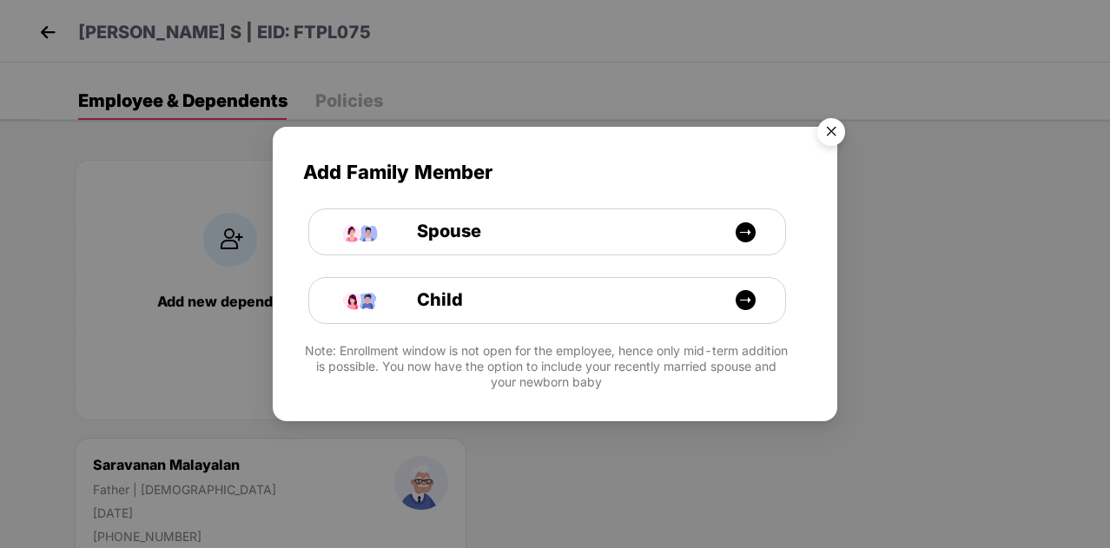
click at [832, 133] on img "Close" at bounding box center [831, 134] width 49 height 49
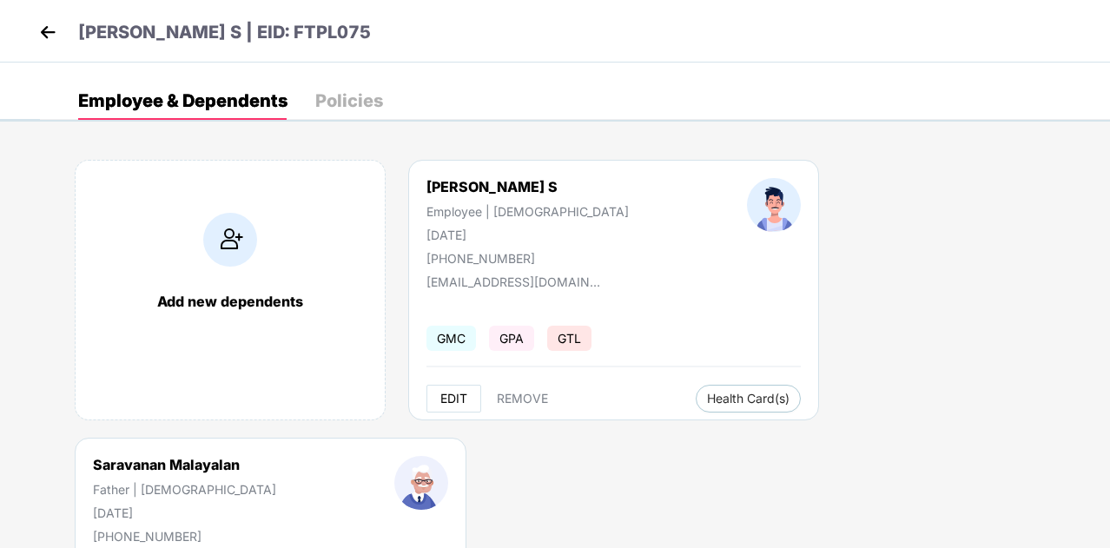
click at [455, 400] on span "EDIT" at bounding box center [453, 399] width 27 height 14
select select "****"
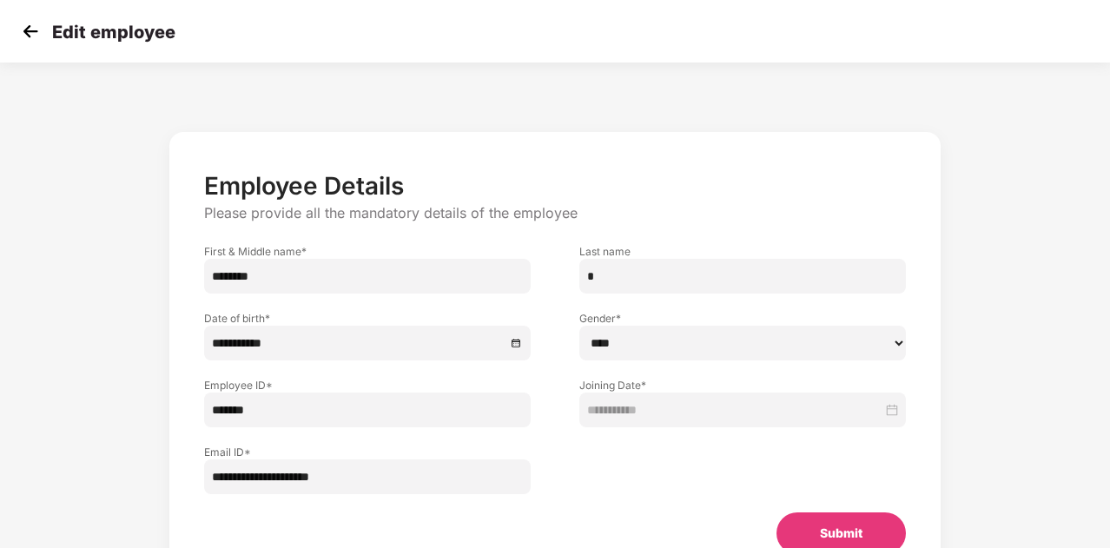
click at [33, 26] on img at bounding box center [30, 31] width 26 height 26
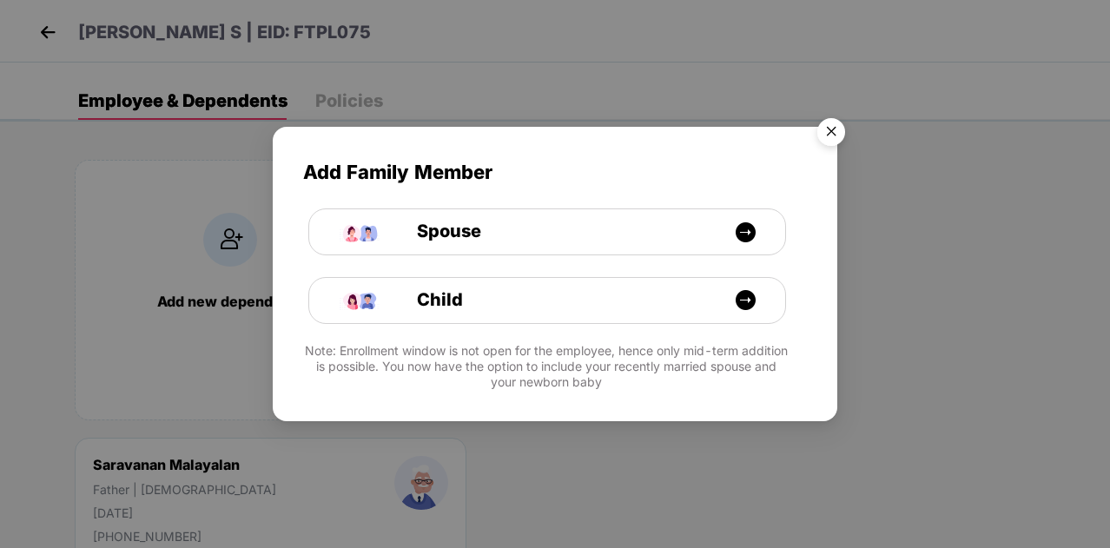
click at [843, 129] on img "Close" at bounding box center [831, 134] width 49 height 49
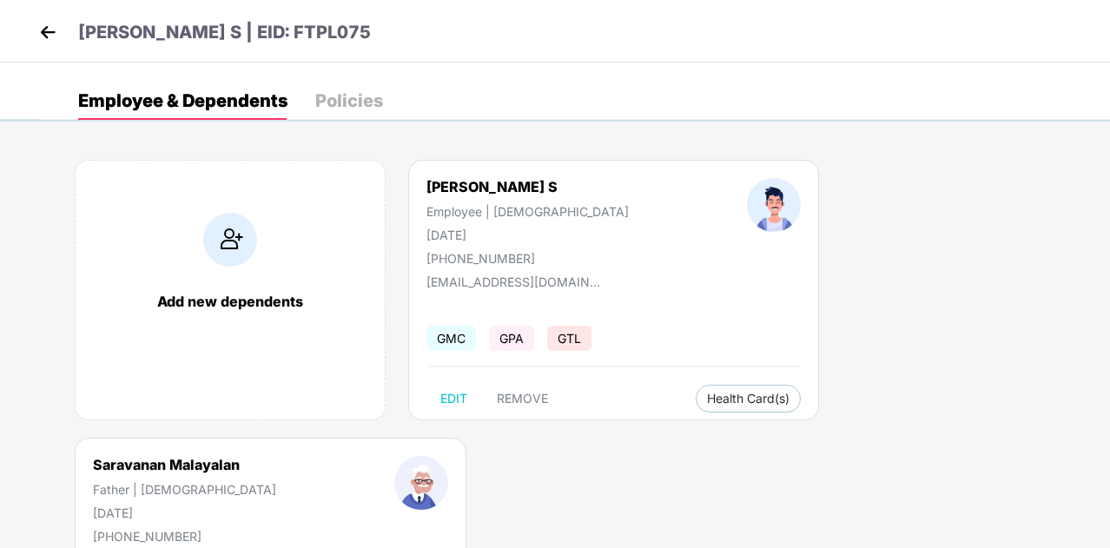
click at [339, 100] on div "Policies" at bounding box center [349, 100] width 68 height 17
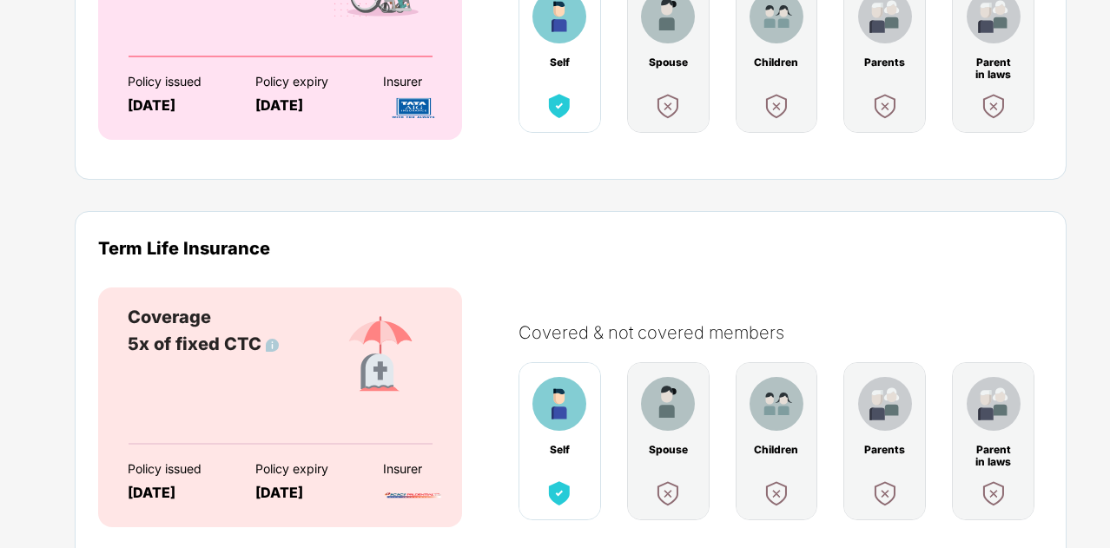
scroll to position [799, 0]
